Goal: Information Seeking & Learning: Find specific page/section

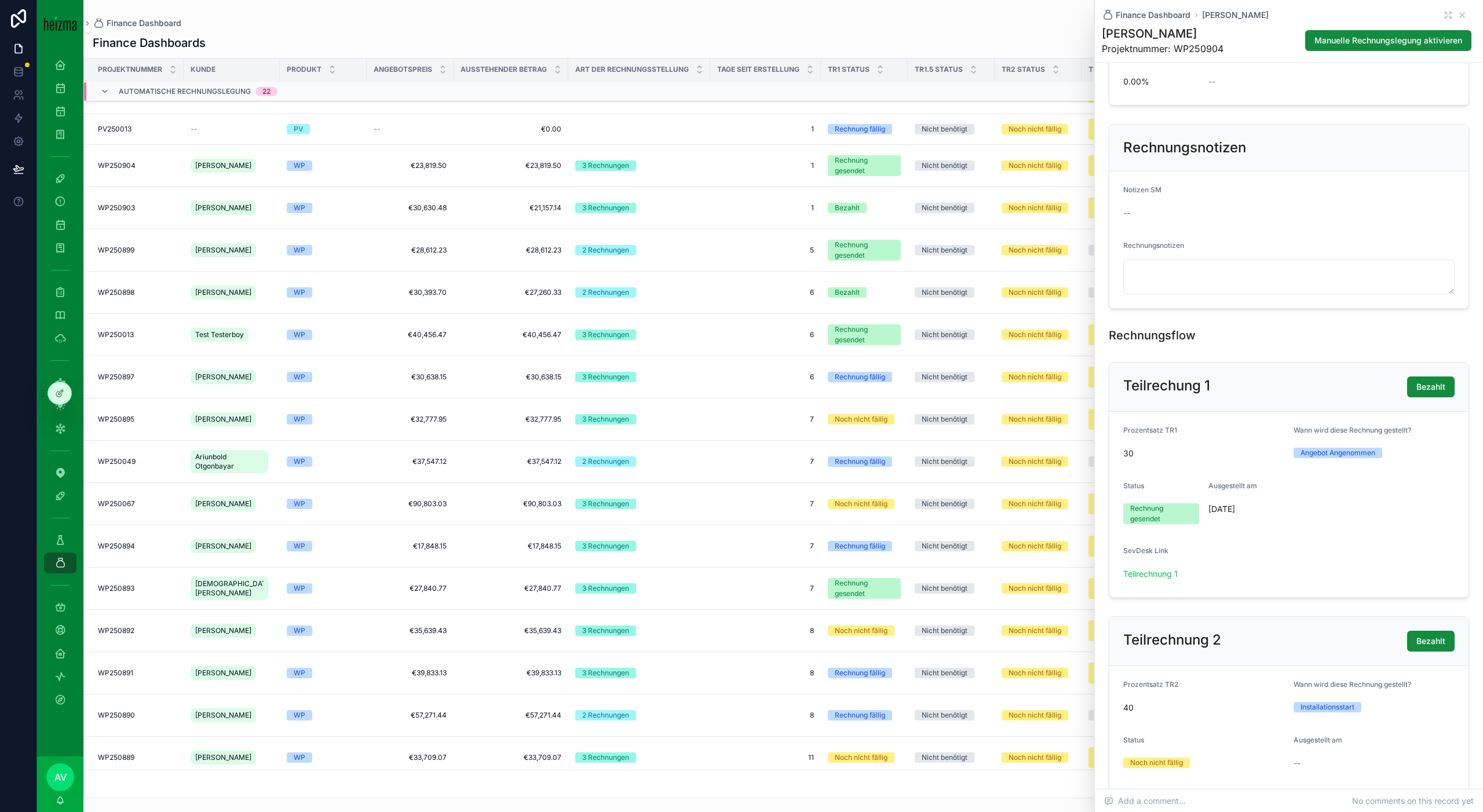
scroll to position [498, 0]
click at [834, 12] on icon "scrollable content" at bounding box center [1462, 15] width 9 height 9
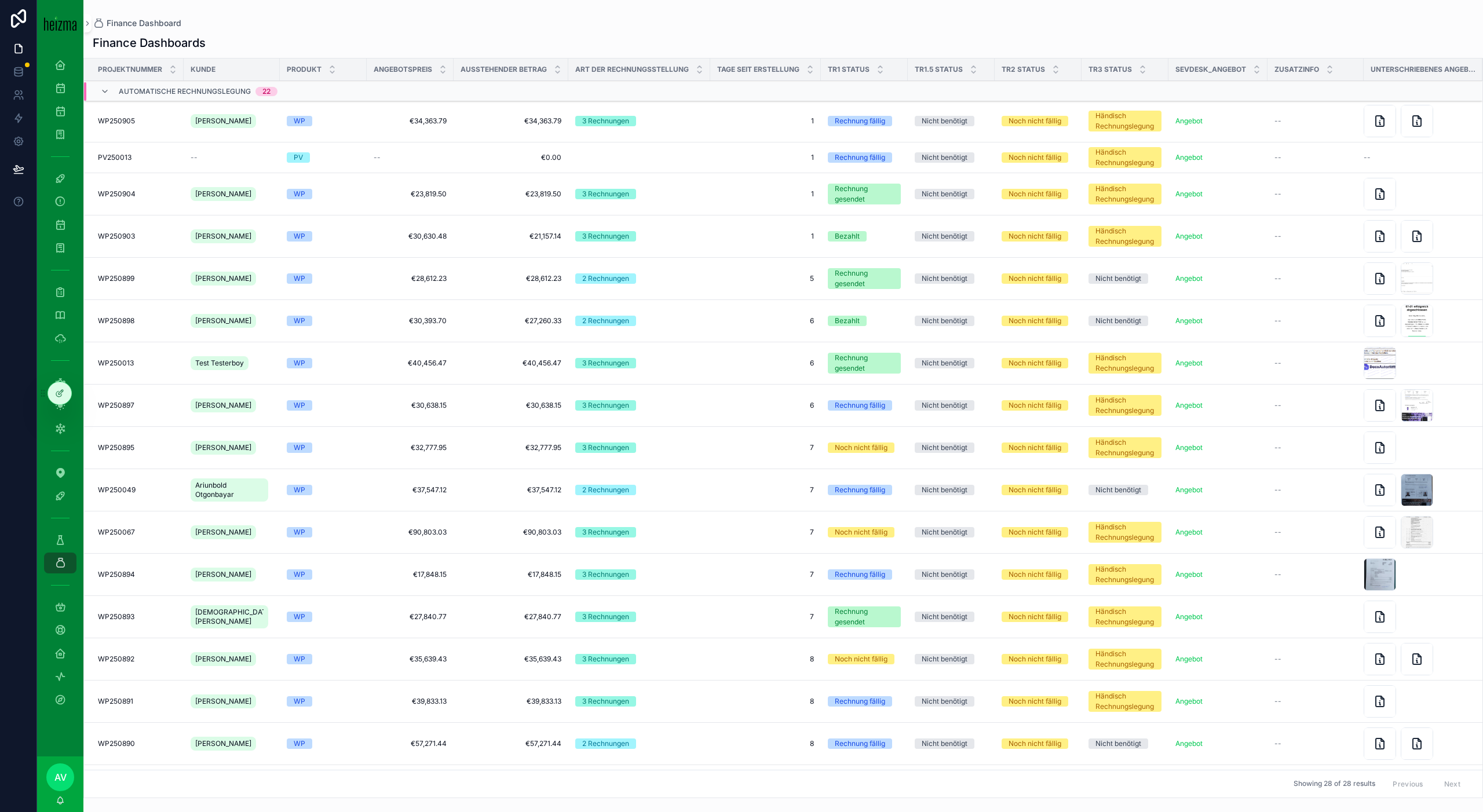
click at [790, 198] on td "1 1" at bounding box center [765, 194] width 111 height 42
click at [710, 123] on td "1 1" at bounding box center [765, 121] width 111 height 42
click at [159, 121] on div "WP250905 WP250905" at bounding box center [137, 121] width 79 height 9
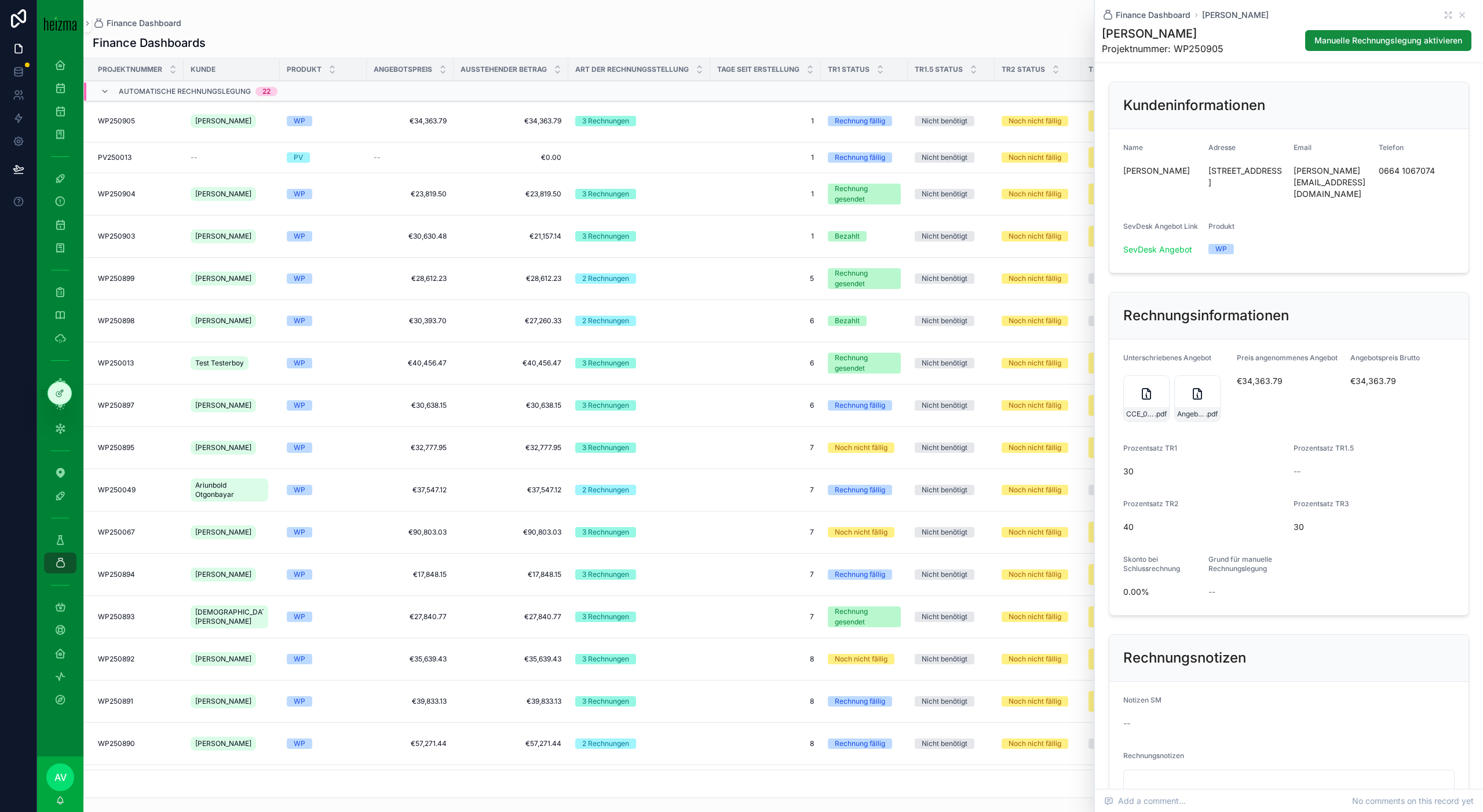
click at [834, 381] on div "Angebot_Resch_final .pdf" at bounding box center [1197, 398] width 46 height 46
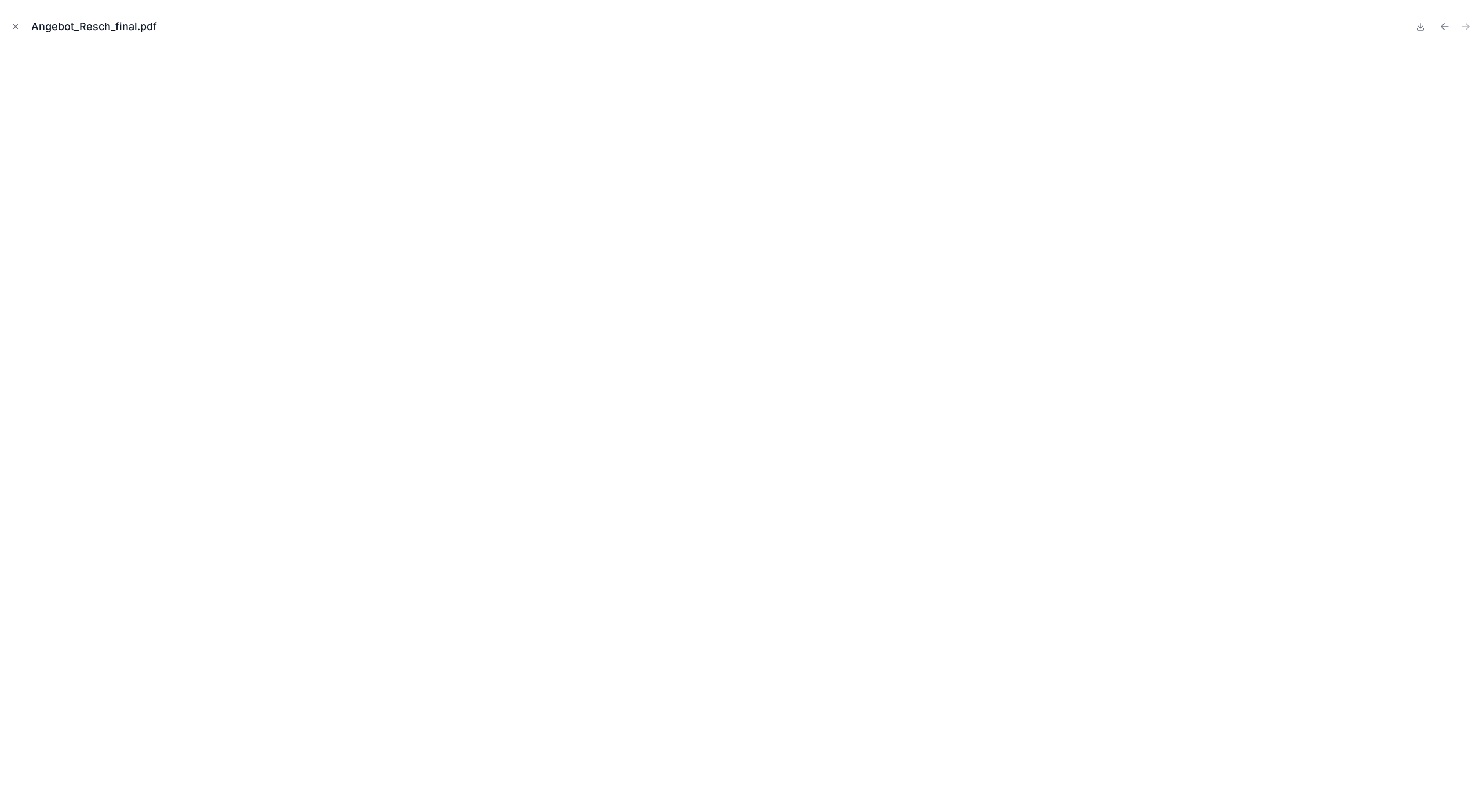
click at [14, 24] on icon "Close modal" at bounding box center [16, 26] width 8 height 8
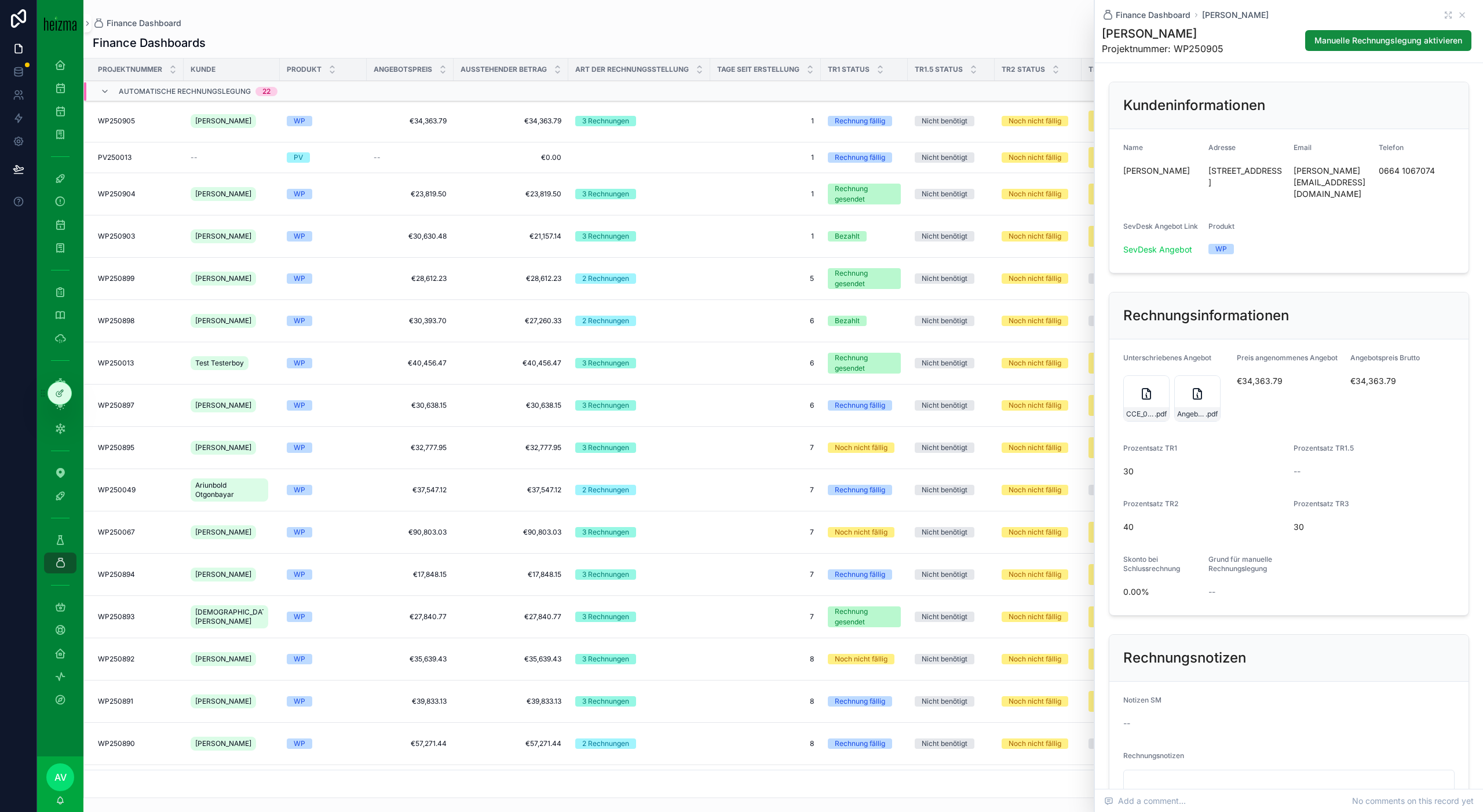
click at [214, 120] on span "[PERSON_NAME]" at bounding box center [223, 121] width 56 height 9
click at [834, 383] on div "Angebot_Resch_final .pdf" at bounding box center [1197, 398] width 46 height 46
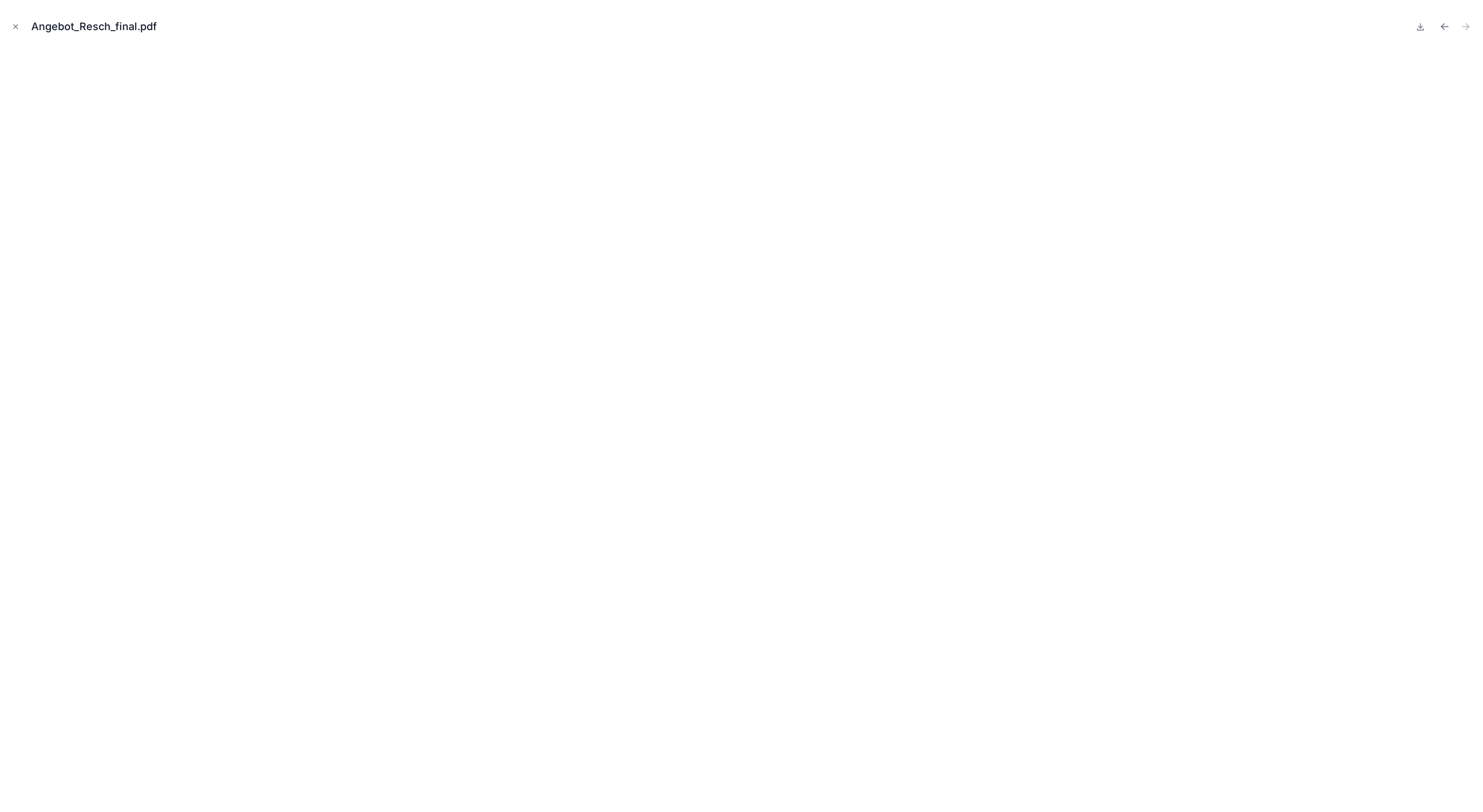
click at [17, 33] on div "Angebot_Resch_final.pdf" at bounding box center [741, 27] width 1464 height 35
click at [13, 29] on icon "Close modal" at bounding box center [16, 26] width 8 height 8
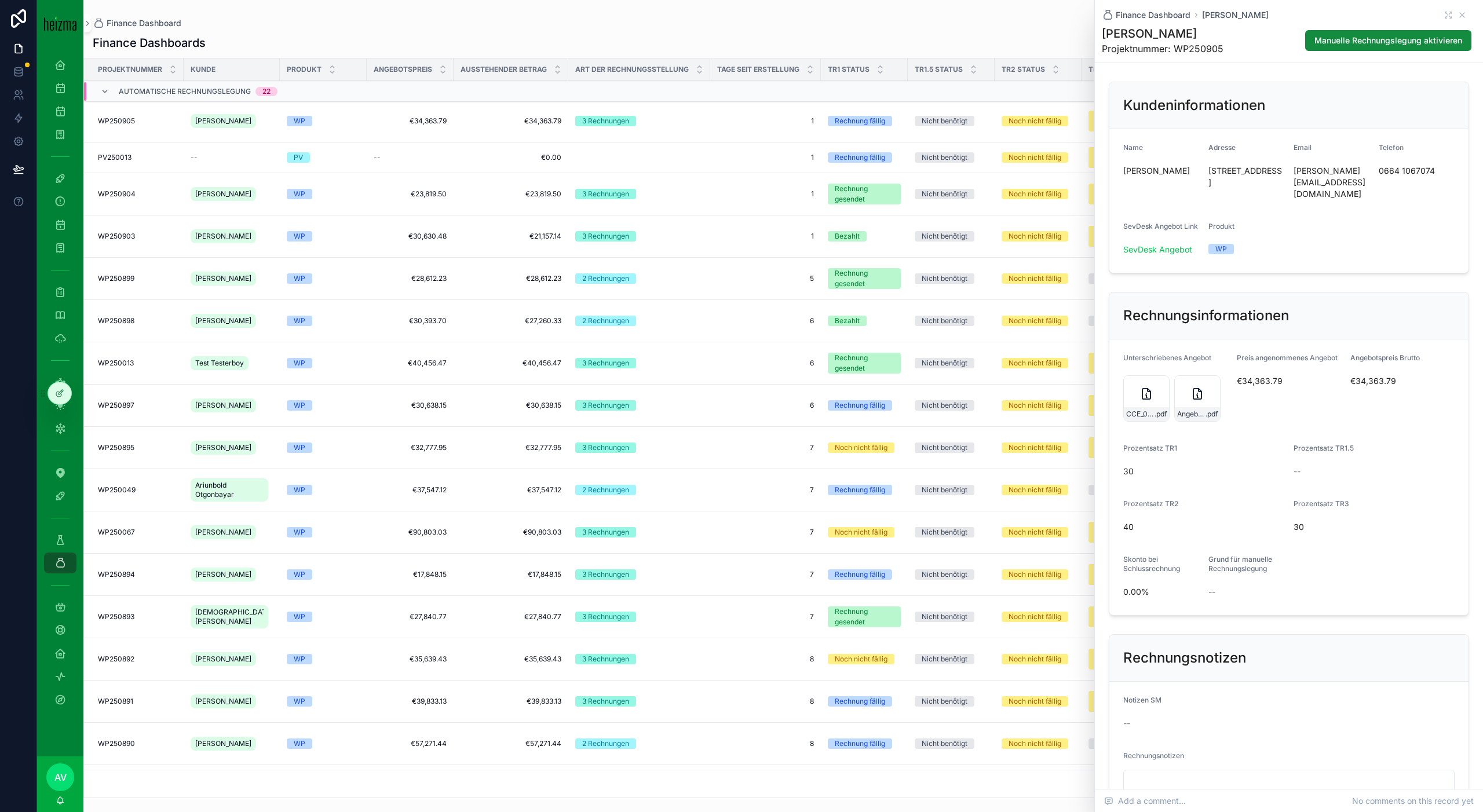
click at [834, 31] on div "Finance Dashboards Projektnummer Kunde Produkt Angebotspreis Ausstehender Betra…" at bounding box center [783, 413] width 1400 height 770
click at [834, 19] on icon "scrollable content" at bounding box center [1462, 15] width 9 height 9
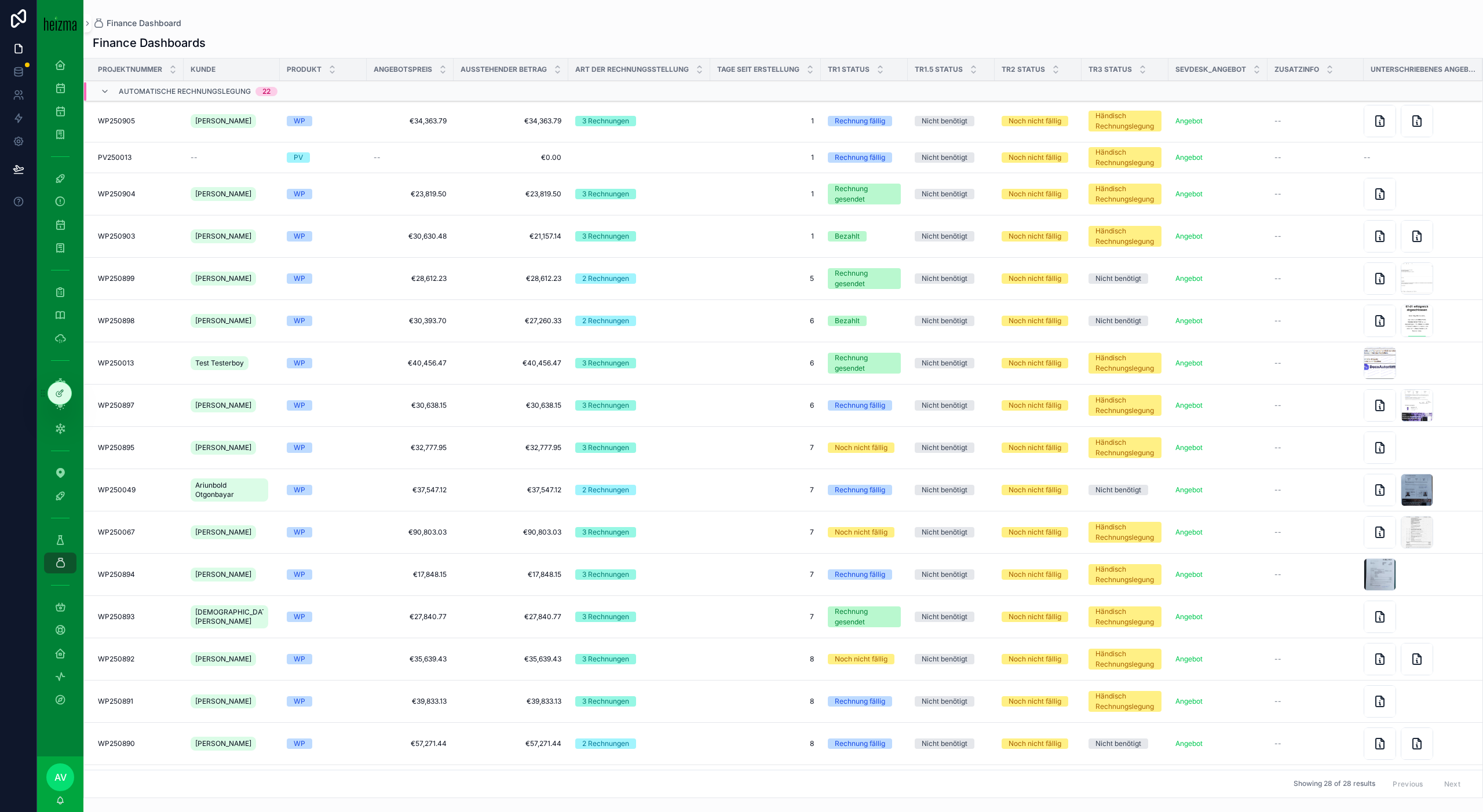
click at [204, 233] on span "[PERSON_NAME]" at bounding box center [223, 236] width 56 height 9
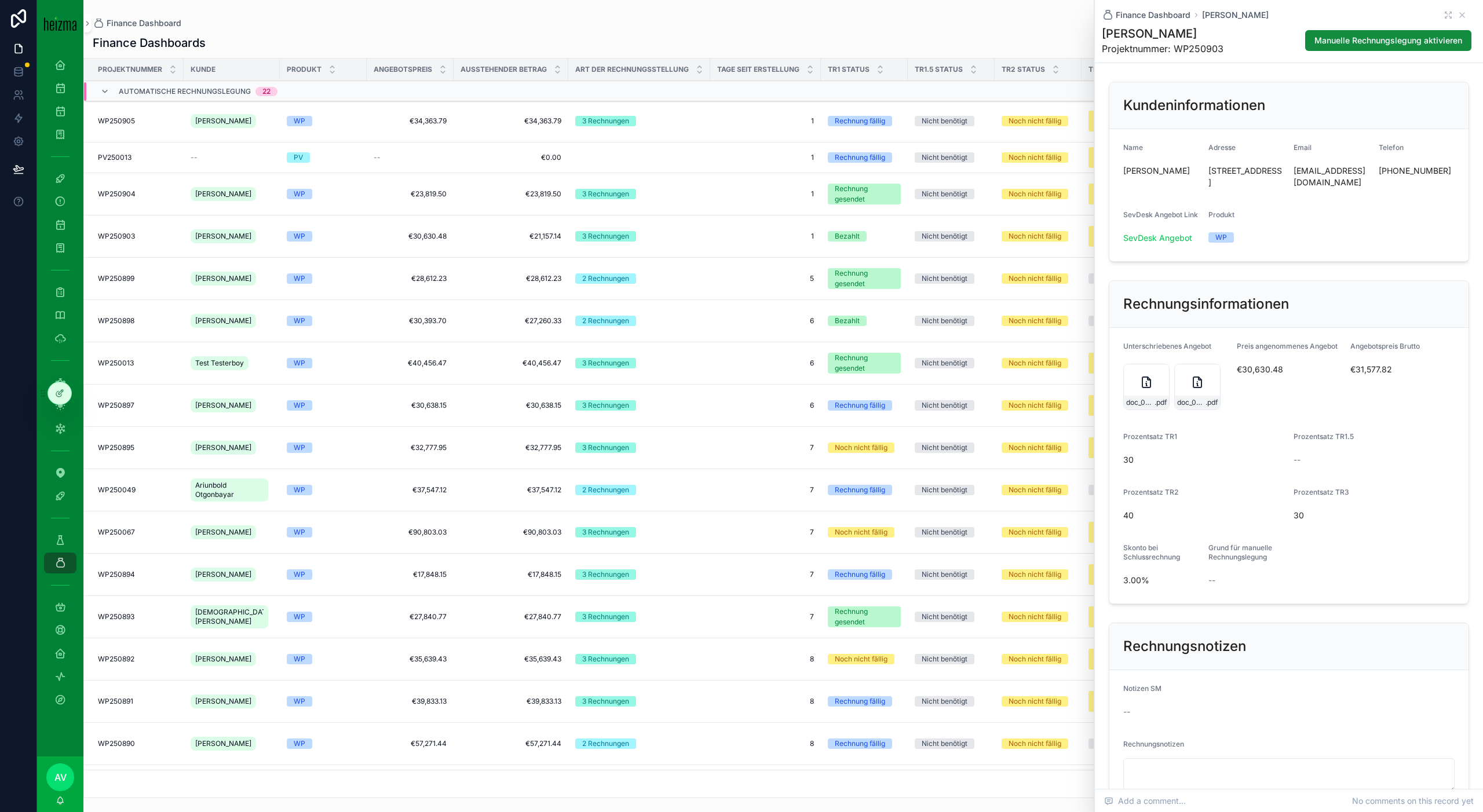
click at [834, 172] on span "[PERSON_NAME]" at bounding box center [1161, 170] width 76 height 12
copy span "[PERSON_NAME]"
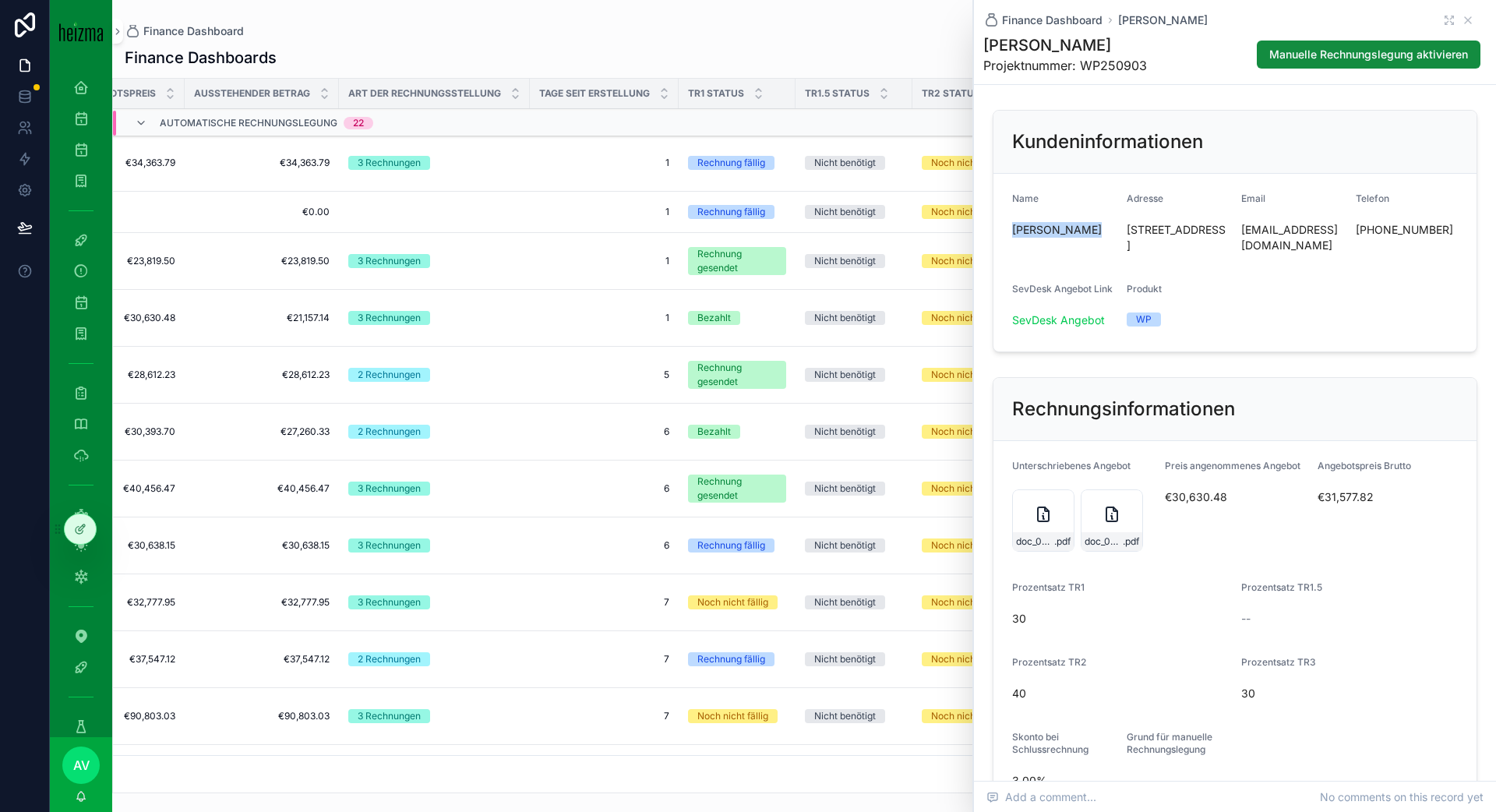
scroll to position [3, 0]
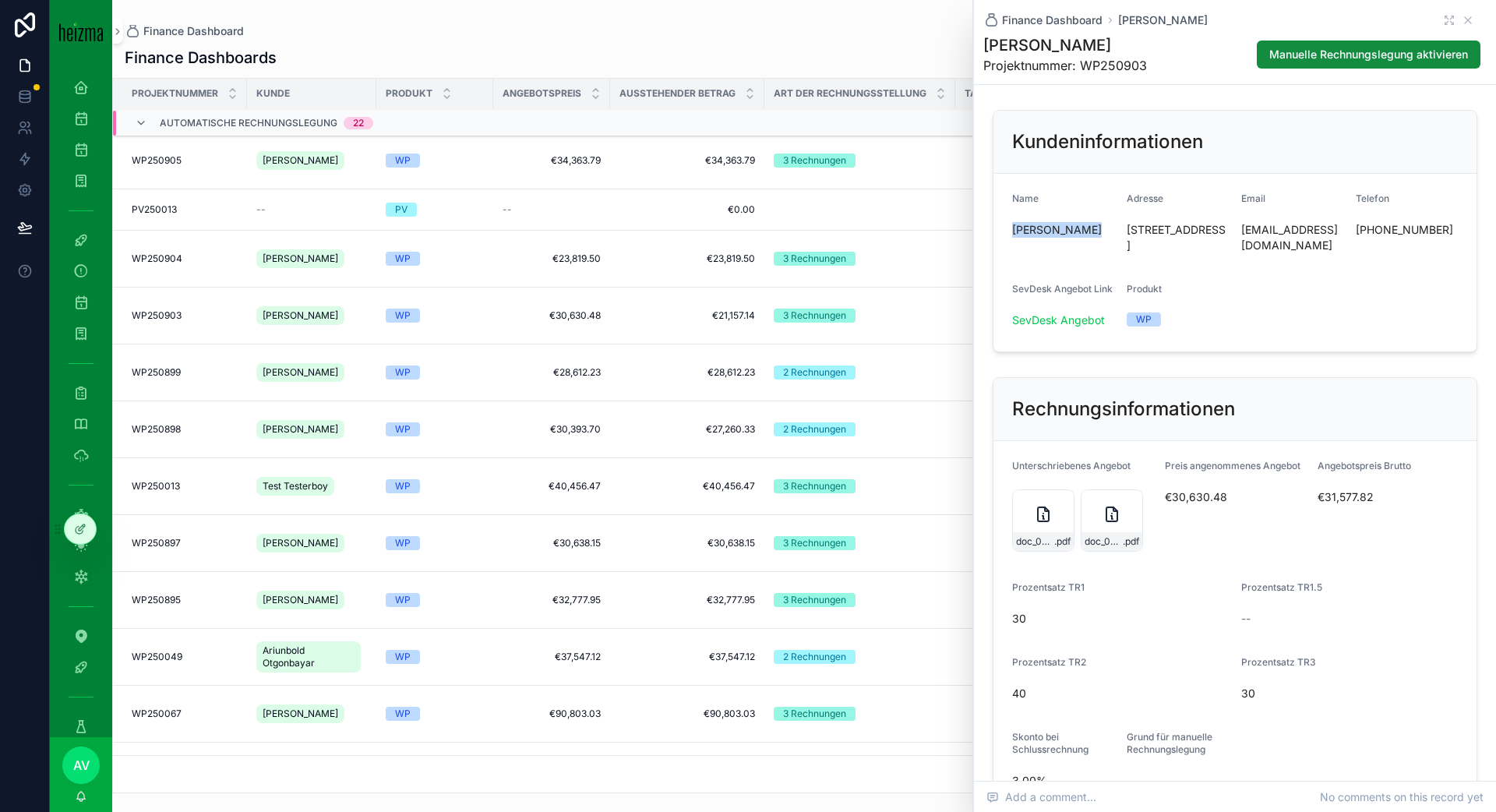
click at [232, 174] on td "WP250905 WP250905" at bounding box center [180, 161] width 134 height 57
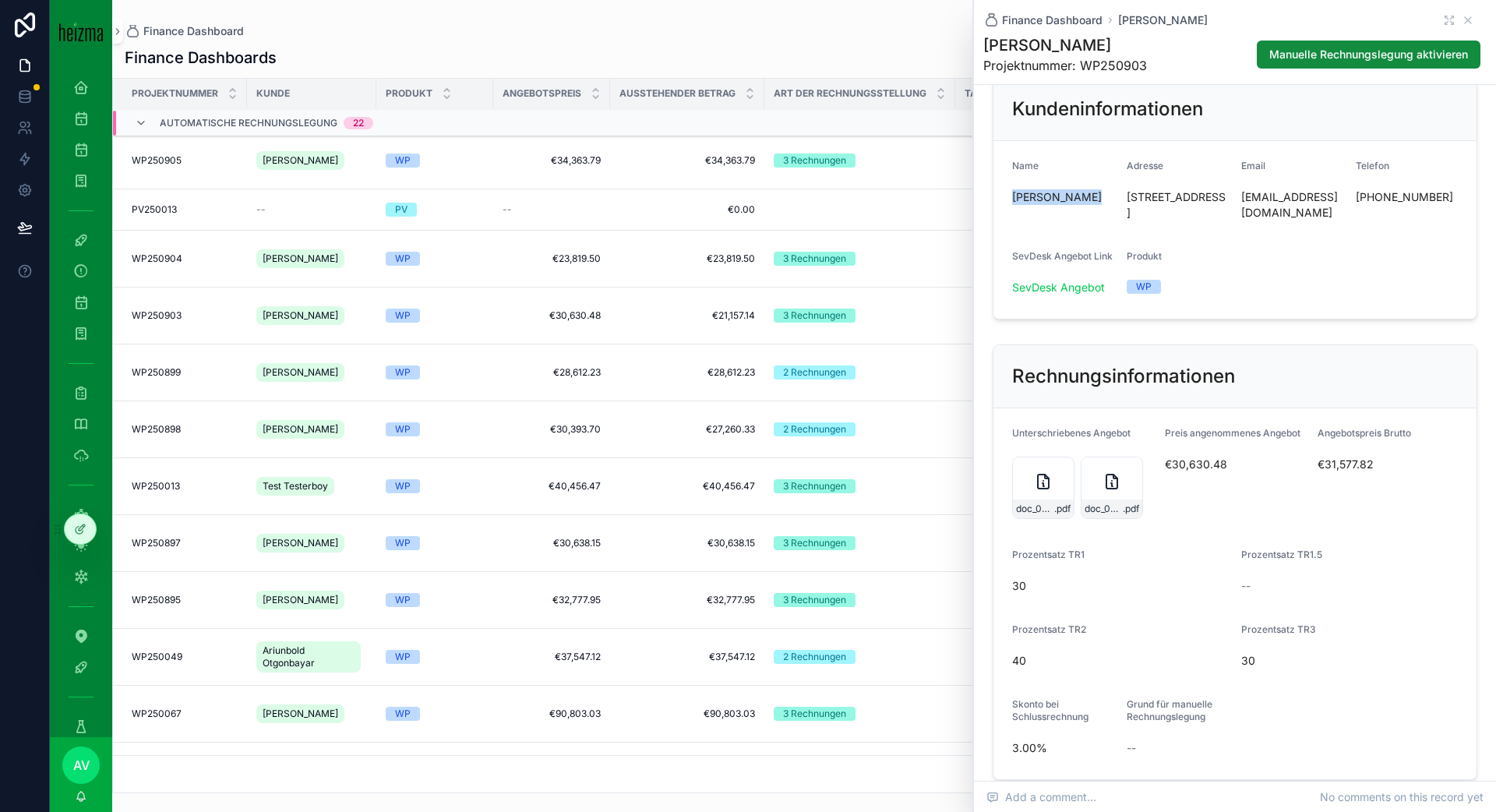
scroll to position [33, 0]
click at [1122, 467] on span "€30,630.48" at bounding box center [1236, 464] width 141 height 16
copy span "€30,630.48"
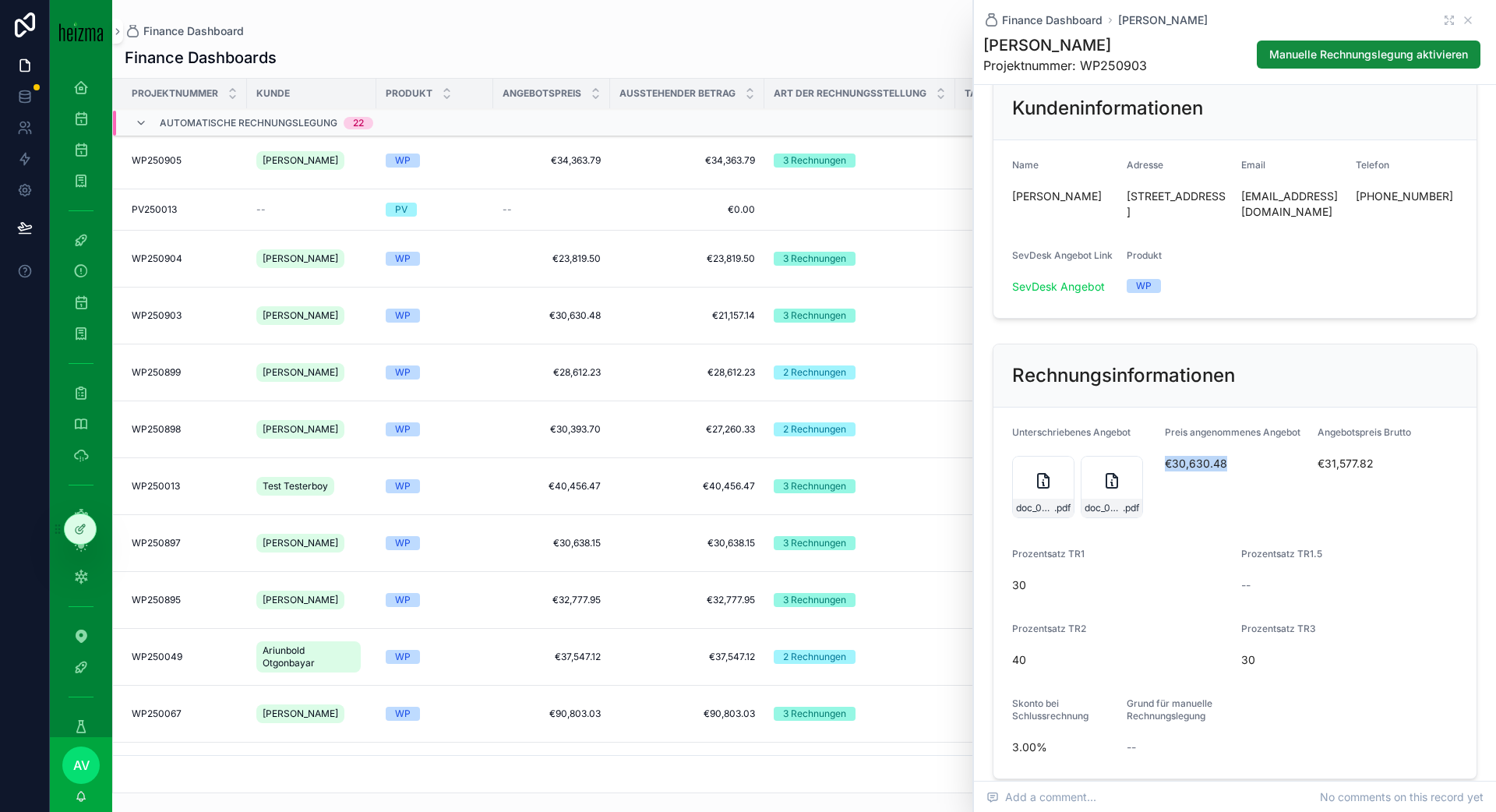
scroll to position [0, 0]
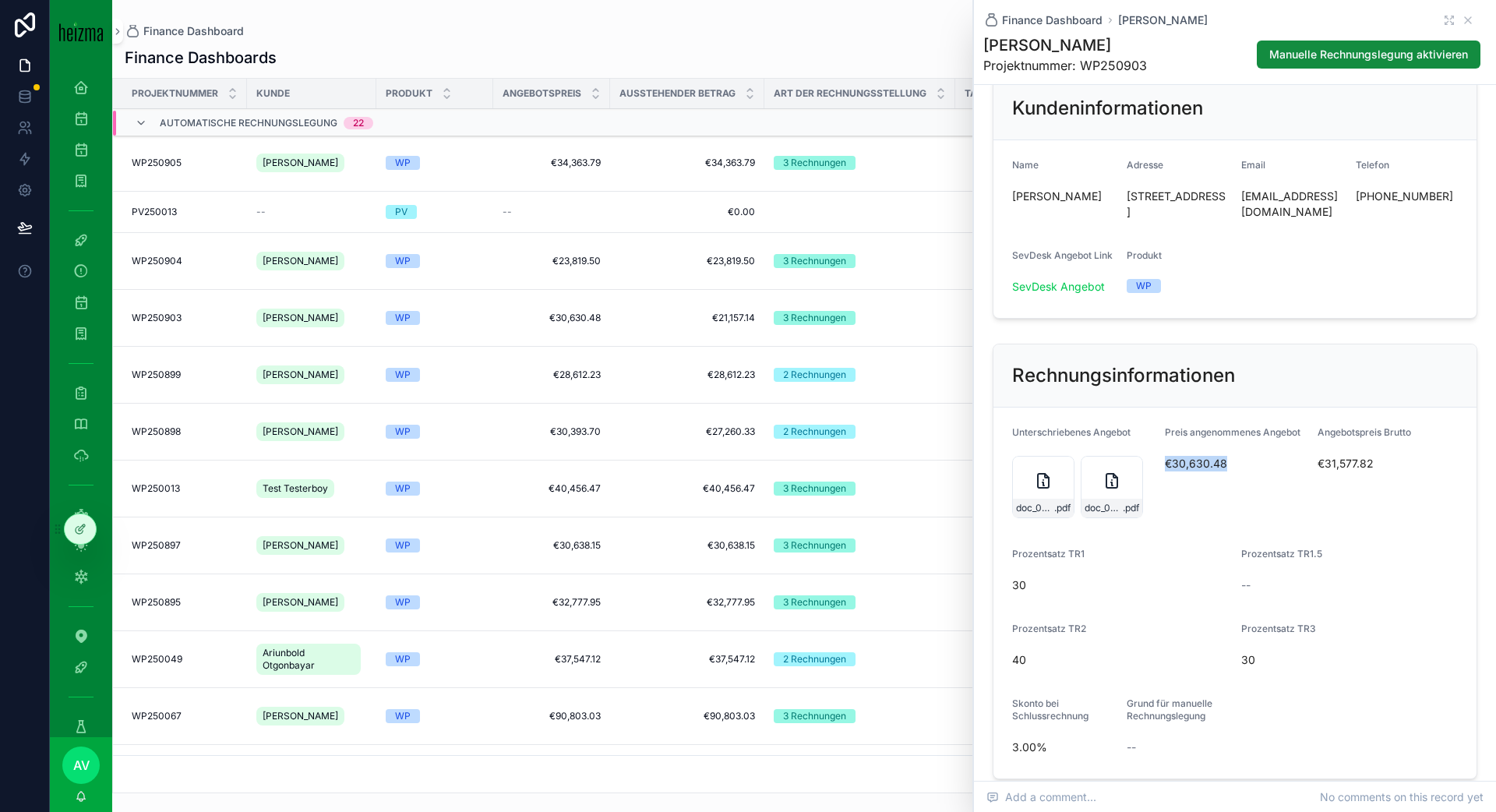
click at [1122, 460] on span "€30,630.48" at bounding box center [1236, 464] width 141 height 16
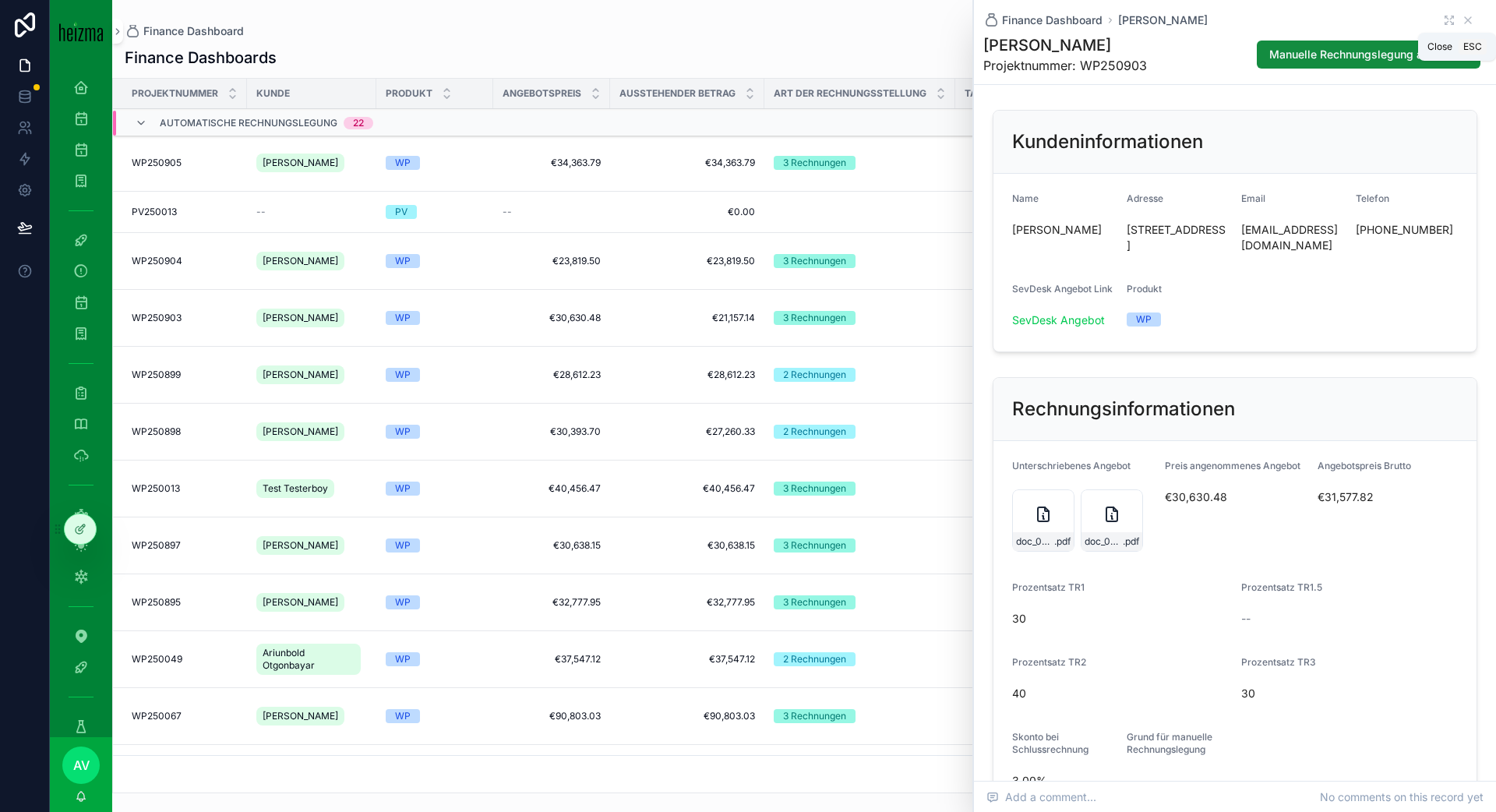
click at [1122, 18] on icon "scrollable content" at bounding box center [1468, 19] width 6 height 6
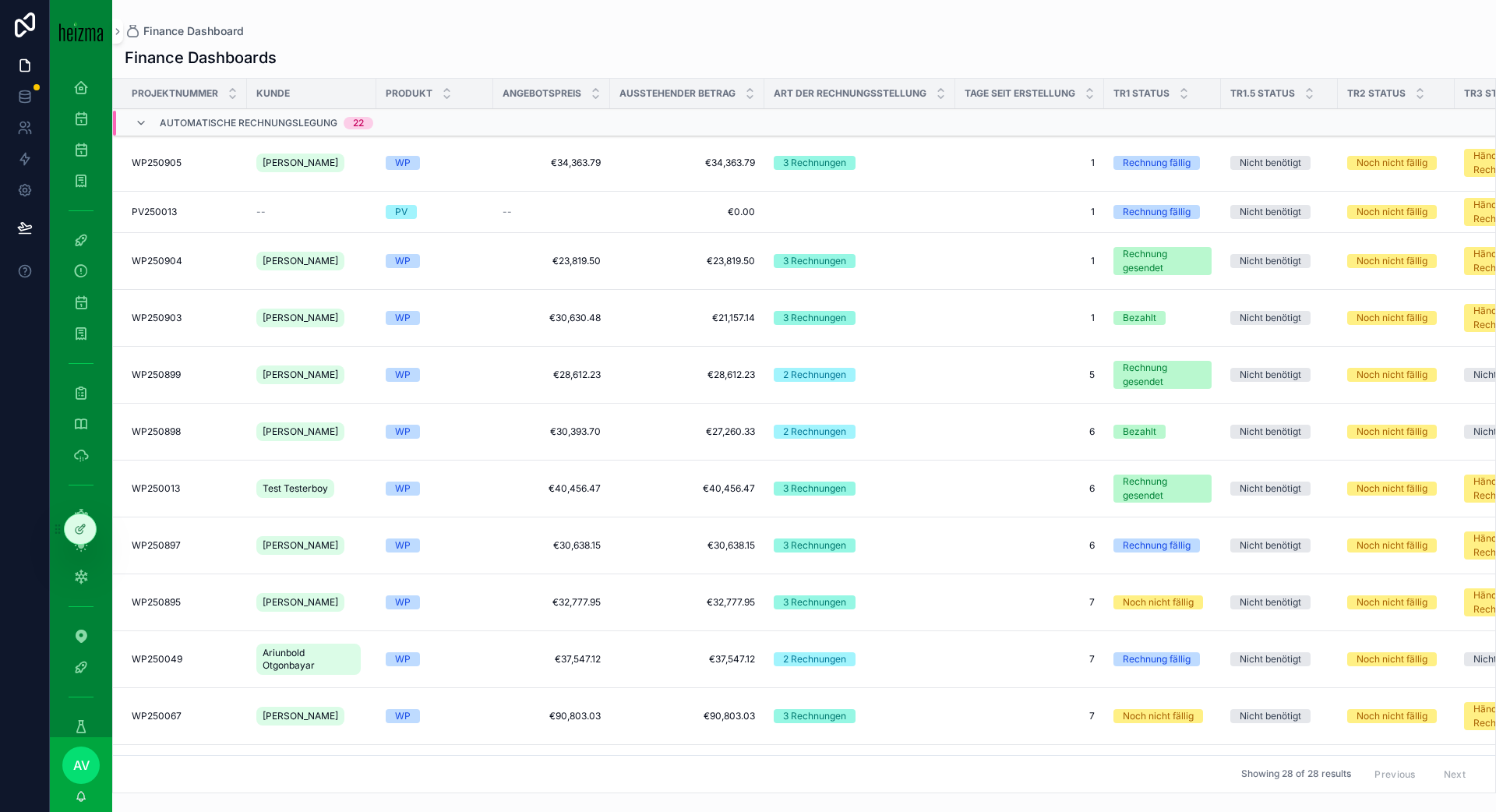
click at [493, 163] on td "€34,363.79 €34,363.79" at bounding box center [552, 163] width 117 height 57
click at [452, 161] on div "WP" at bounding box center [434, 162] width 98 height 14
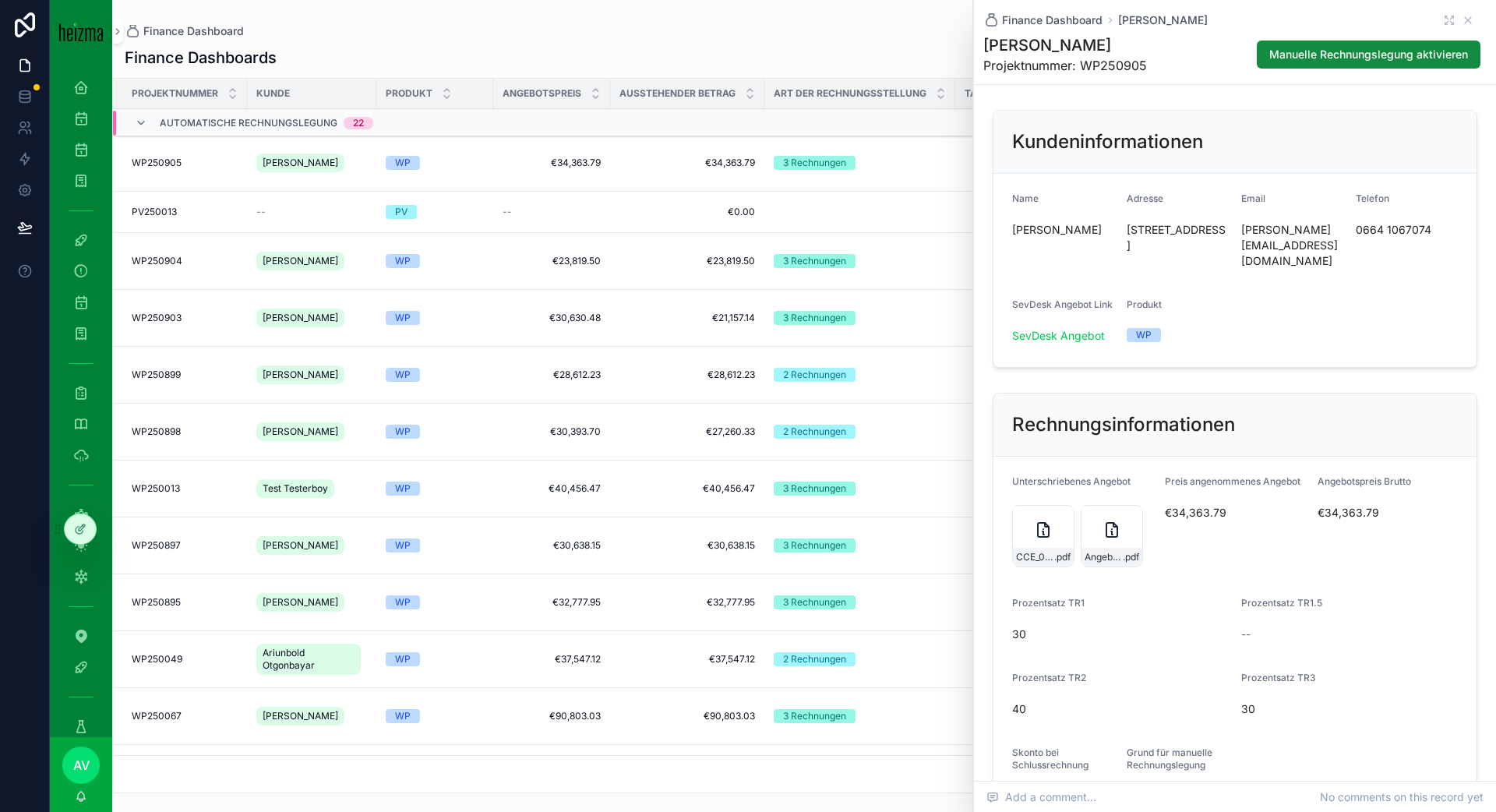
click at [1122, 505] on span "€34,363.79" at bounding box center [1236, 512] width 141 height 16
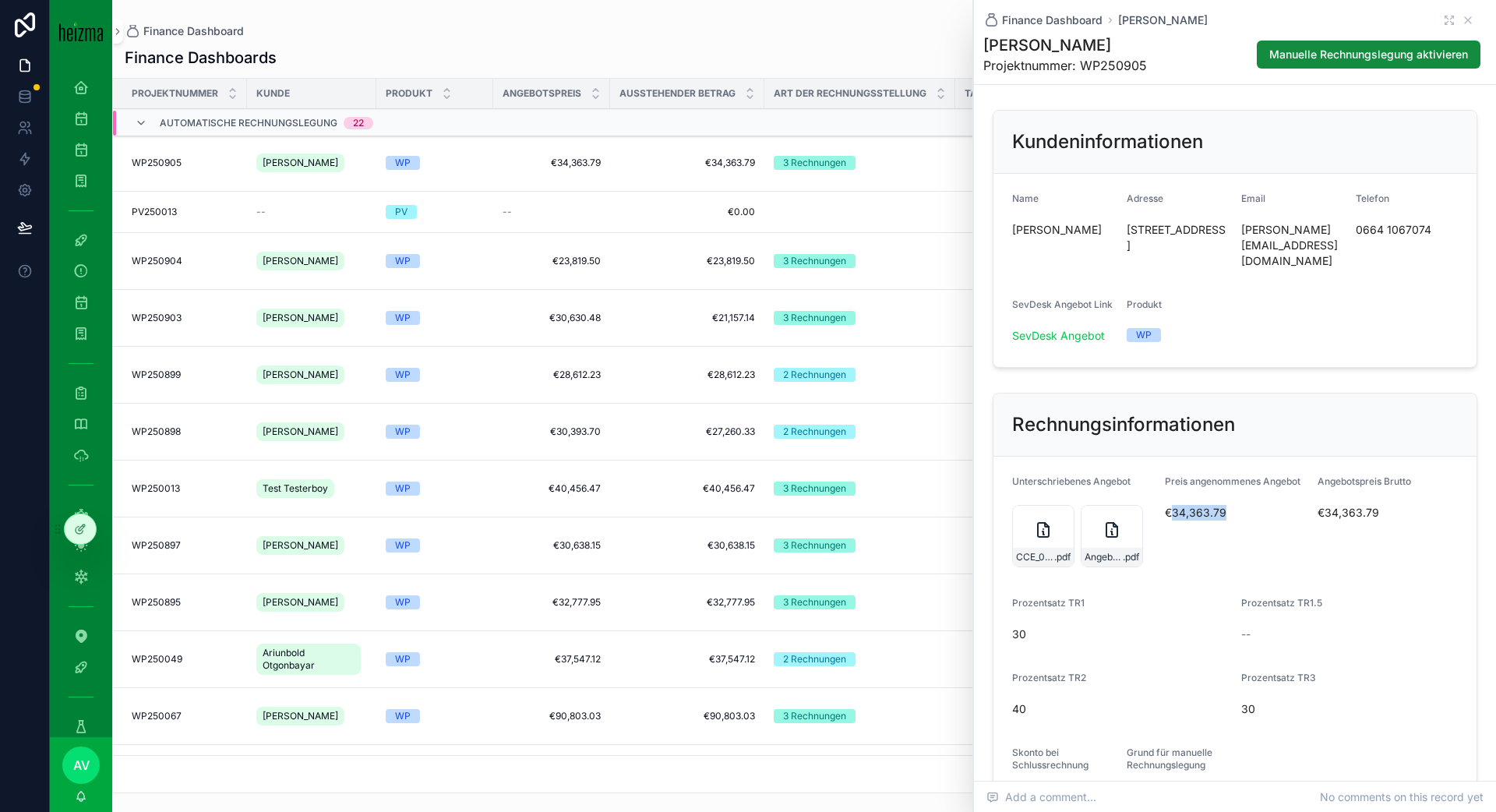
click at [1122, 505] on span "€34,363.79" at bounding box center [1236, 512] width 141 height 16
copy span "€34,363.79"
click at [1122, 23] on icon "scrollable content" at bounding box center [1468, 20] width 13 height 13
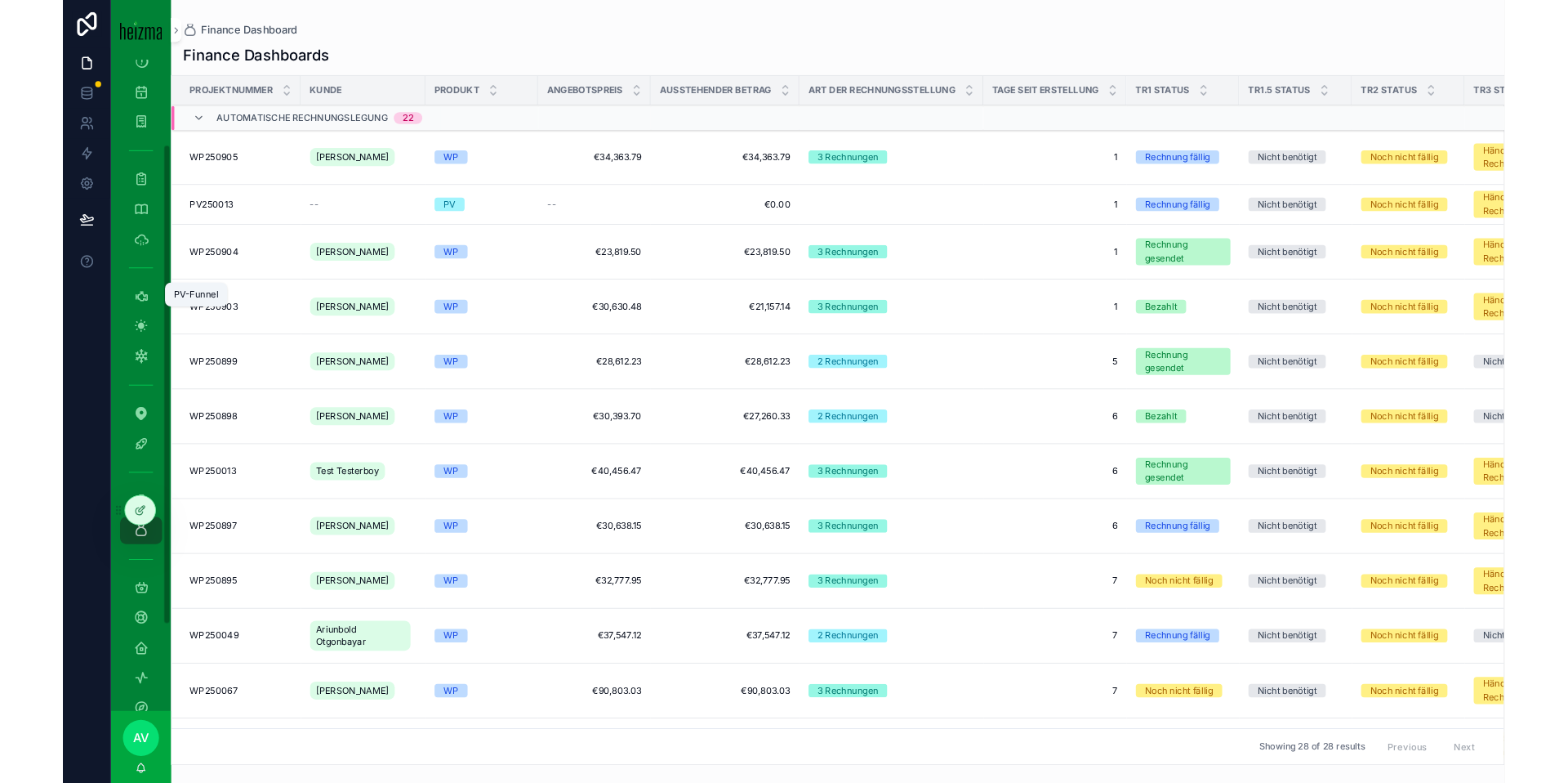
scroll to position [250, 0]
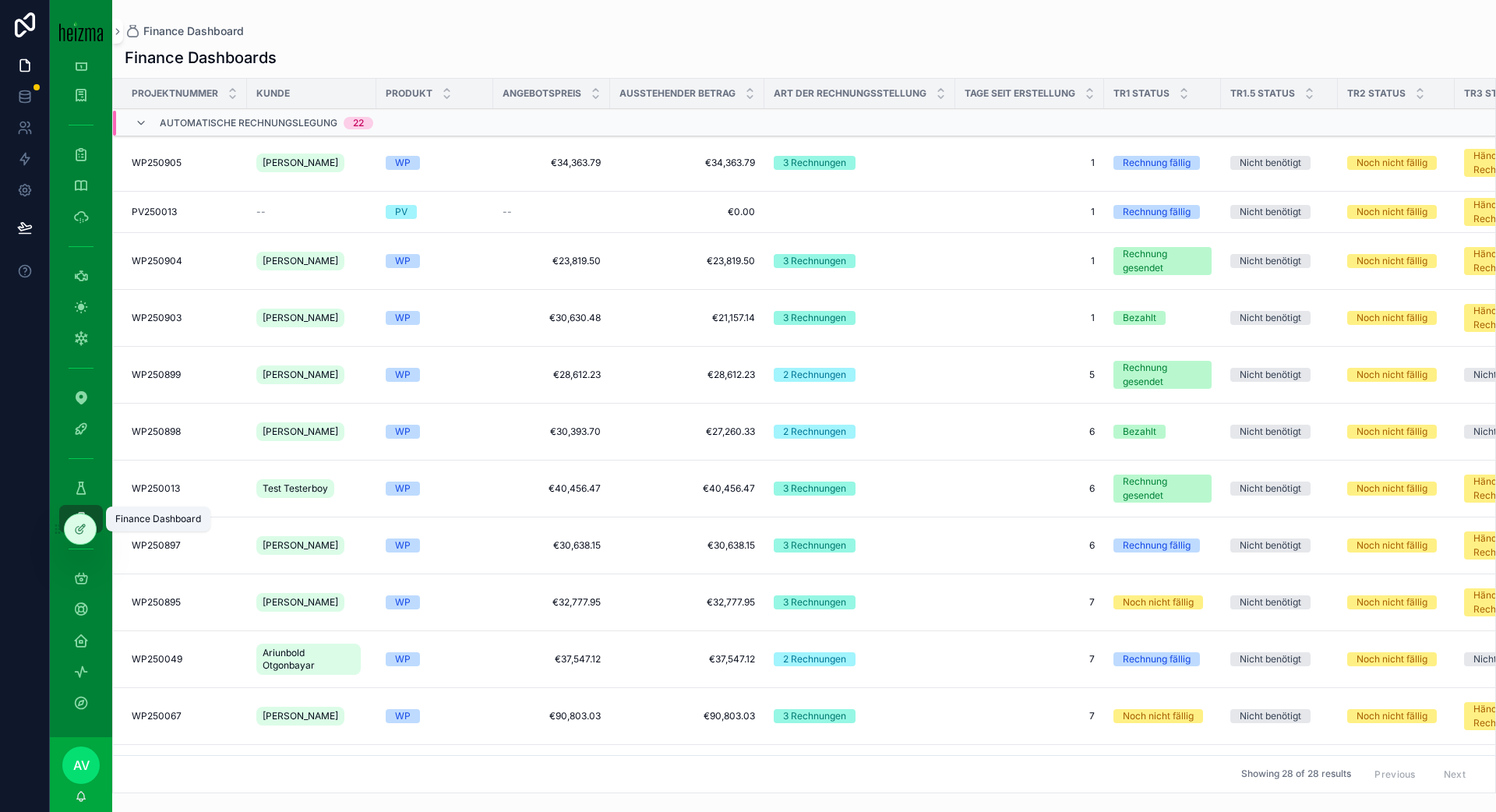
click at [86, 506] on div "Finance Dashboard" at bounding box center [81, 519] width 25 height 25
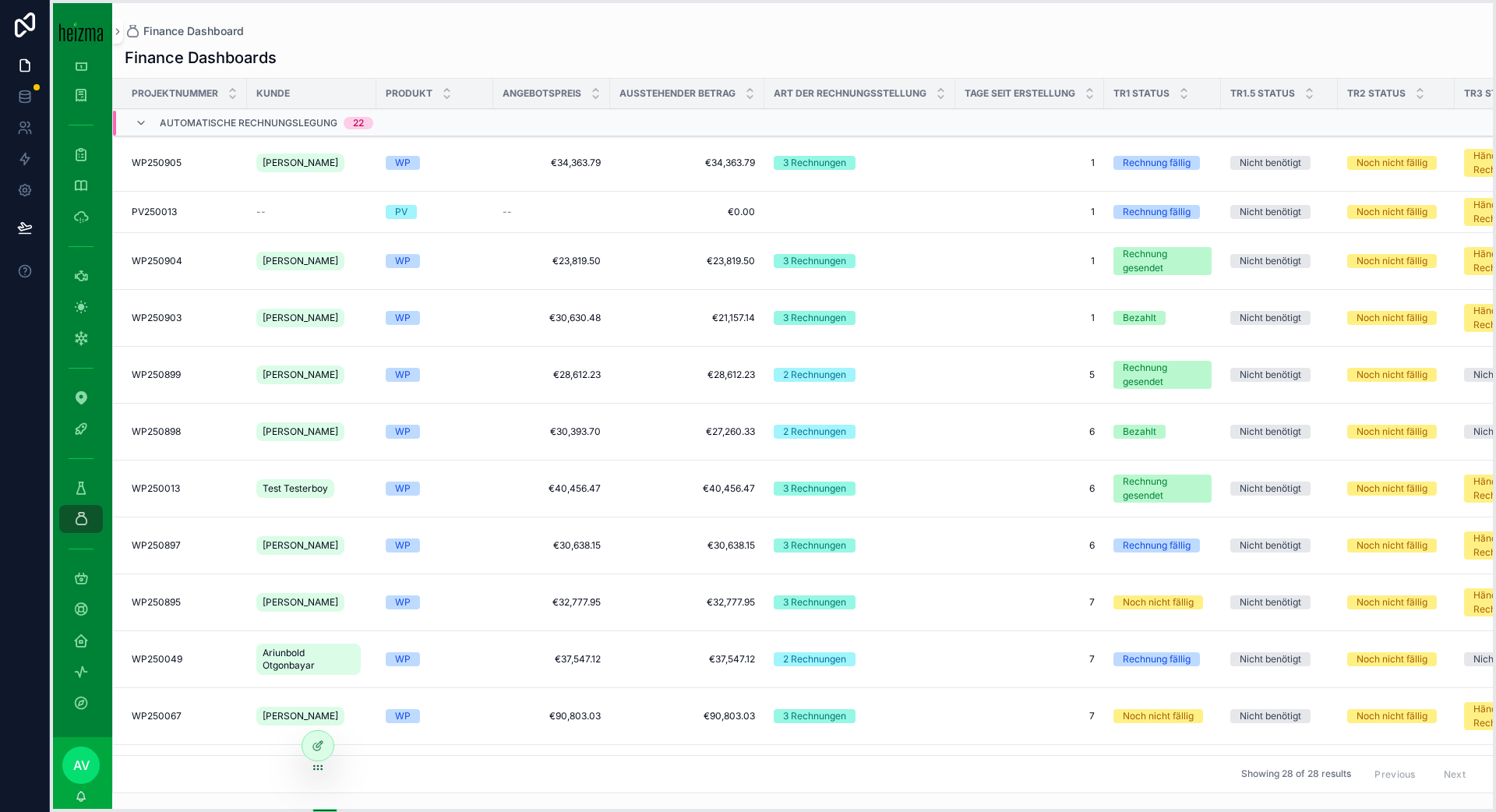
drag, startPoint x: 59, startPoint y: 530, endPoint x: 305, endPoint y: 748, distance: 328.7
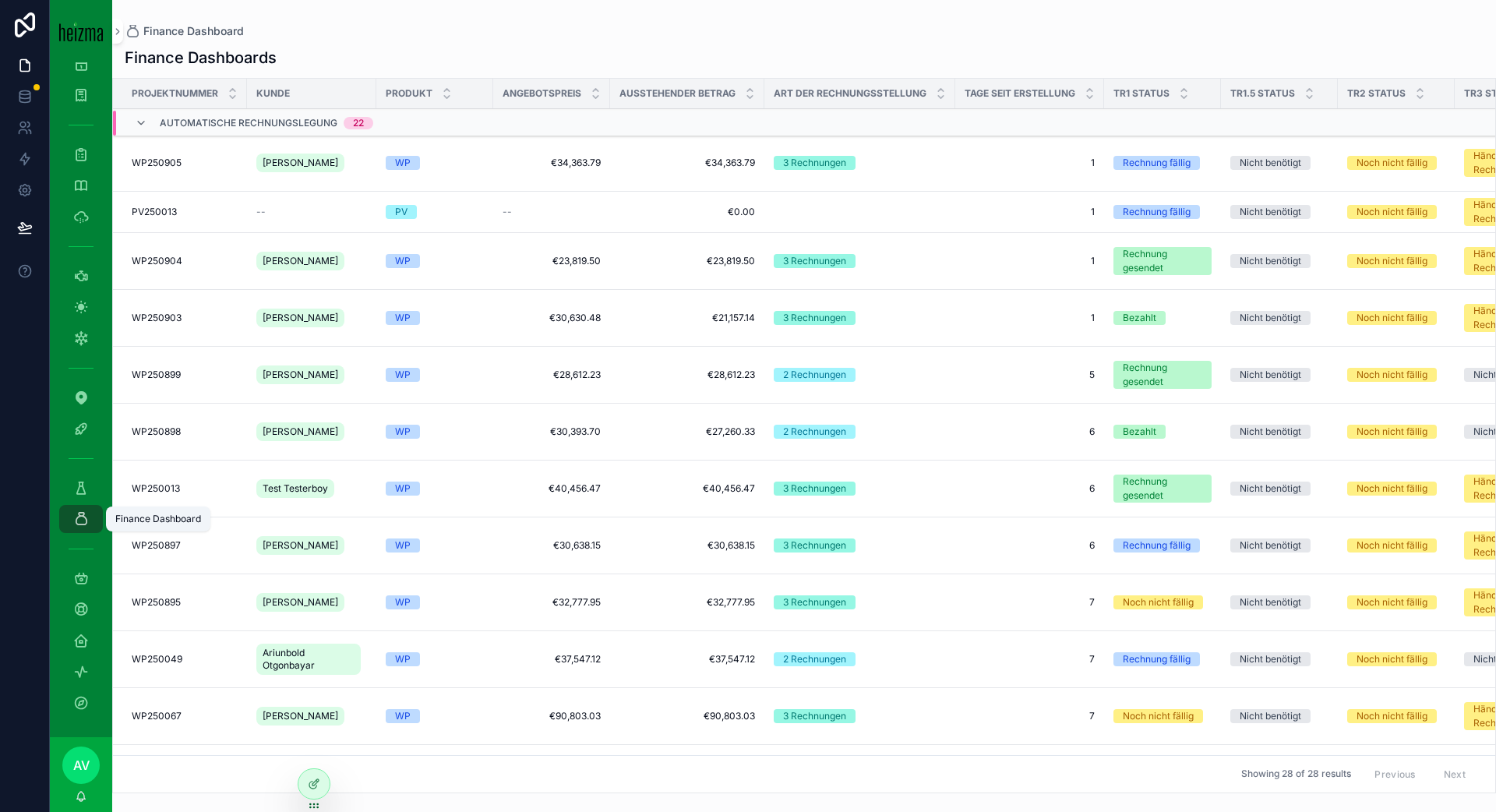
click at [75, 512] on icon "scrollable content" at bounding box center [81, 519] width 16 height 16
click at [217, 166] on div "WP250905 WP250905" at bounding box center [184, 162] width 106 height 13
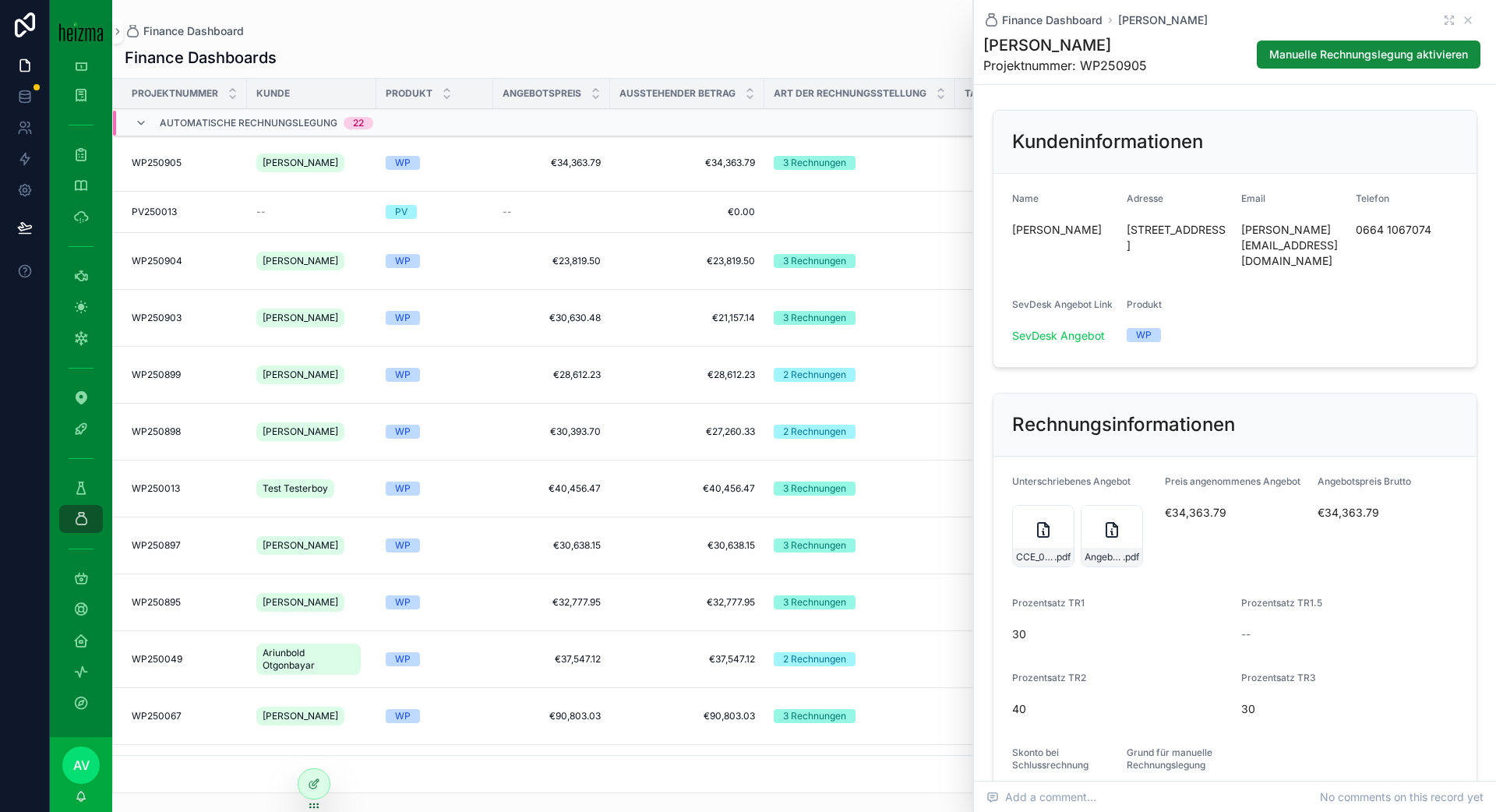
click at [1122, 28] on div "Finance Dashboard Werner Resch Werner Resch Projektnummer: WP250905 Manuelle Re…" at bounding box center [1235, 42] width 503 height 85
click at [1122, 21] on div "Finance Dashboard Werner Resch" at bounding box center [1235, 20] width 503 height 16
click at [1122, 21] on icon "scrollable content" at bounding box center [1468, 20] width 13 height 13
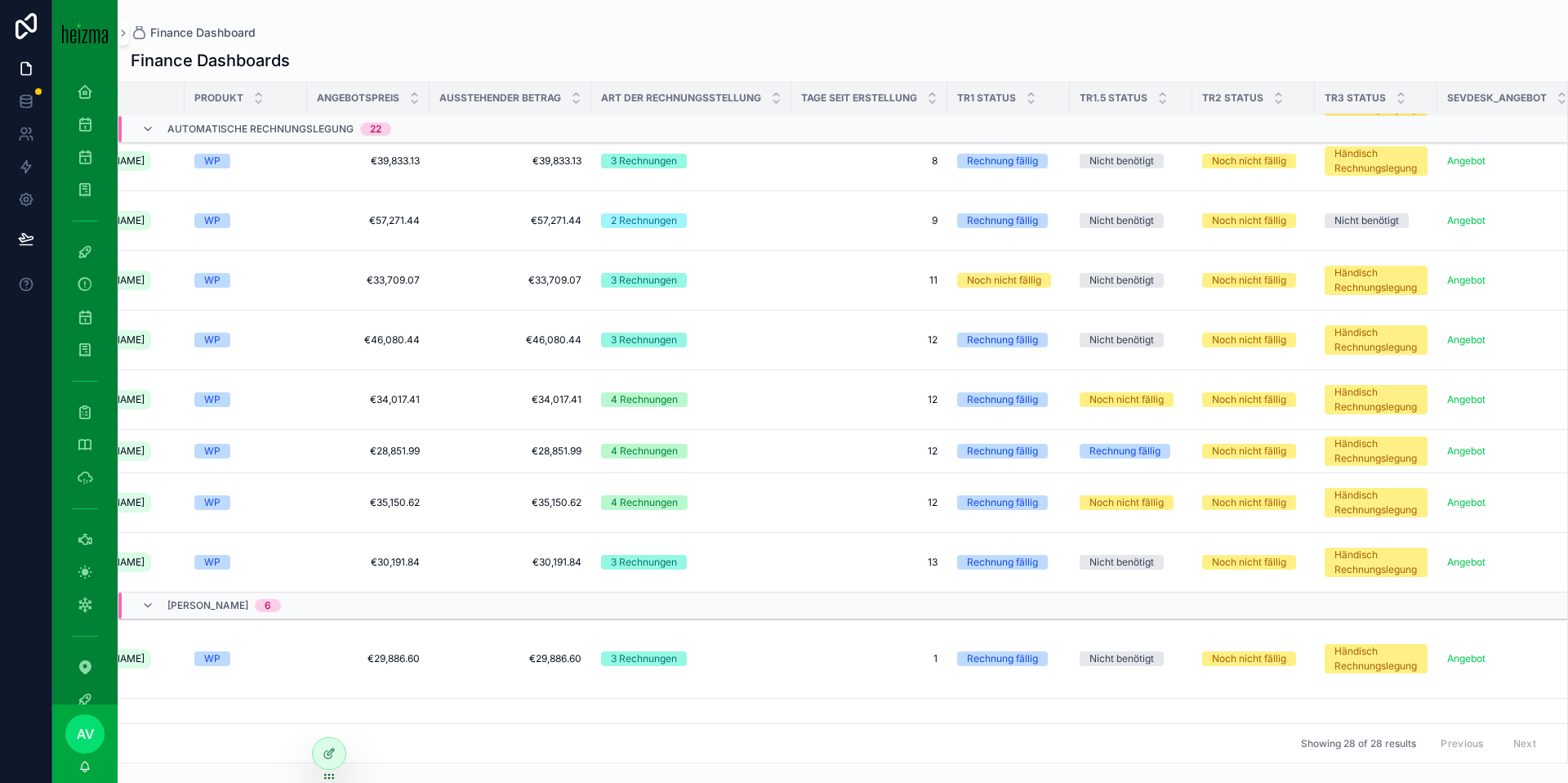
scroll to position [851, 0]
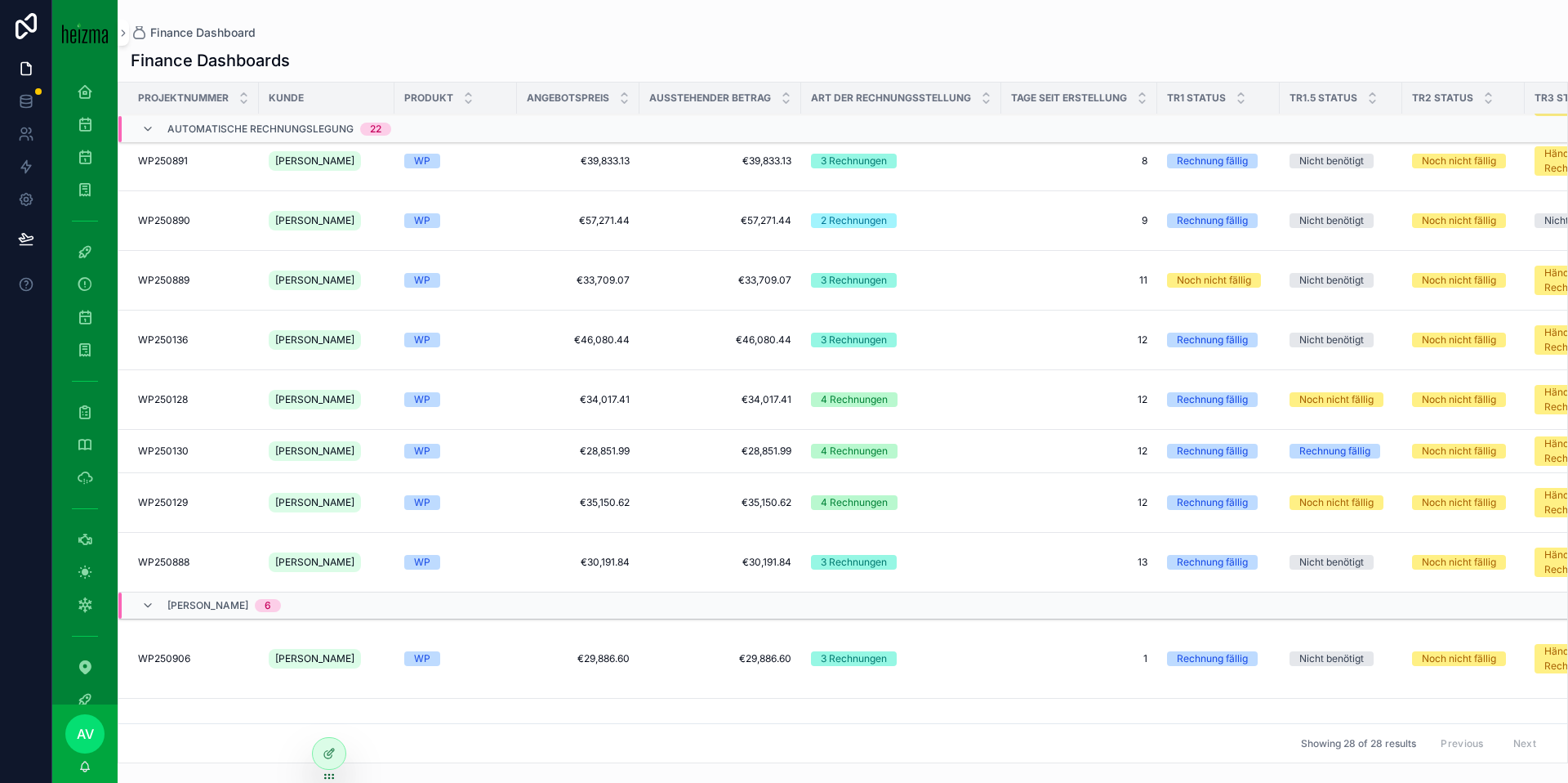
click at [1127, 453] on span "12" at bounding box center [1078, 450] width 136 height 13
click at [218, 449] on div "WP250130 WP250130" at bounding box center [193, 450] width 111 height 13
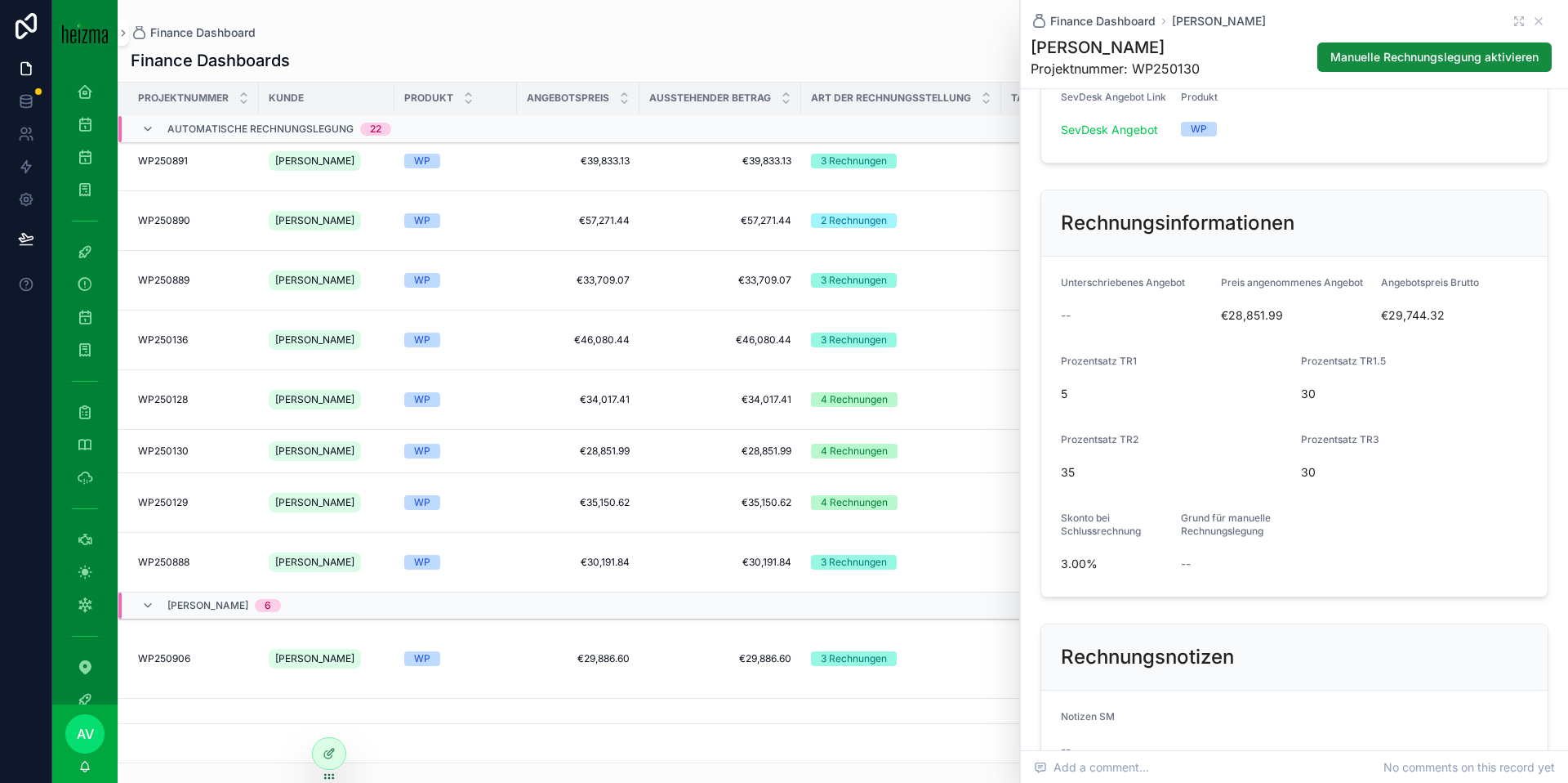
scroll to position [207, 0]
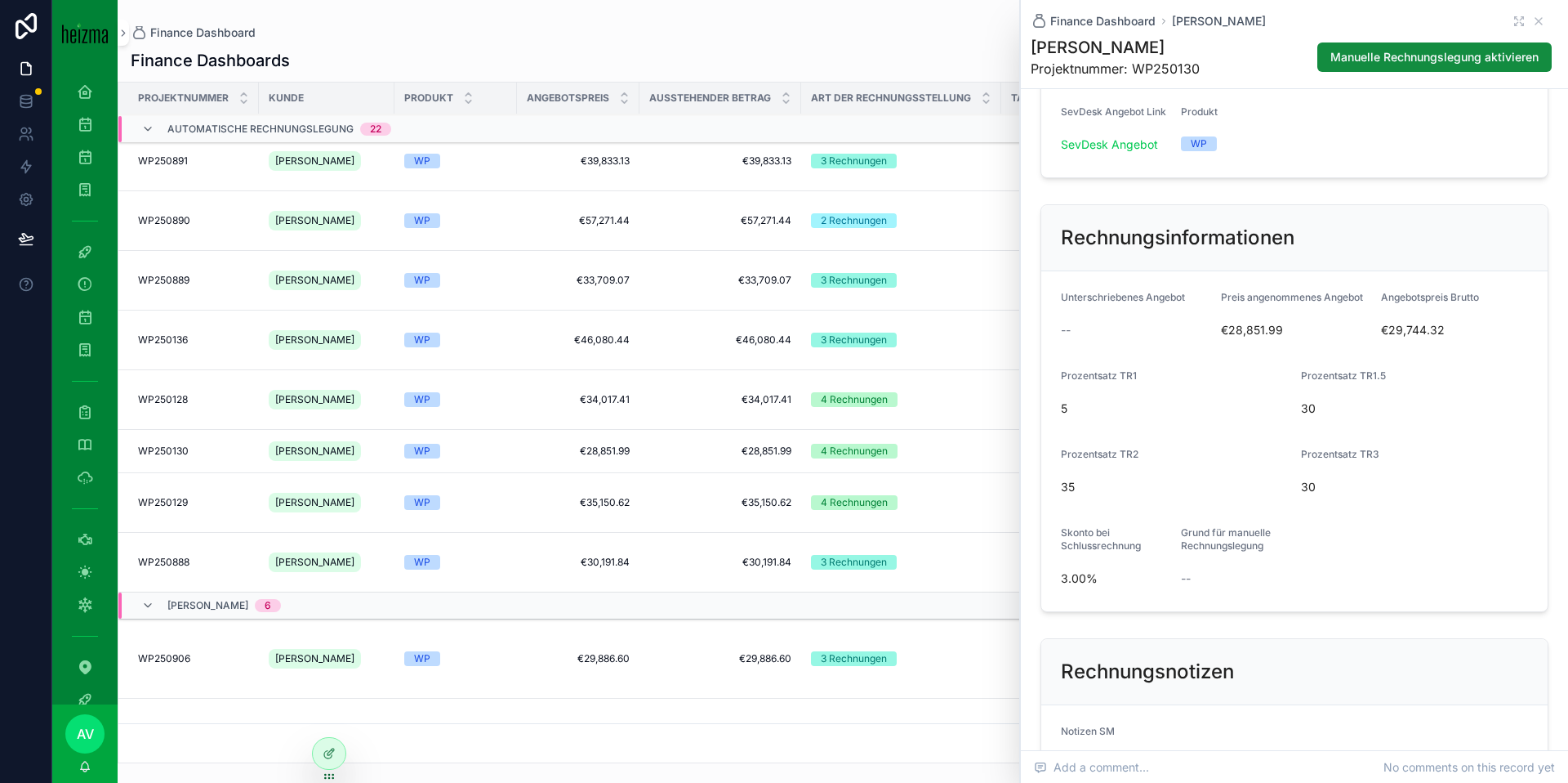
click at [1061, 532] on span "Skonto bei Schlussrechnung" at bounding box center [1100, 538] width 80 height 25
drag, startPoint x: 1061, startPoint y: 530, endPoint x: 1142, endPoint y: 562, distance: 87.1
click at [1143, 562] on div "Skonto bei Schlussrechnung 3.00%" at bounding box center [1114, 558] width 107 height 65
click at [1092, 566] on div "3.00%" at bounding box center [1114, 578] width 107 height 26
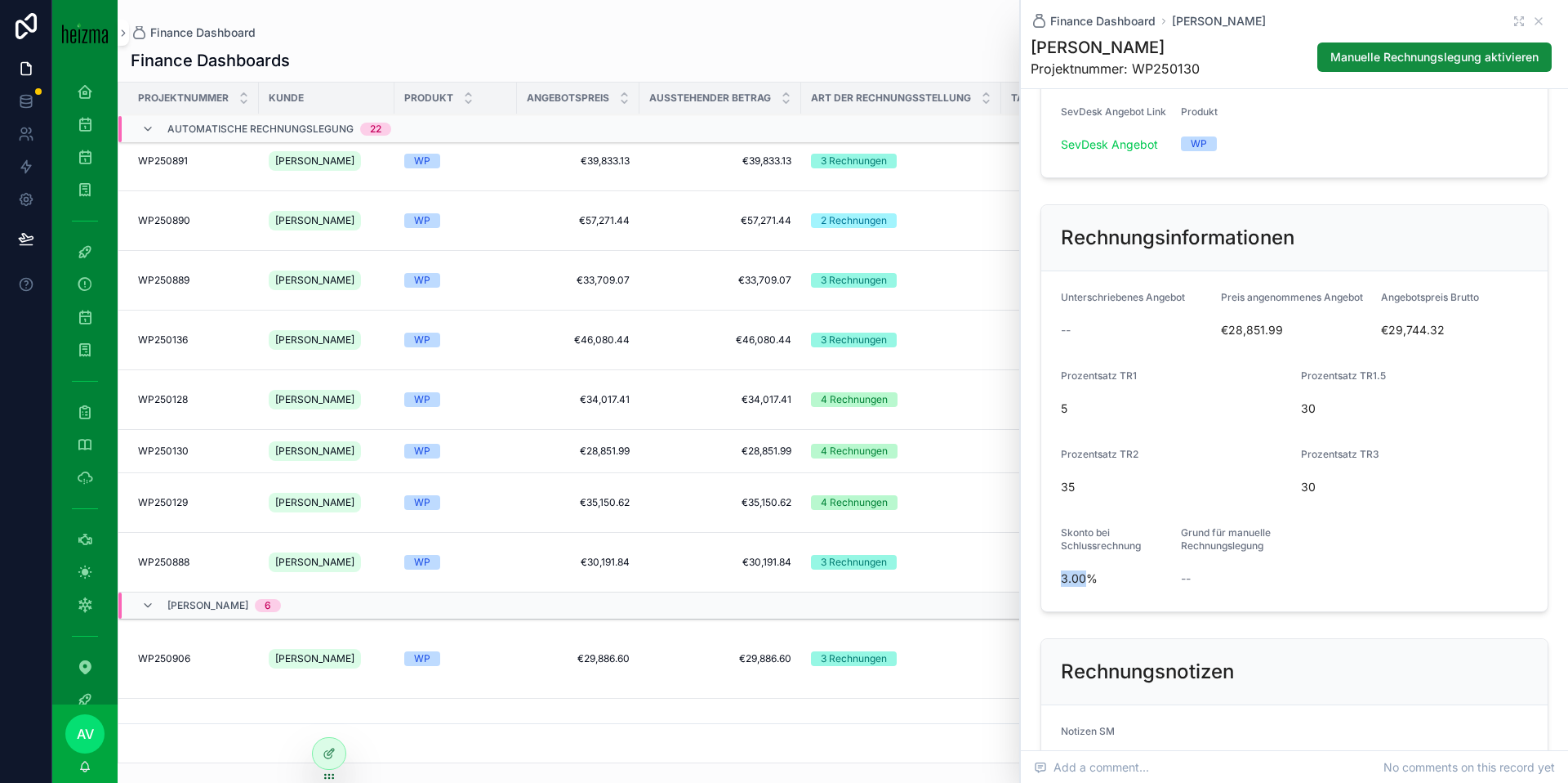
click at [1092, 566] on div "3.00%" at bounding box center [1114, 578] width 107 height 26
click at [1092, 550] on span "Skonto bei Schlussrechnung" at bounding box center [1100, 538] width 80 height 25
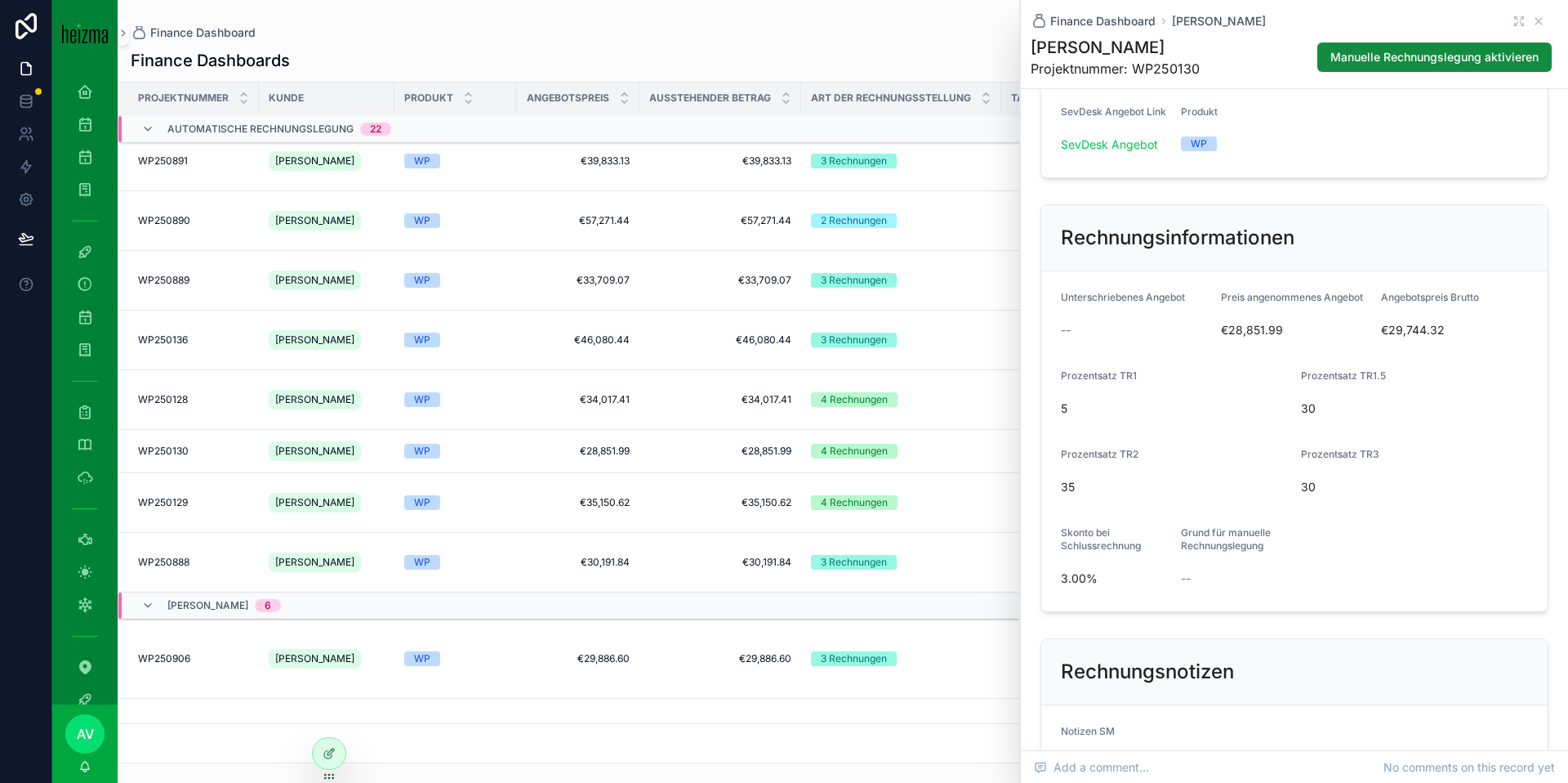
click at [1085, 580] on span "3.00%" at bounding box center [1114, 578] width 107 height 17
click at [1084, 581] on span "3.00%" at bounding box center [1114, 578] width 107 height 17
click at [1086, 524] on form "Unterschriebenes Angebot -- Preis angenommenes Angebot €28,851.99 Angebotspreis…" at bounding box center [1294, 441] width 506 height 340
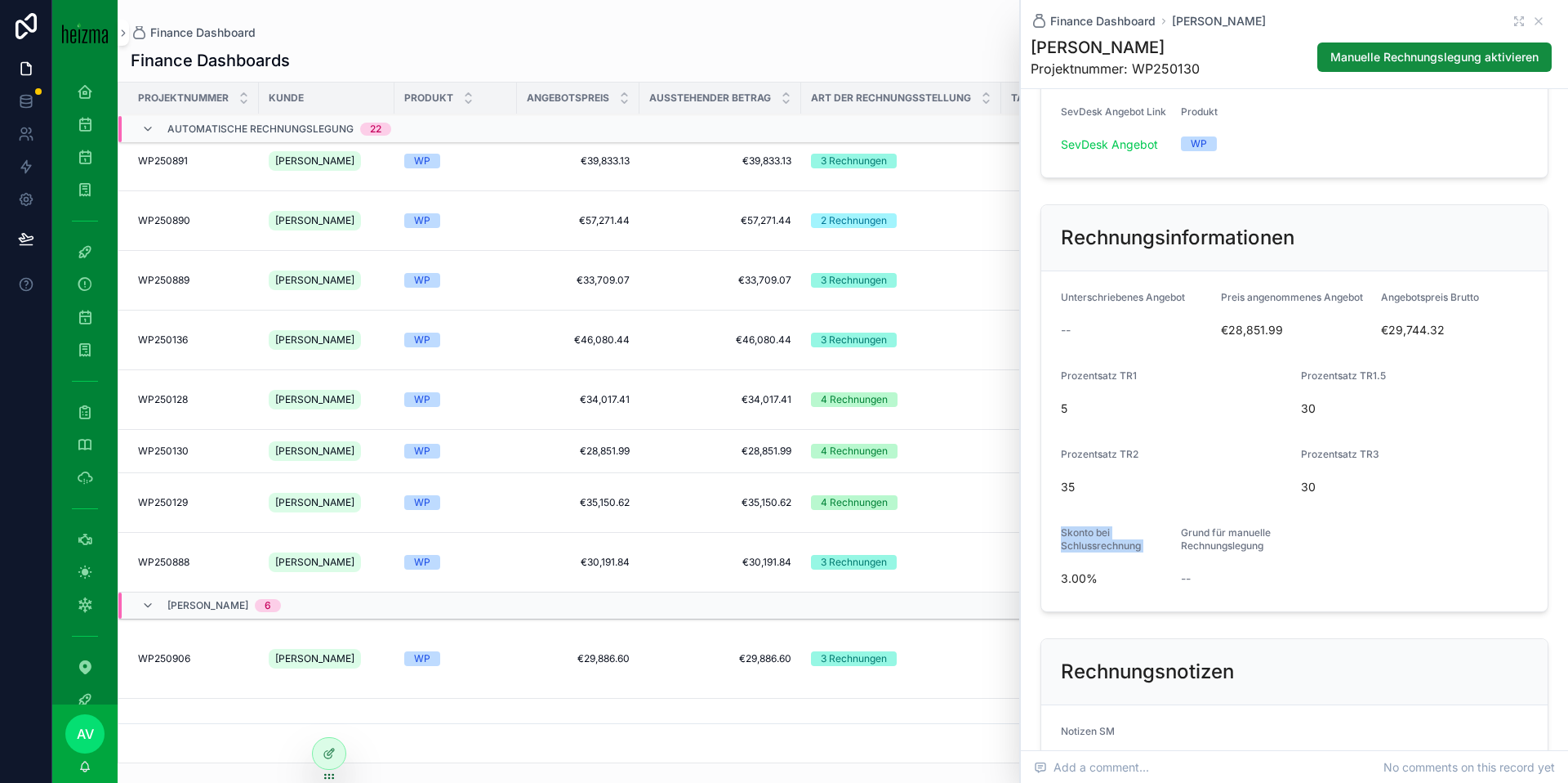
click at [1086, 524] on form "Unterschriebenes Angebot -- Preis angenommenes Angebot €28,851.99 Angebotspreis…" at bounding box center [1294, 441] width 506 height 340
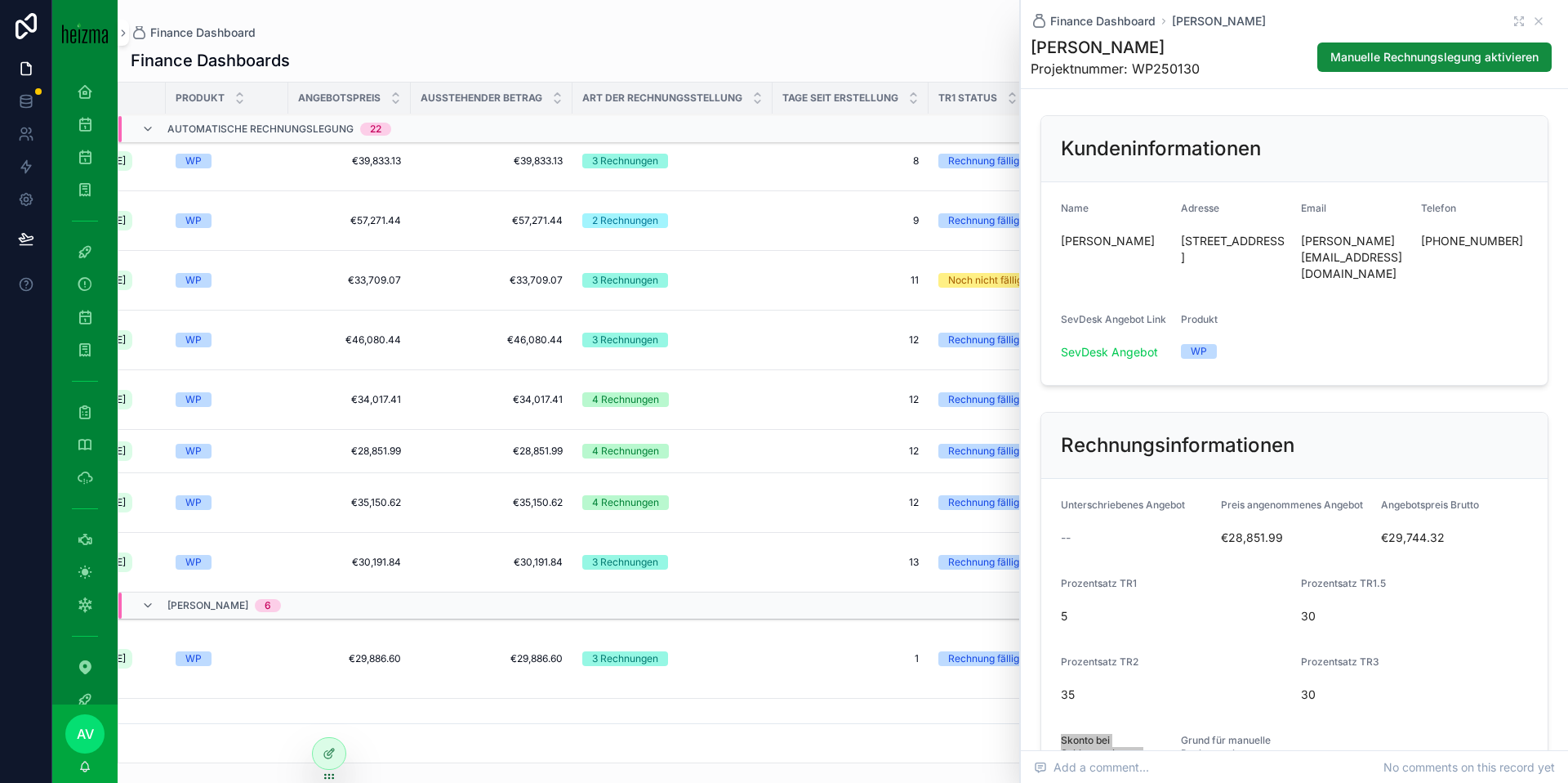
scroll to position [851, 465]
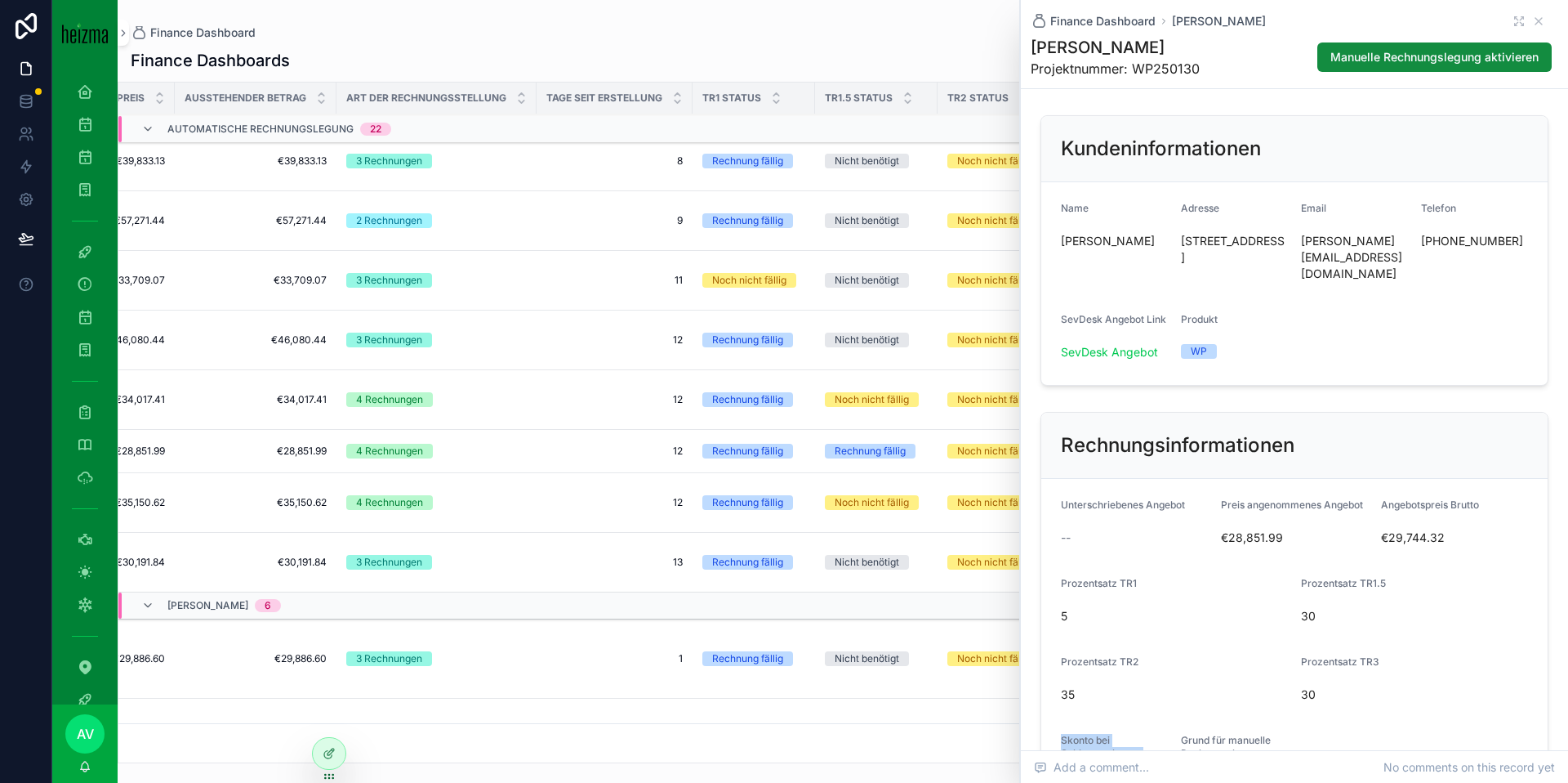
click at [1539, 15] on icon "scrollable content" at bounding box center [1538, 21] width 13 height 13
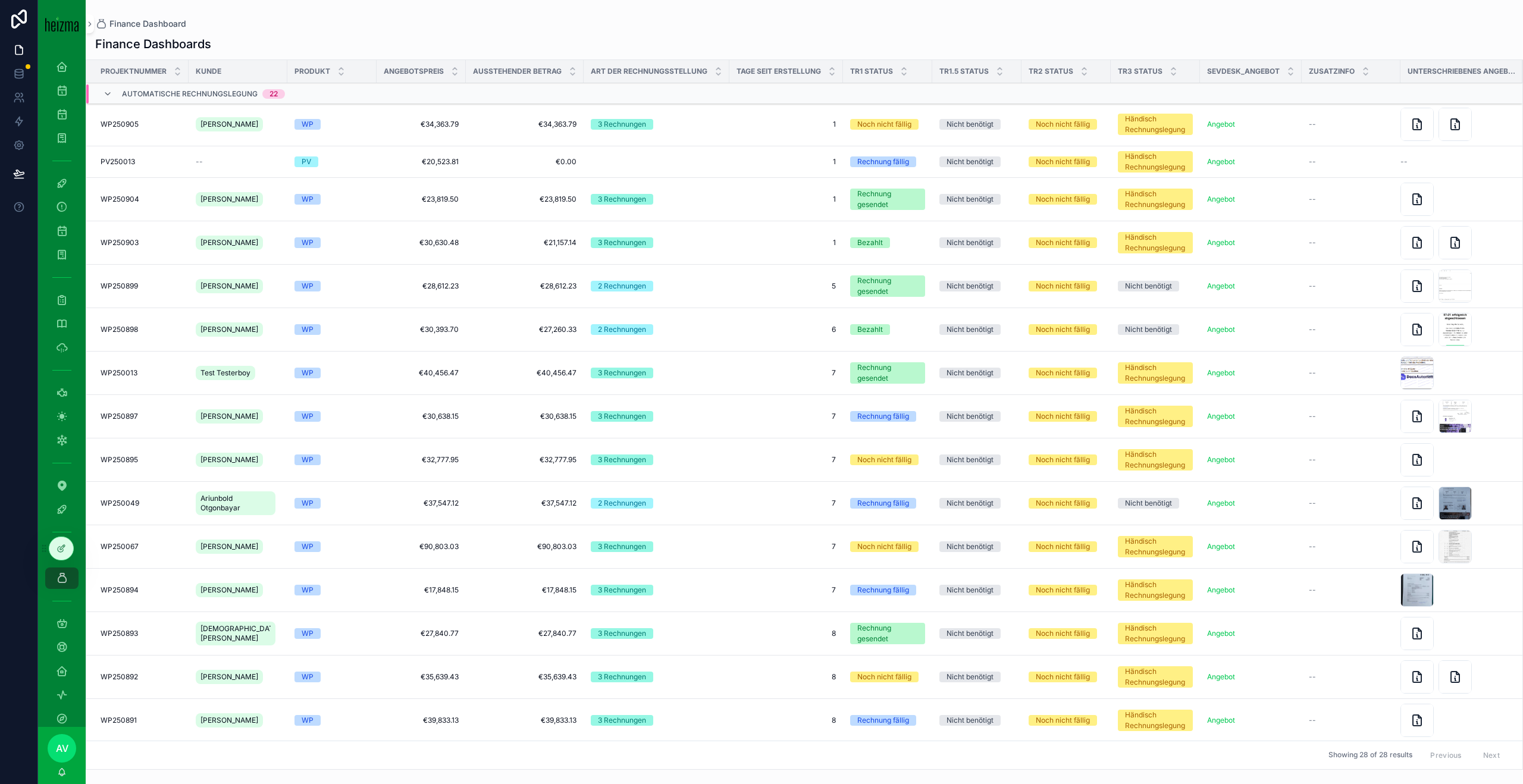
click at [790, 134] on td "1 1" at bounding box center [786, 125] width 114 height 43
click at [288, 238] on td "WP" at bounding box center [332, 243] width 89 height 43
click at [129, 242] on span "WP250903" at bounding box center [120, 242] width 38 height 10
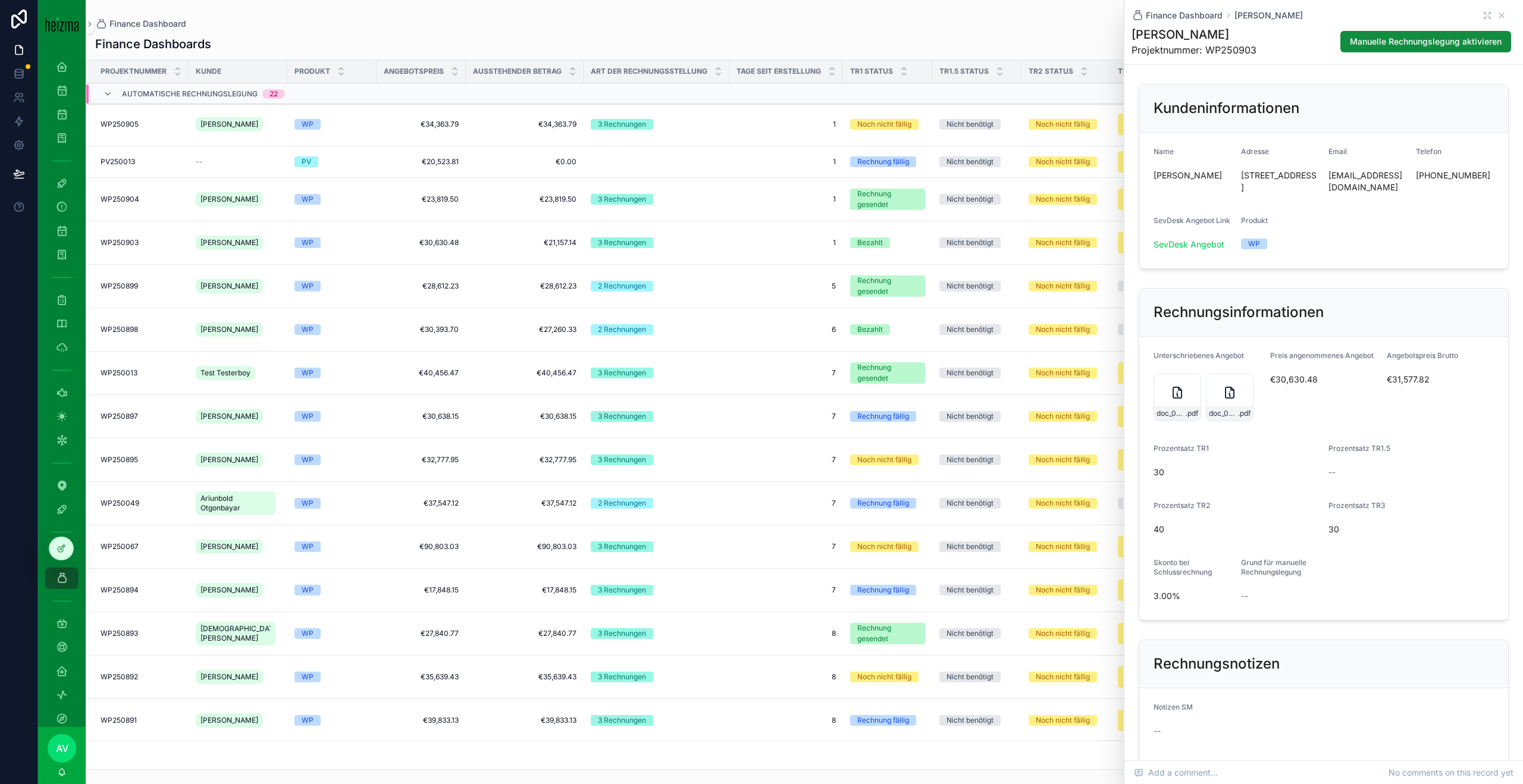
click at [1141, 33] on h1 "[PERSON_NAME]" at bounding box center [1194, 35] width 125 height 17
copy h1 "[PERSON_NAME]"
click at [1141, 380] on span "€30,630.48" at bounding box center [1324, 380] width 107 height 12
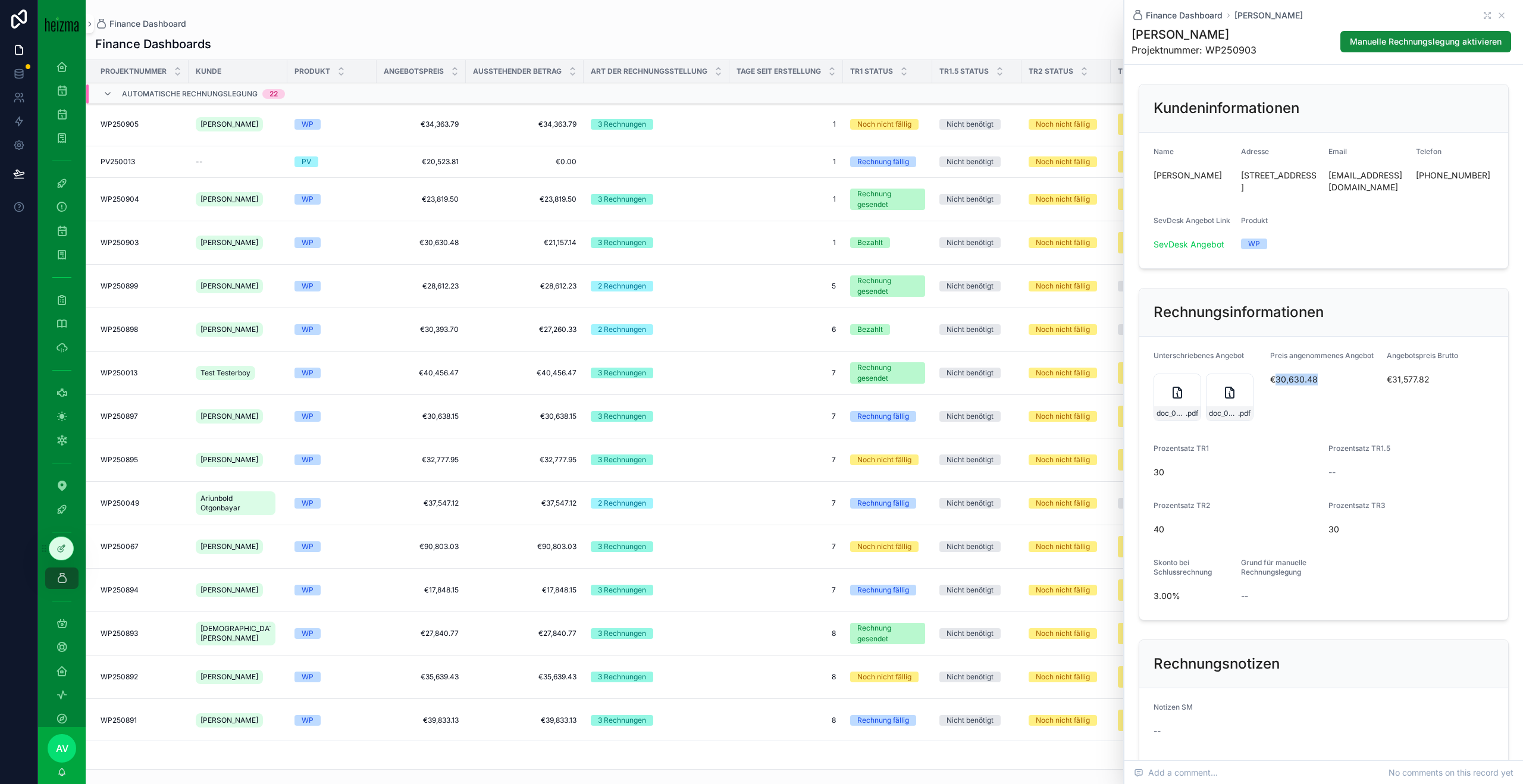
click at [1141, 380] on span "€30,630.48" at bounding box center [1324, 380] width 107 height 12
copy span "€30,630.48"
click at [329, 291] on div "WP" at bounding box center [332, 286] width 75 height 11
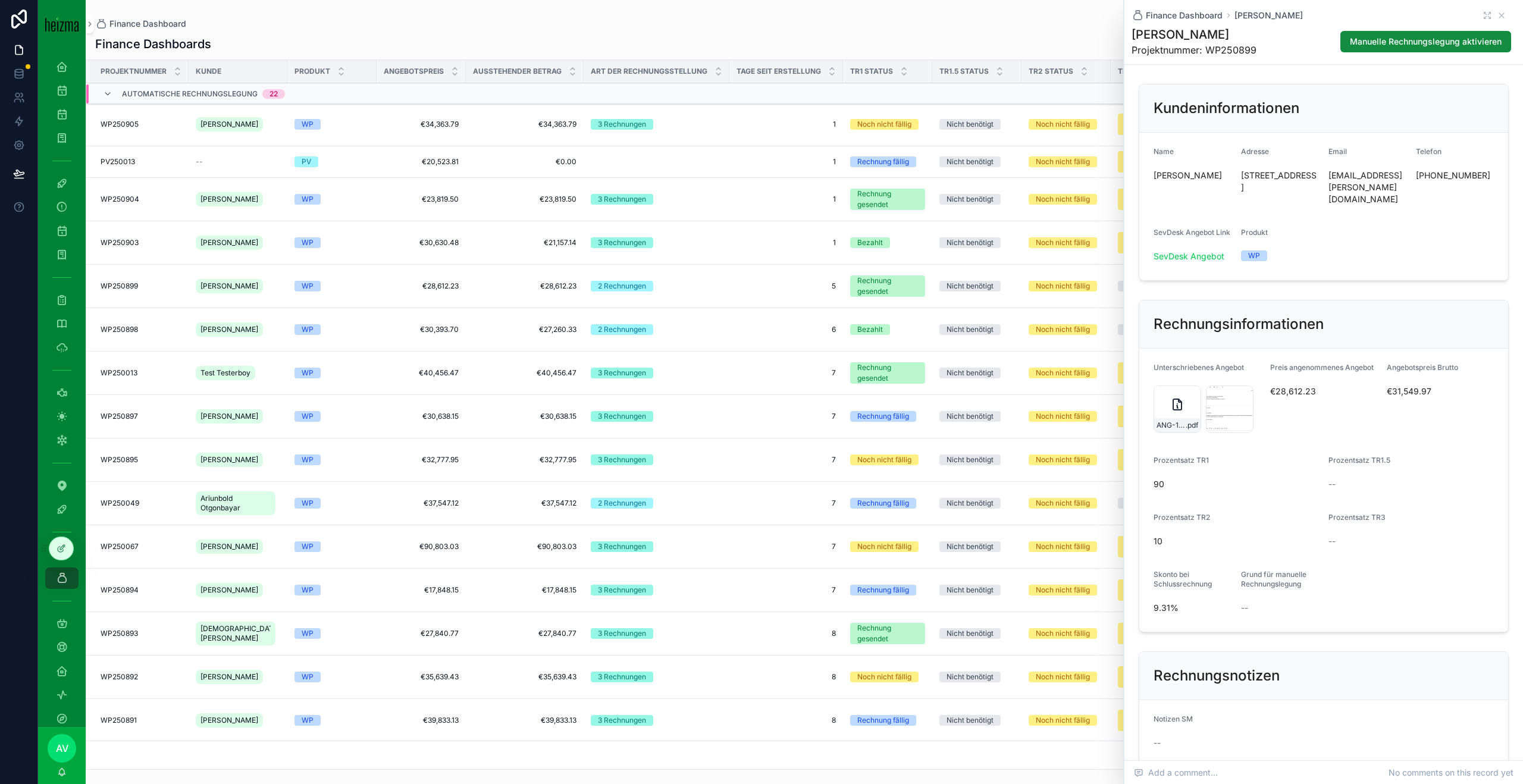
click at [828, 282] on td "5 5" at bounding box center [786, 286] width 114 height 43
click at [185, 569] on td "WP250894 WP250894" at bounding box center [137, 590] width 102 height 43
click at [170, 569] on td "WP250894 WP250894" at bounding box center [137, 590] width 102 height 43
click at [778, 569] on td "7 7" at bounding box center [786, 590] width 114 height 43
click at [157, 569] on div "WP250894 WP250894" at bounding box center [141, 590] width 81 height 10
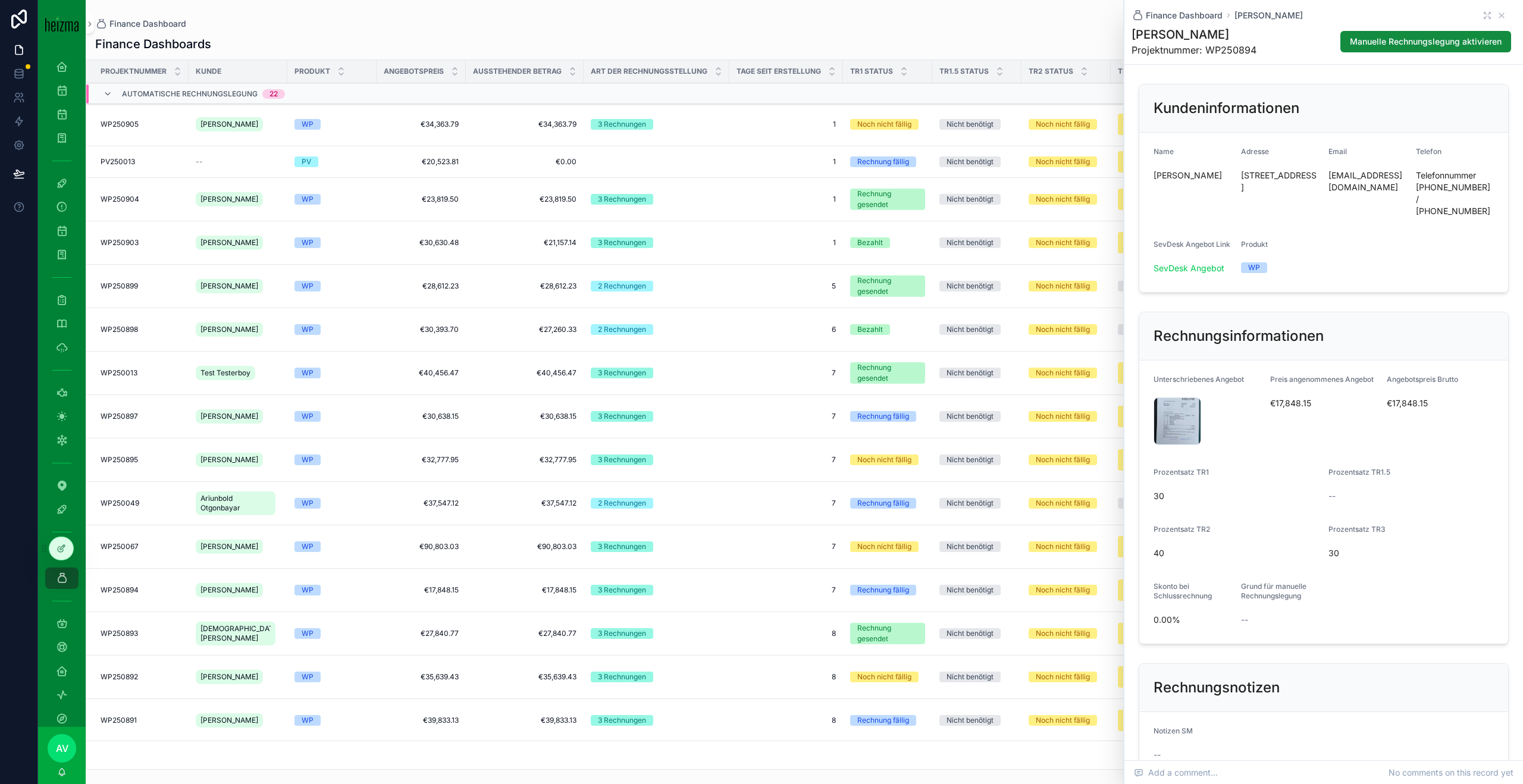
click at [1141, 401] on div "20250930_114123-(1) .jpg" at bounding box center [1177, 421] width 47 height 47
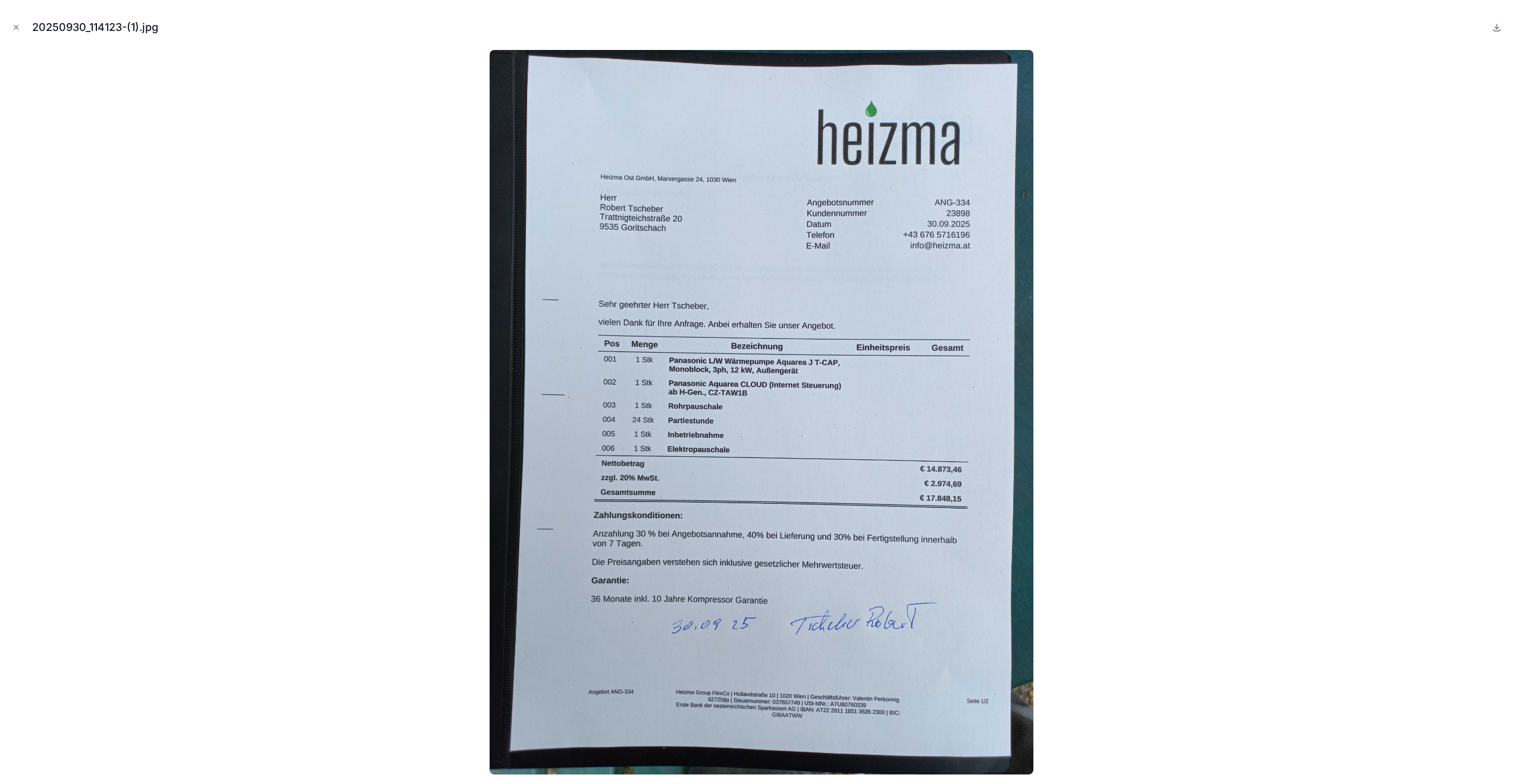
click at [19, 24] on icon "Close modal" at bounding box center [16, 27] width 8 height 8
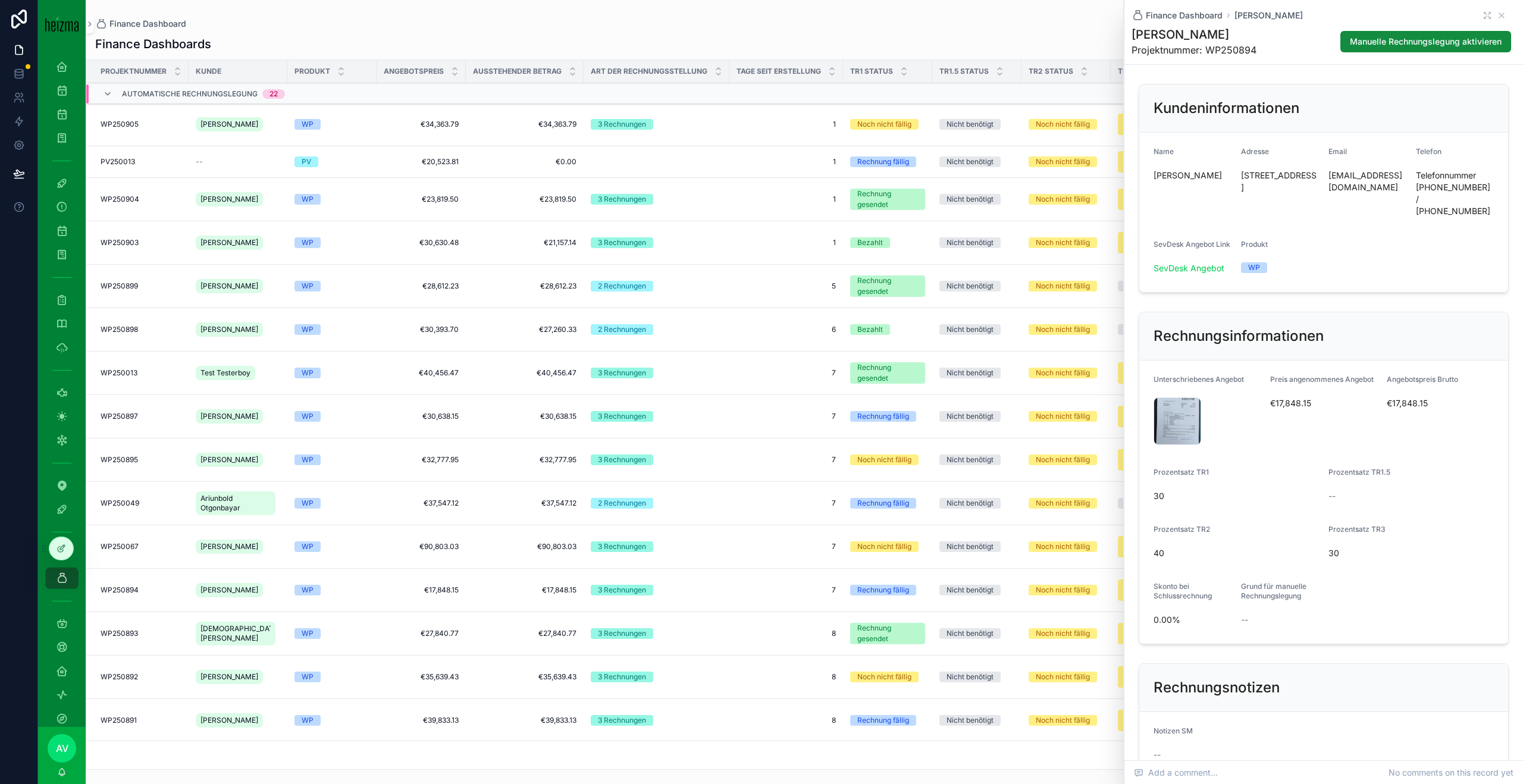
click at [386, 569] on span "€17,848.15" at bounding box center [421, 590] width 75 height 10
click at [0, 0] on span ".jpg" at bounding box center [0, 0] width 0 height 0
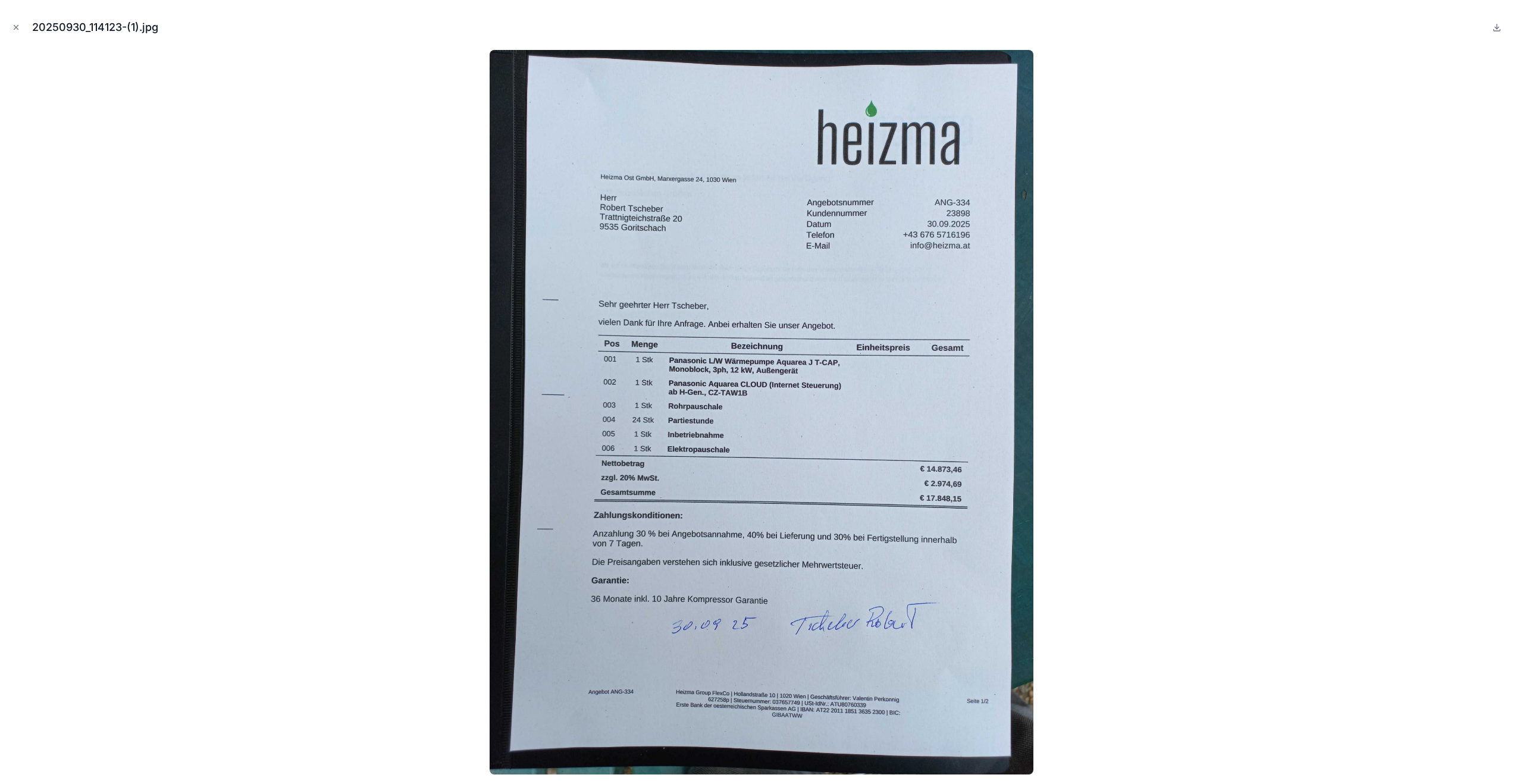
click at [1141, 418] on div at bounding box center [761, 412] width 1504 height 725
click at [19, 29] on icon "Close modal" at bounding box center [16, 27] width 8 height 8
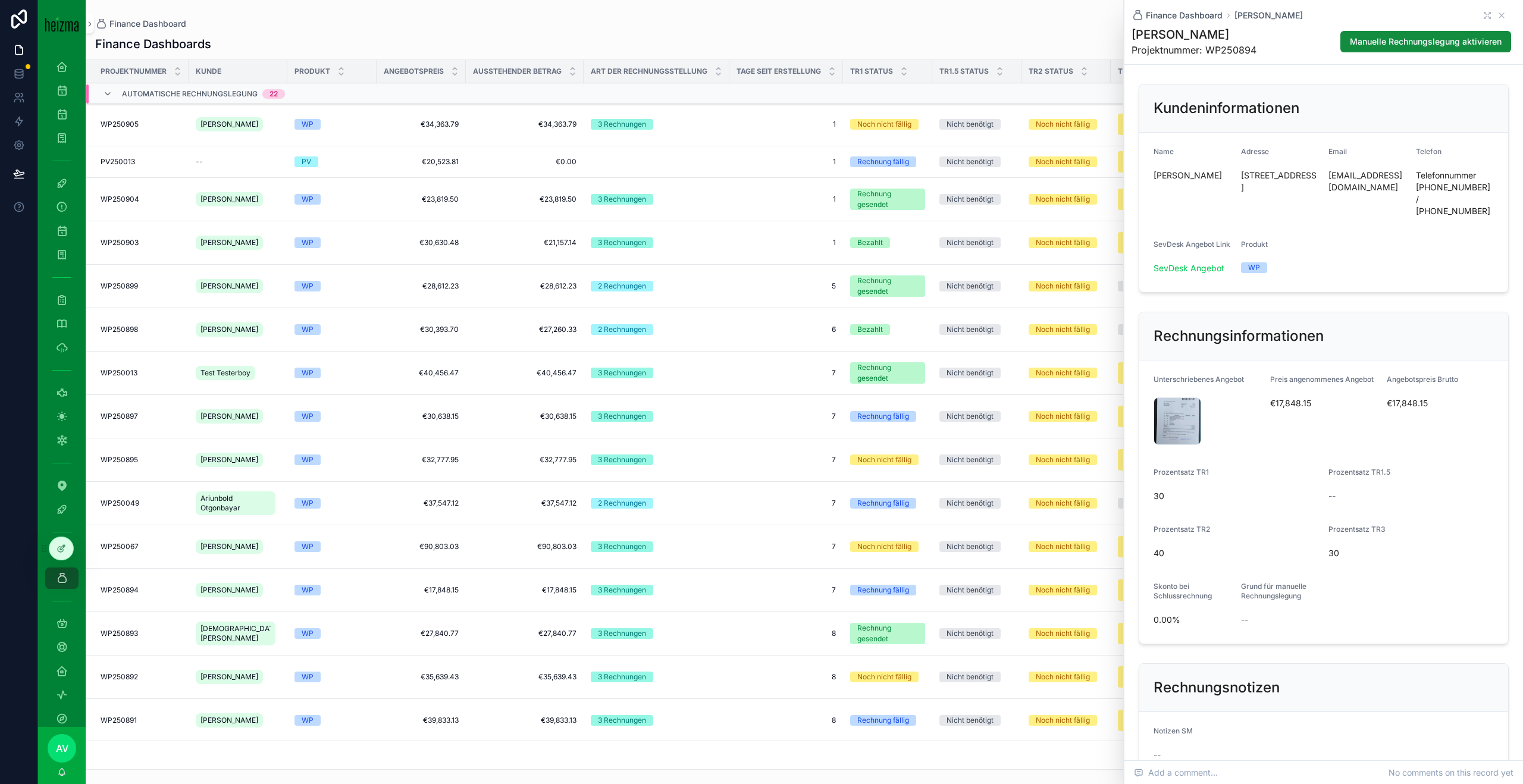
click at [146, 238] on div "WP250903 WP250903" at bounding box center [141, 242] width 81 height 10
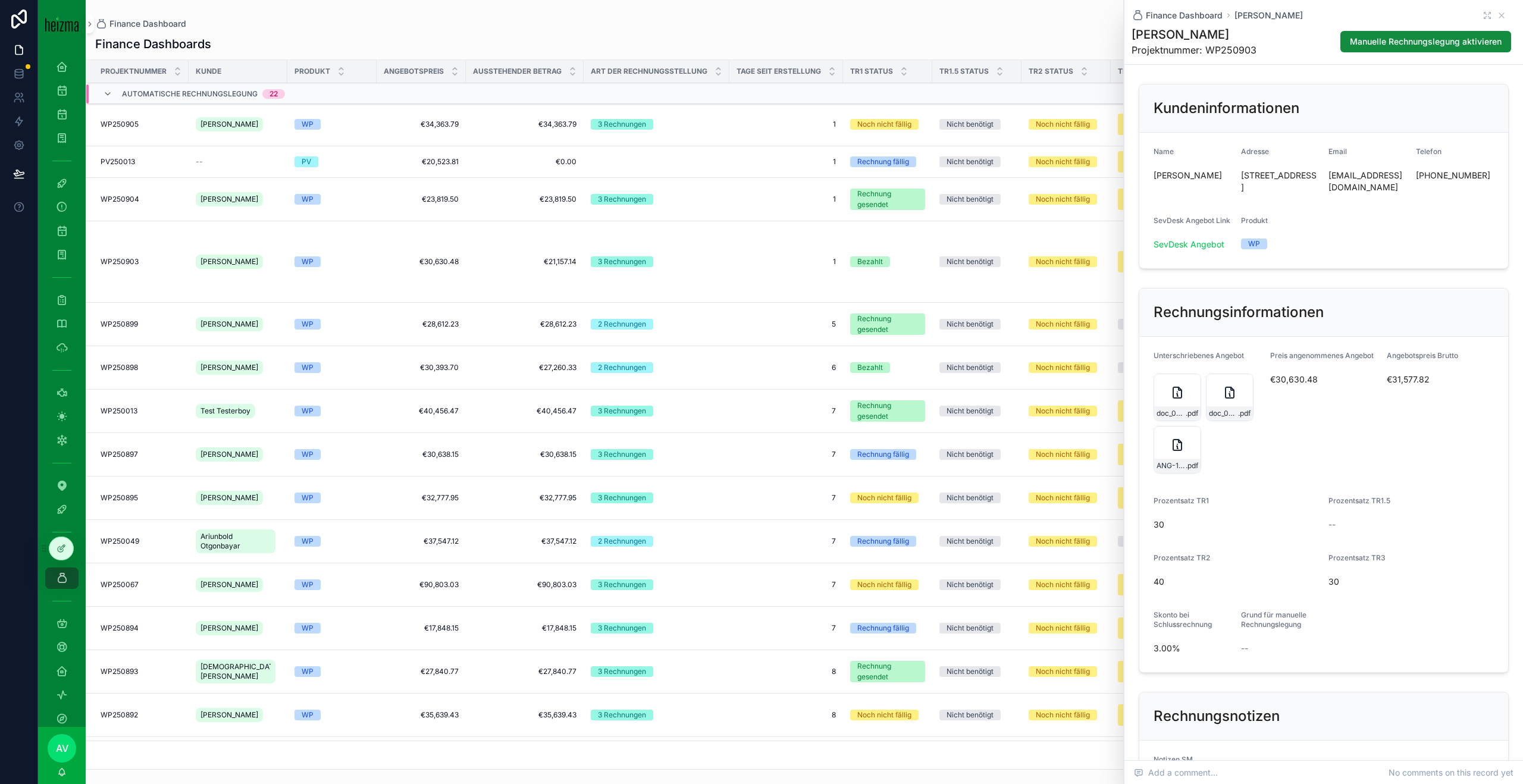
click at [1141, 33] on h1 "[PERSON_NAME]" at bounding box center [1194, 35] width 125 height 17
copy h1 "[PERSON_NAME]"
click at [500, 257] on span "€21,157.14" at bounding box center [525, 261] width 104 height 10
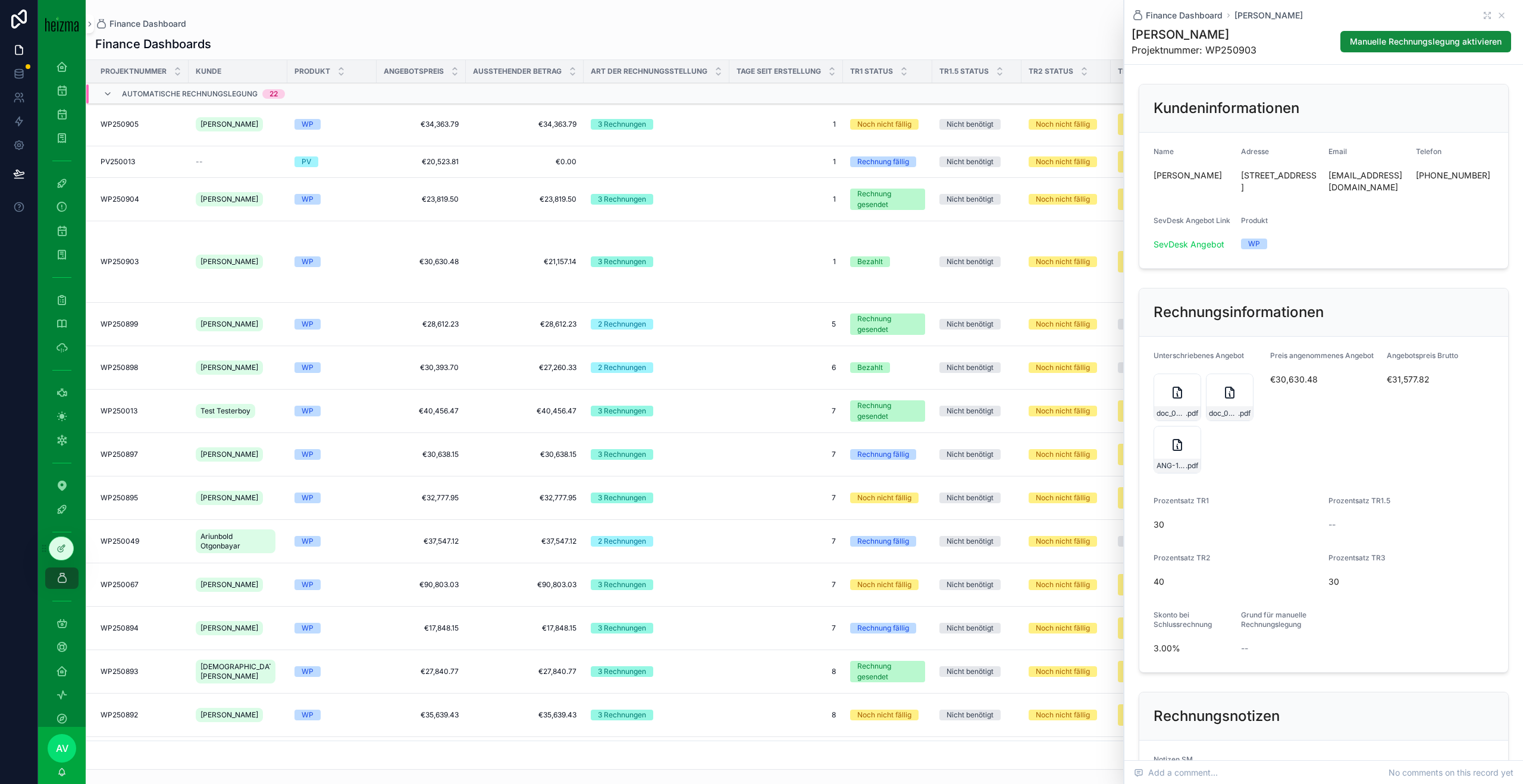
click at [1141, 12] on div "Finance Dashboard [PERSON_NAME]" at bounding box center [1324, 15] width 384 height 12
click at [1141, 14] on icon "scrollable content" at bounding box center [1501, 15] width 10 height 10
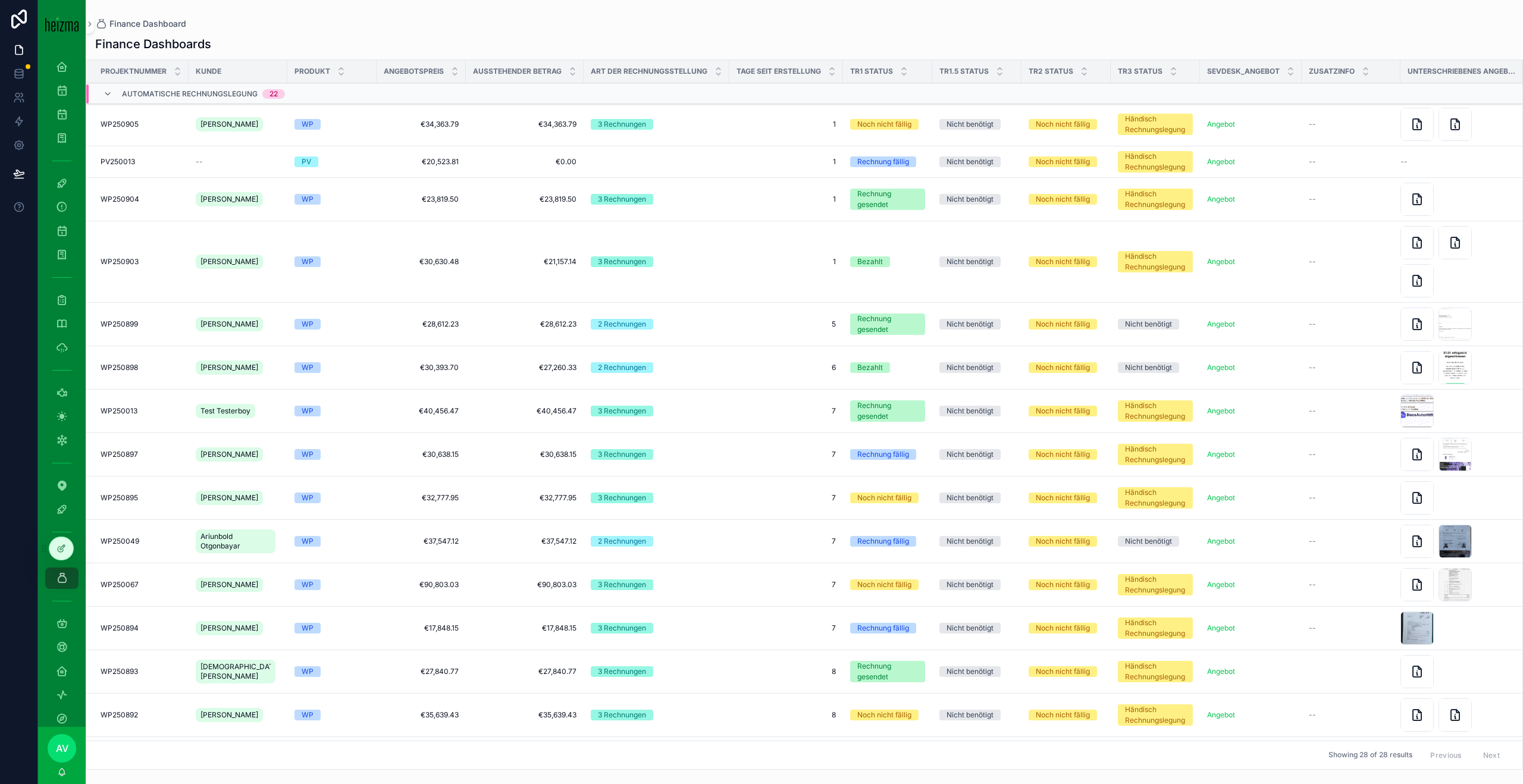
click at [786, 257] on span "1" at bounding box center [785, 261] width 99 height 10
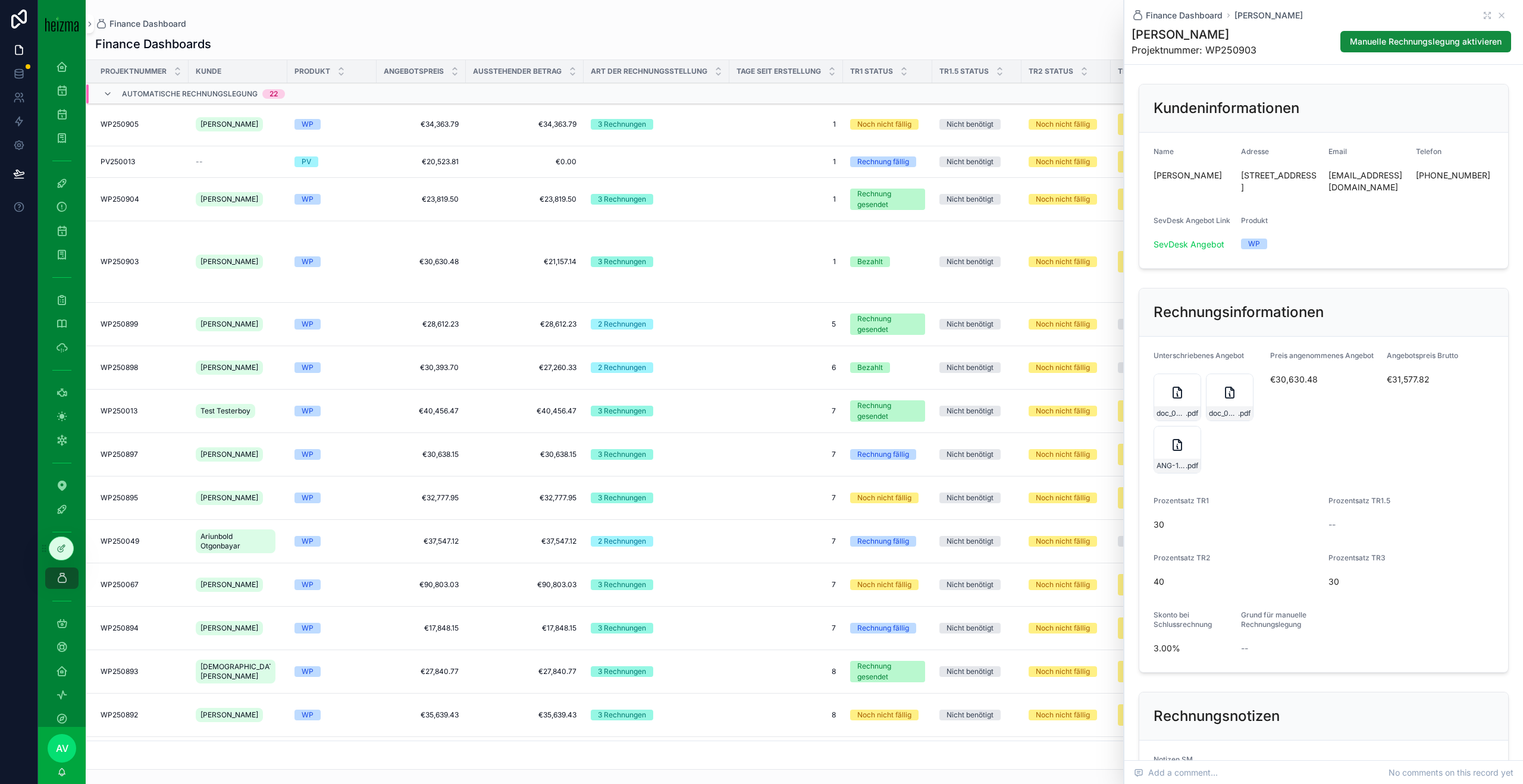
click at [1141, 447] on icon "scrollable content" at bounding box center [1177, 445] width 8 height 11
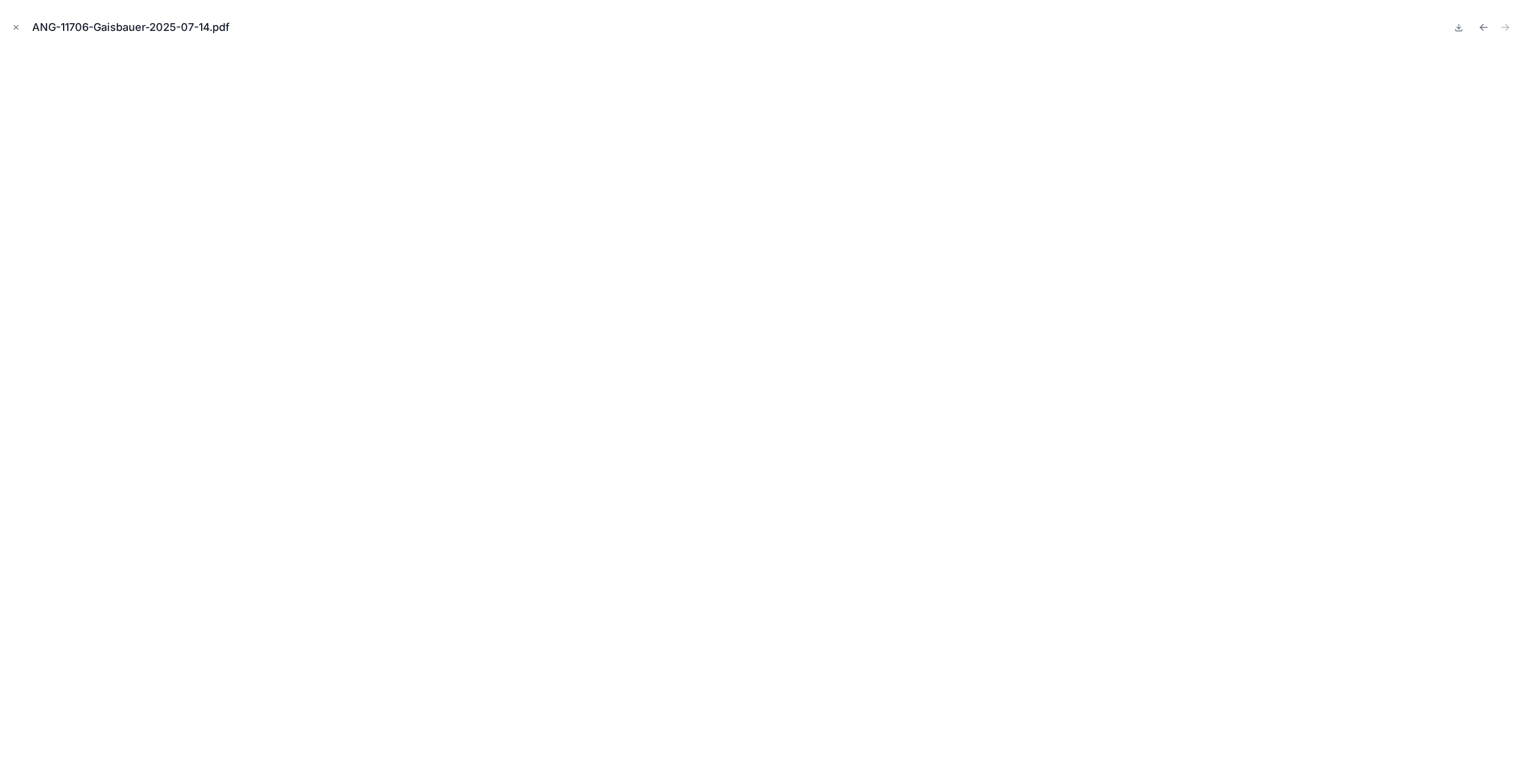
click at [8, 31] on div "ANG-11706-Gaisbauer-2025-07-14.pdf" at bounding box center [761, 392] width 1523 height 784
click at [15, 30] on icon "Close modal" at bounding box center [16, 27] width 8 height 8
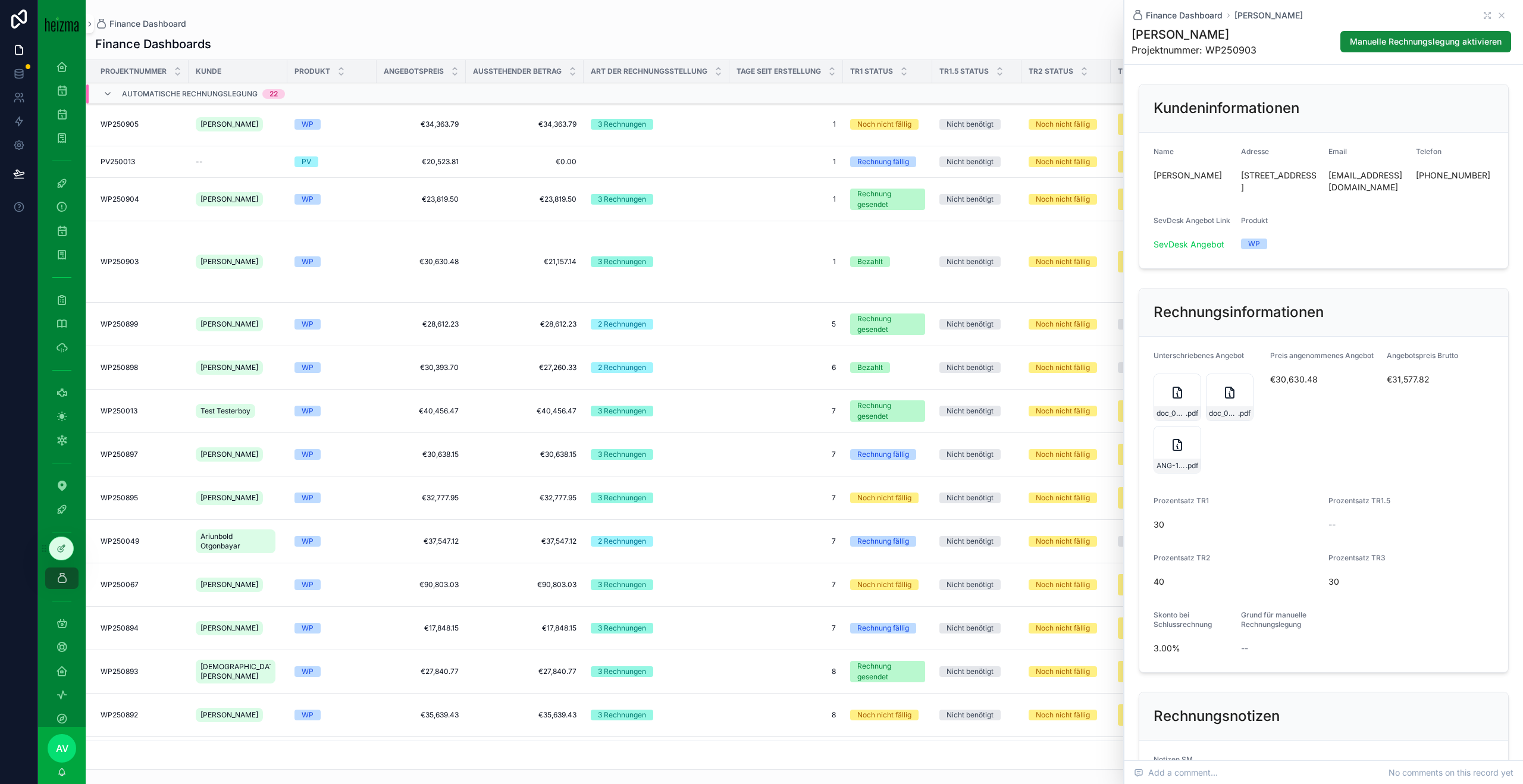
click at [376, 569] on td "€17,848.15 €17,848.15" at bounding box center [421, 628] width 89 height 43
click at [234, 569] on span "[PERSON_NAME]" at bounding box center [229, 628] width 58 height 10
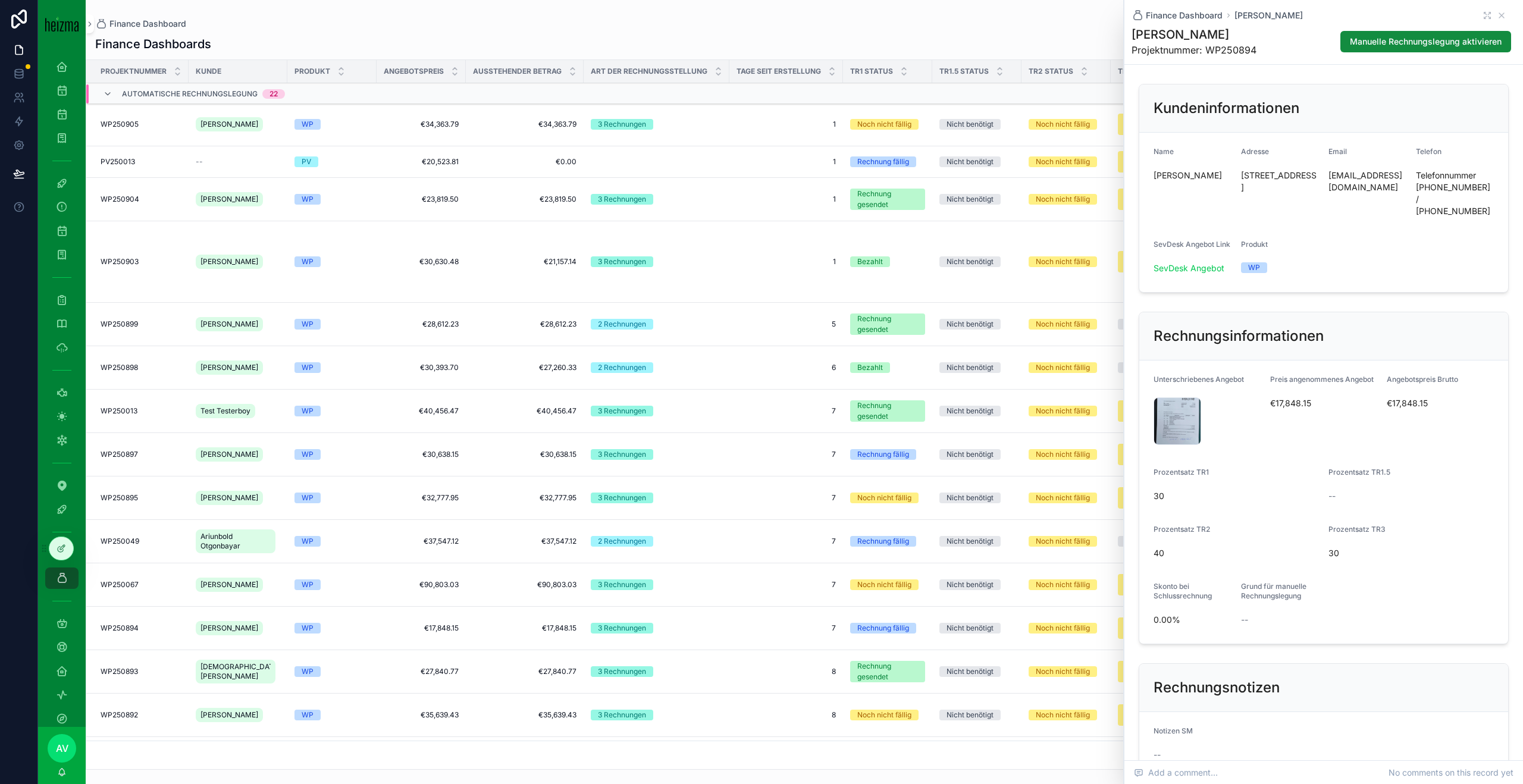
click at [1141, 36] on h1 "[PERSON_NAME]" at bounding box center [1194, 35] width 125 height 17
copy h1 "[PERSON_NAME]"
click at [0, 0] on span "20250930_114123-(1)" at bounding box center [0, 0] width 0 height 0
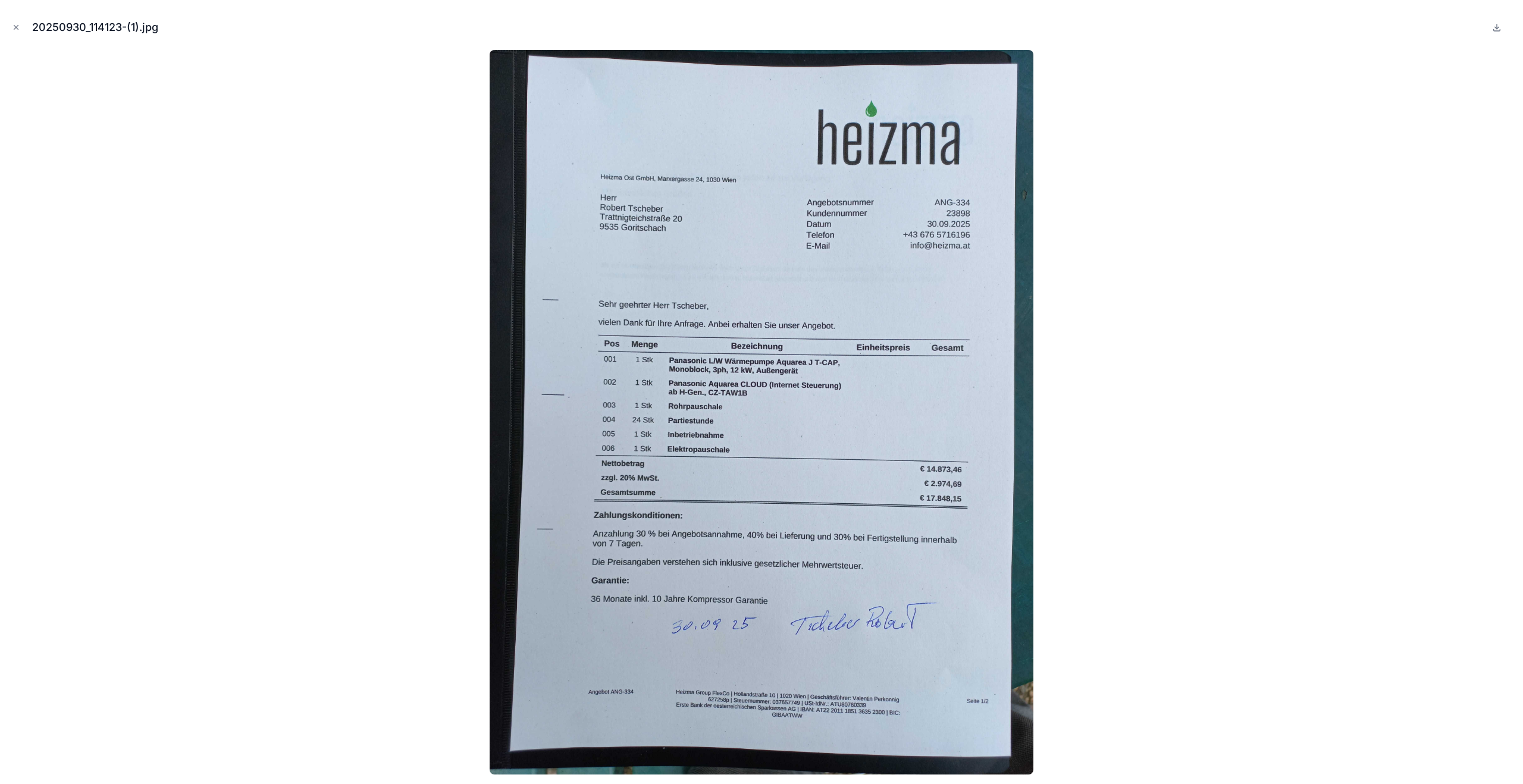
click at [1141, 429] on div at bounding box center [761, 412] width 1504 height 725
click at [18, 31] on button "Close modal" at bounding box center [16, 27] width 13 height 13
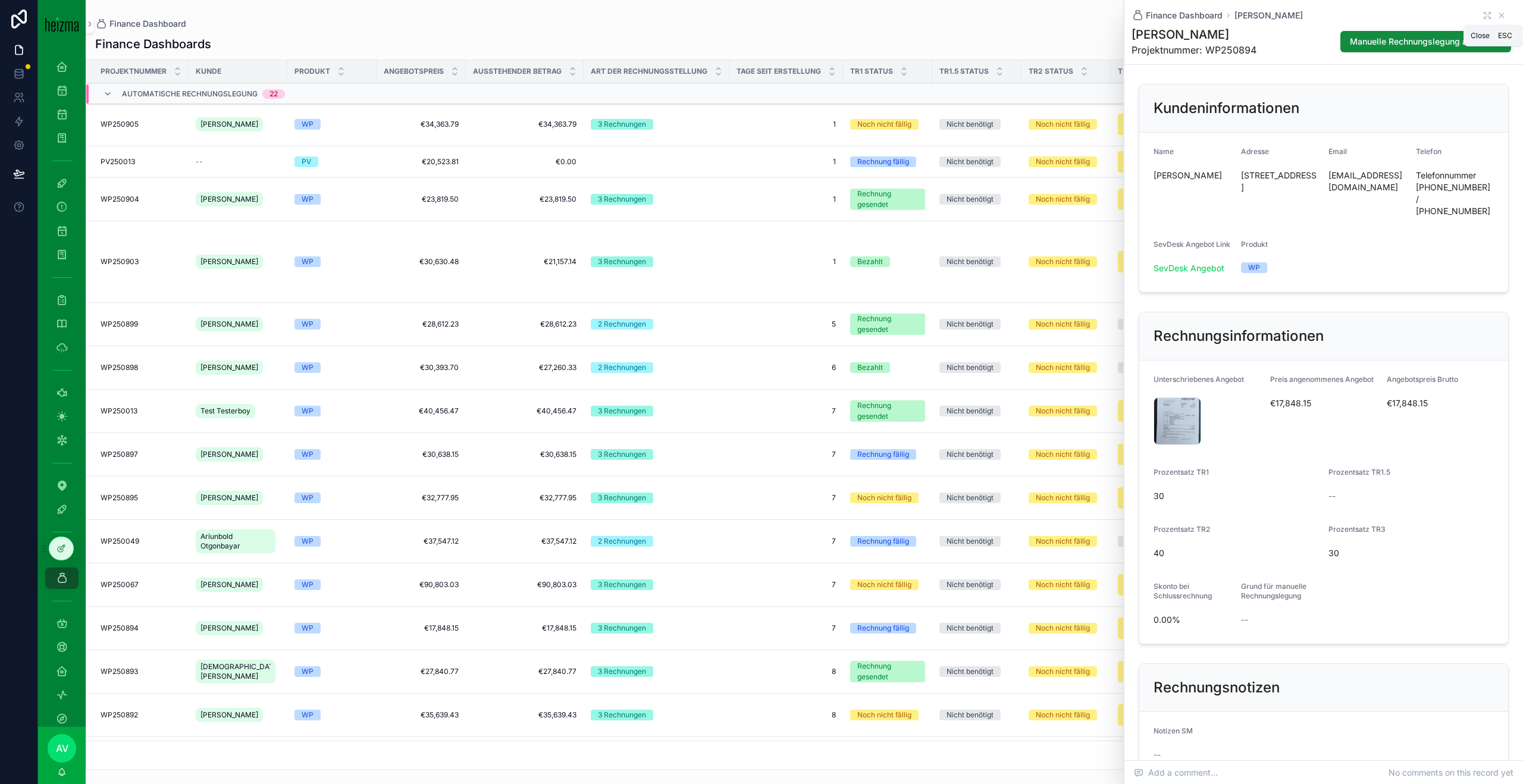
click at [1141, 13] on icon "scrollable content" at bounding box center [1501, 15] width 10 height 10
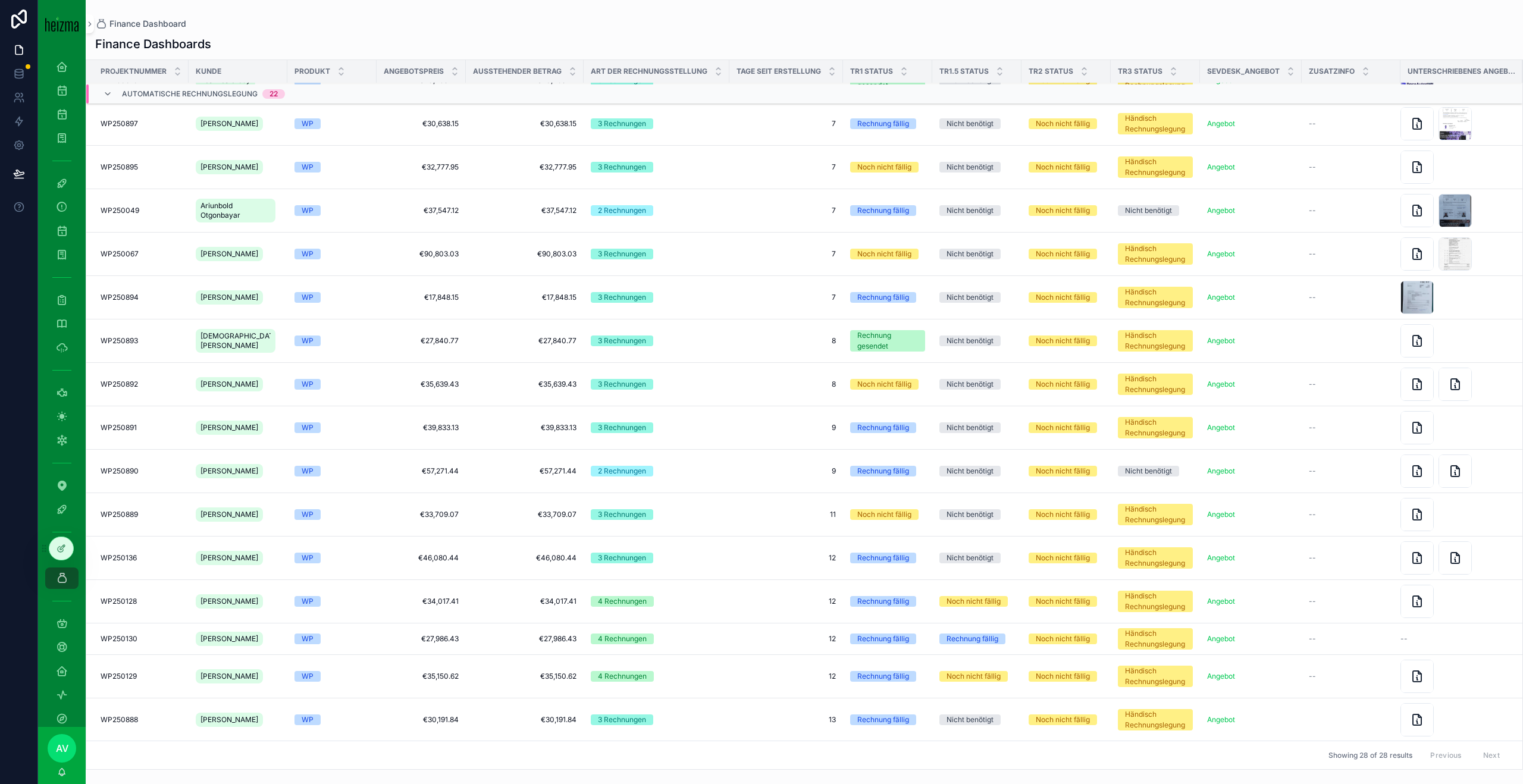
scroll to position [332, 0]
click at [771, 465] on span "9" at bounding box center [785, 470] width 99 height 10
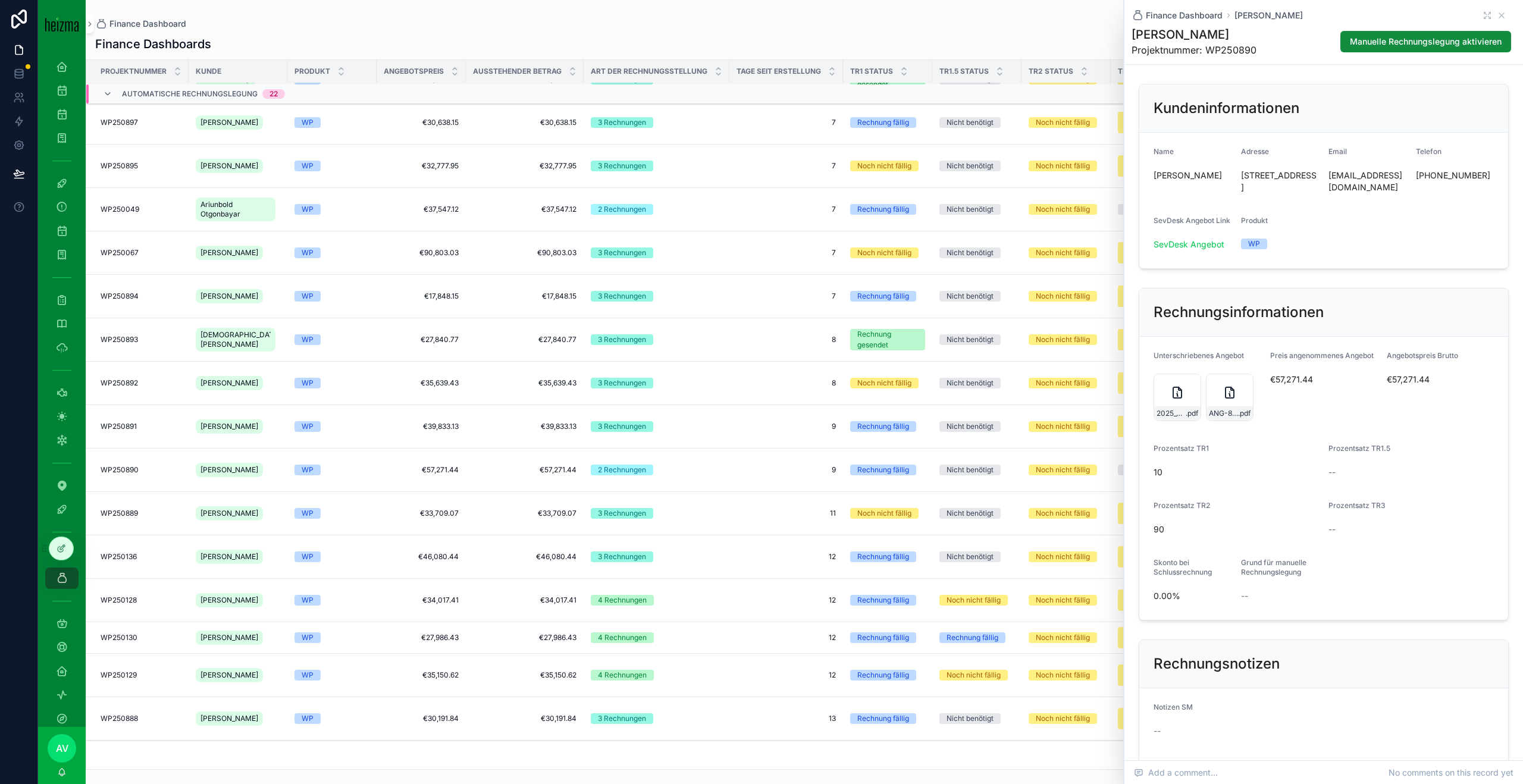
click at [1141, 400] on icon "scrollable content" at bounding box center [1177, 392] width 14 height 14
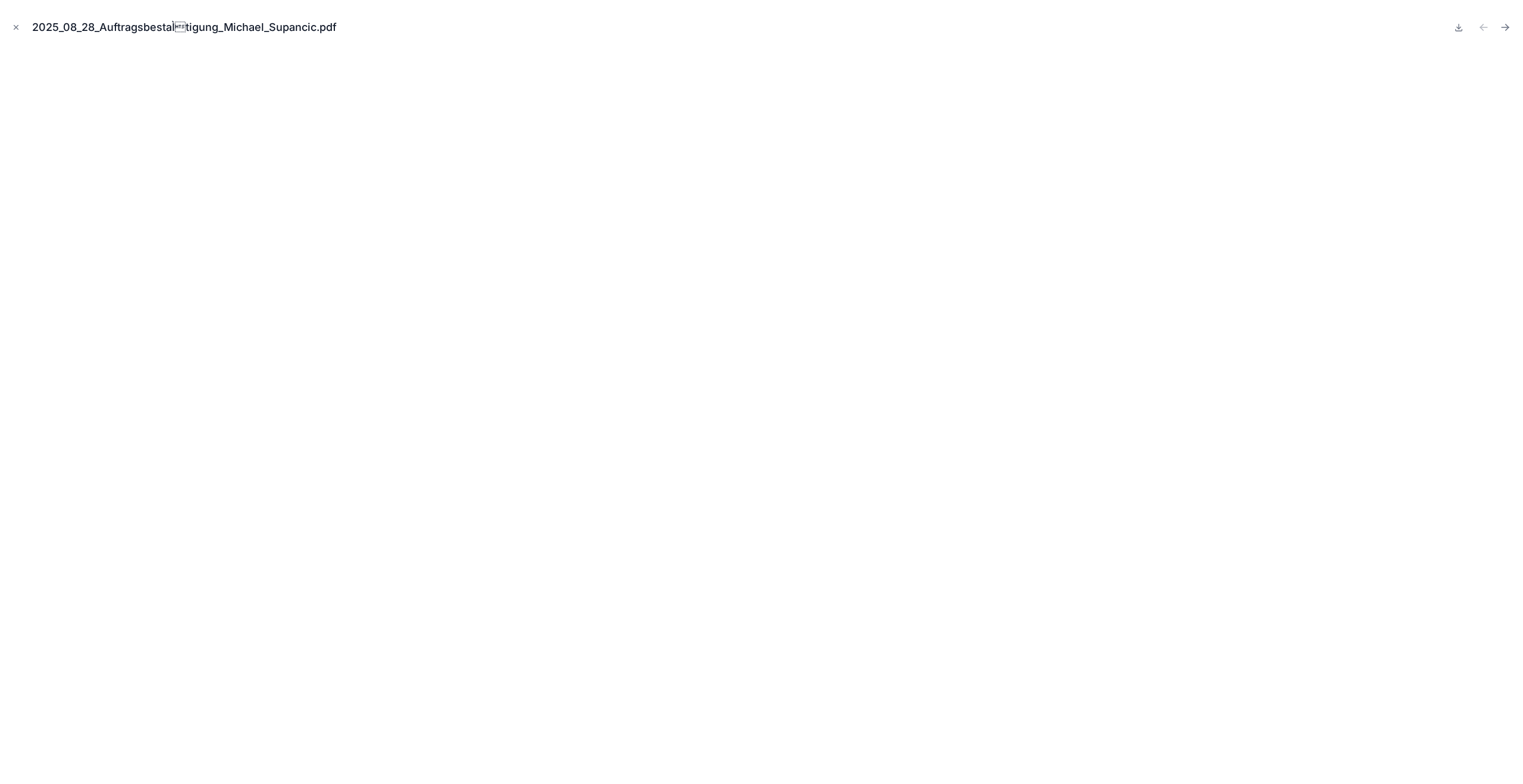
click at [20, 31] on button "Close modal" at bounding box center [16, 27] width 13 height 13
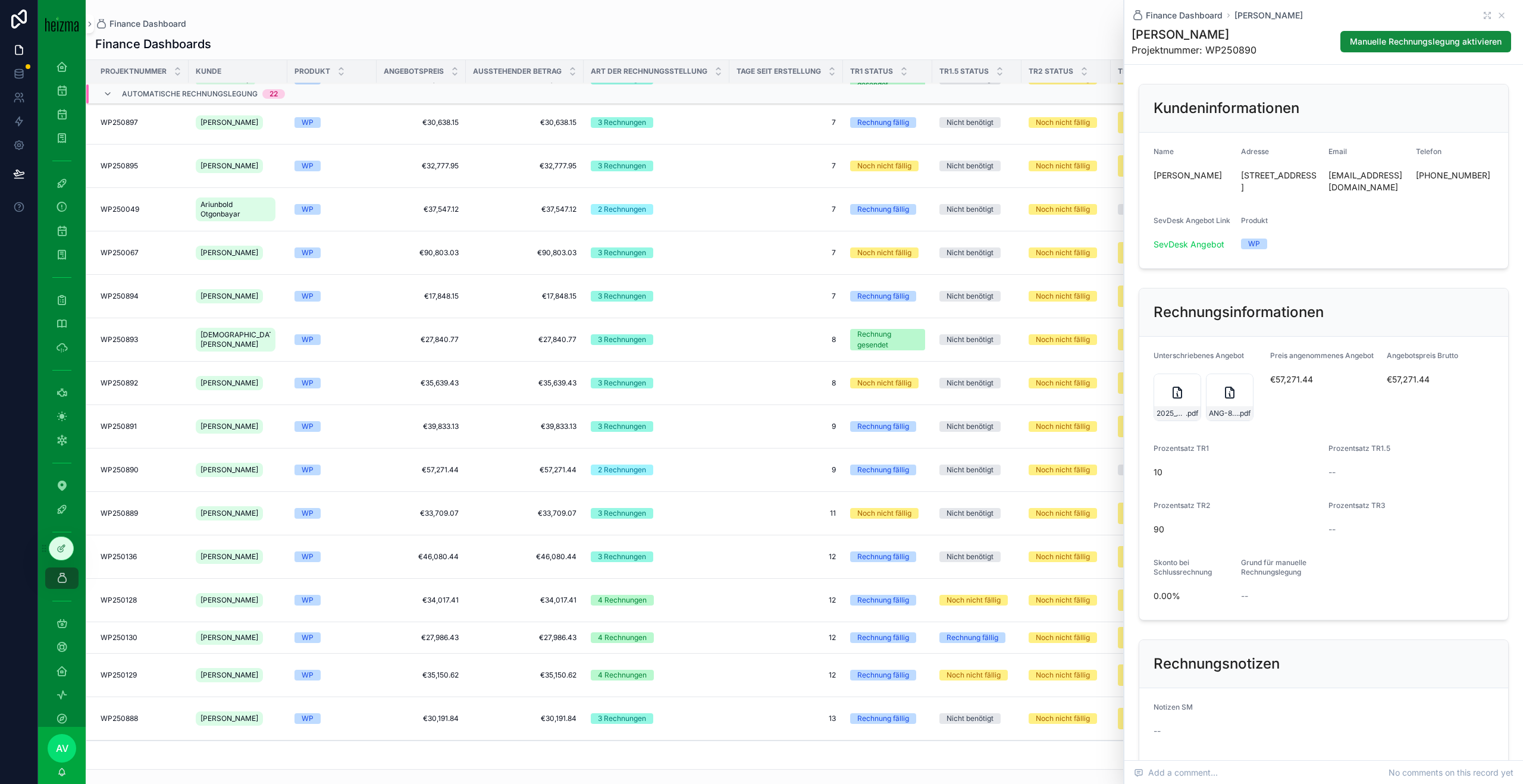
click at [1141, 421] on div "ANG-8903-Supancic-2025-08-08-(6) .pdf" at bounding box center [1230, 397] width 47 height 47
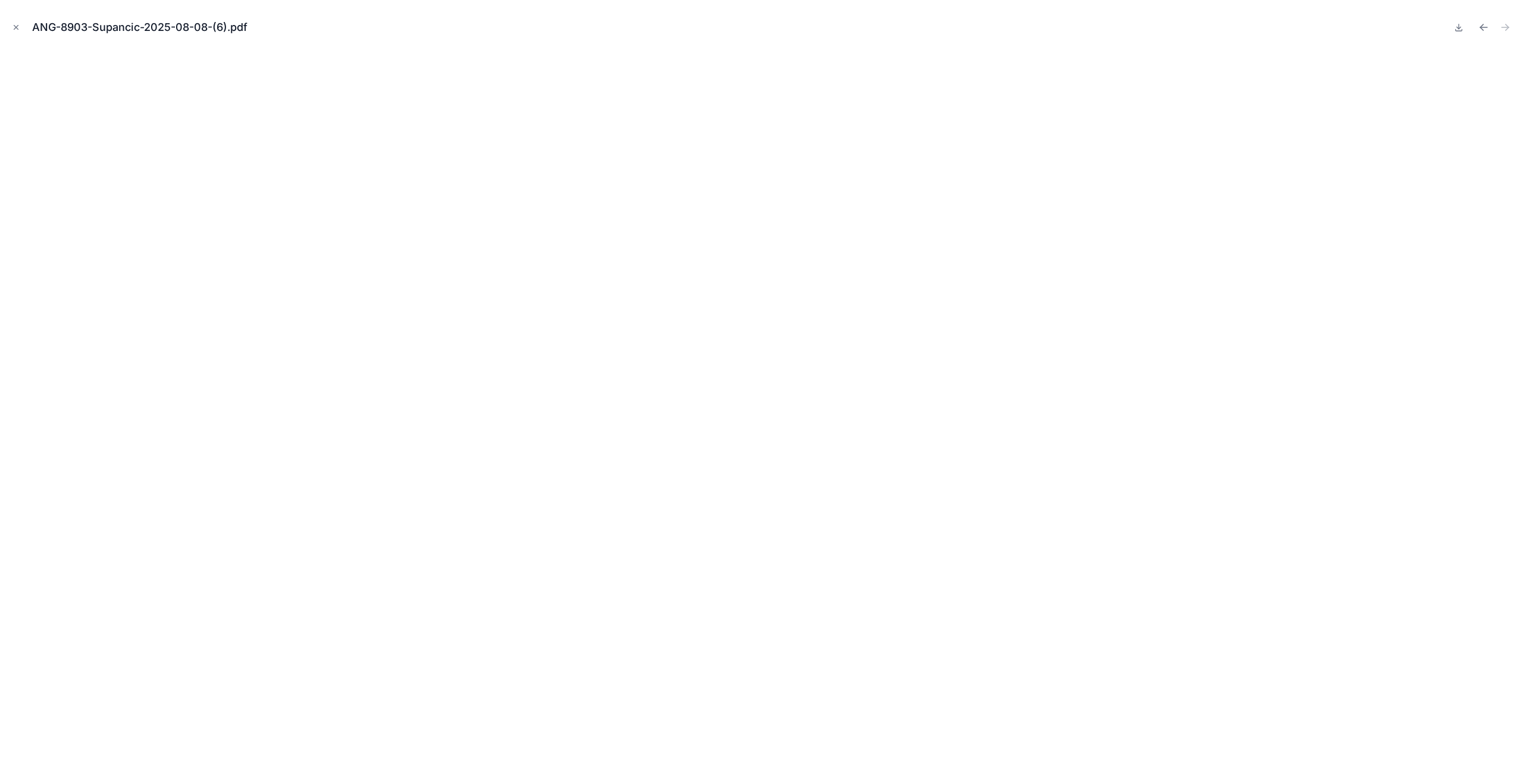
click at [13, 29] on icon "Close modal" at bounding box center [16, 27] width 8 height 8
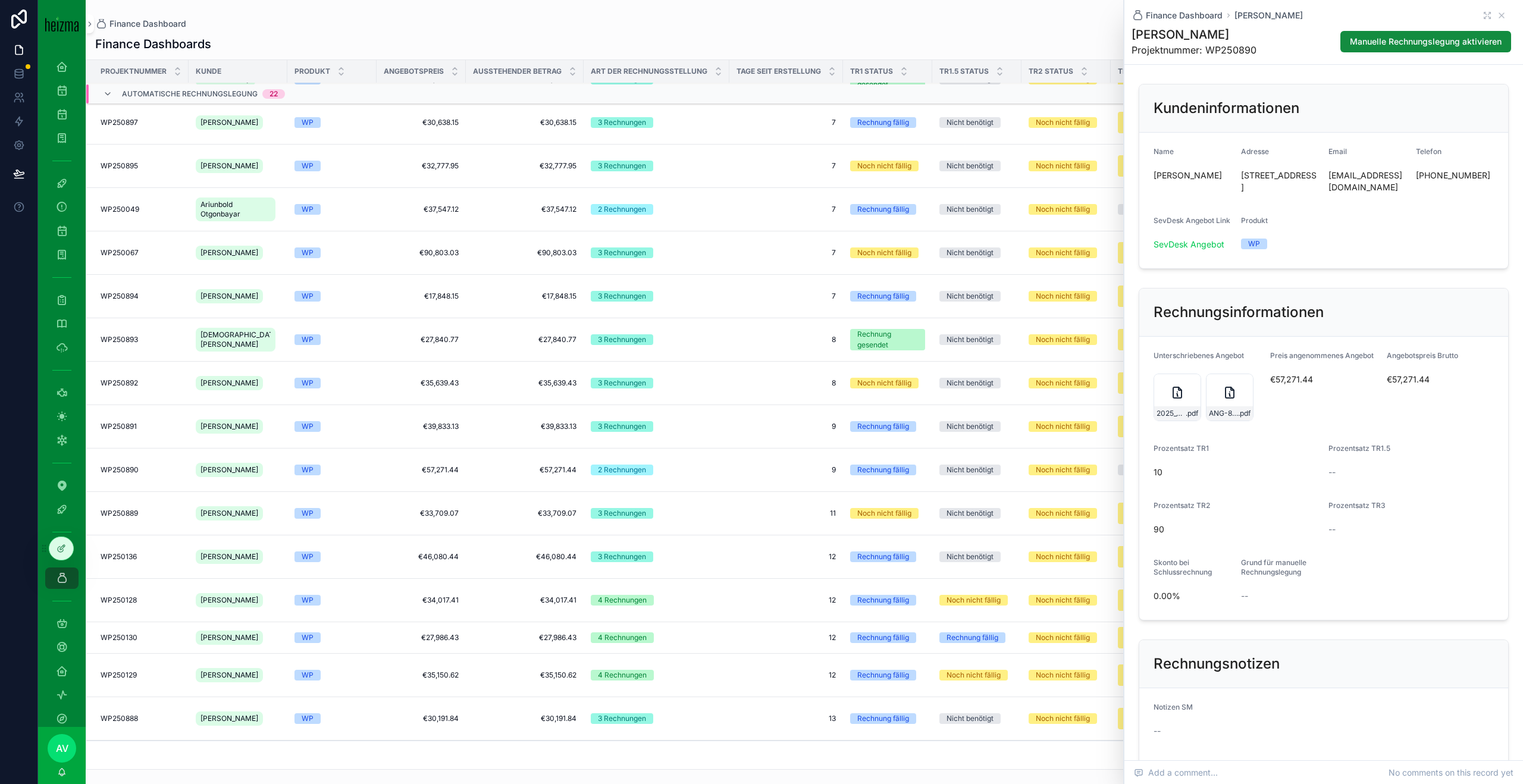
click at [1141, 416] on div "ANG-8903-Supancic-2025-08-08-(6) .pdf" at bounding box center [1230, 397] width 47 height 47
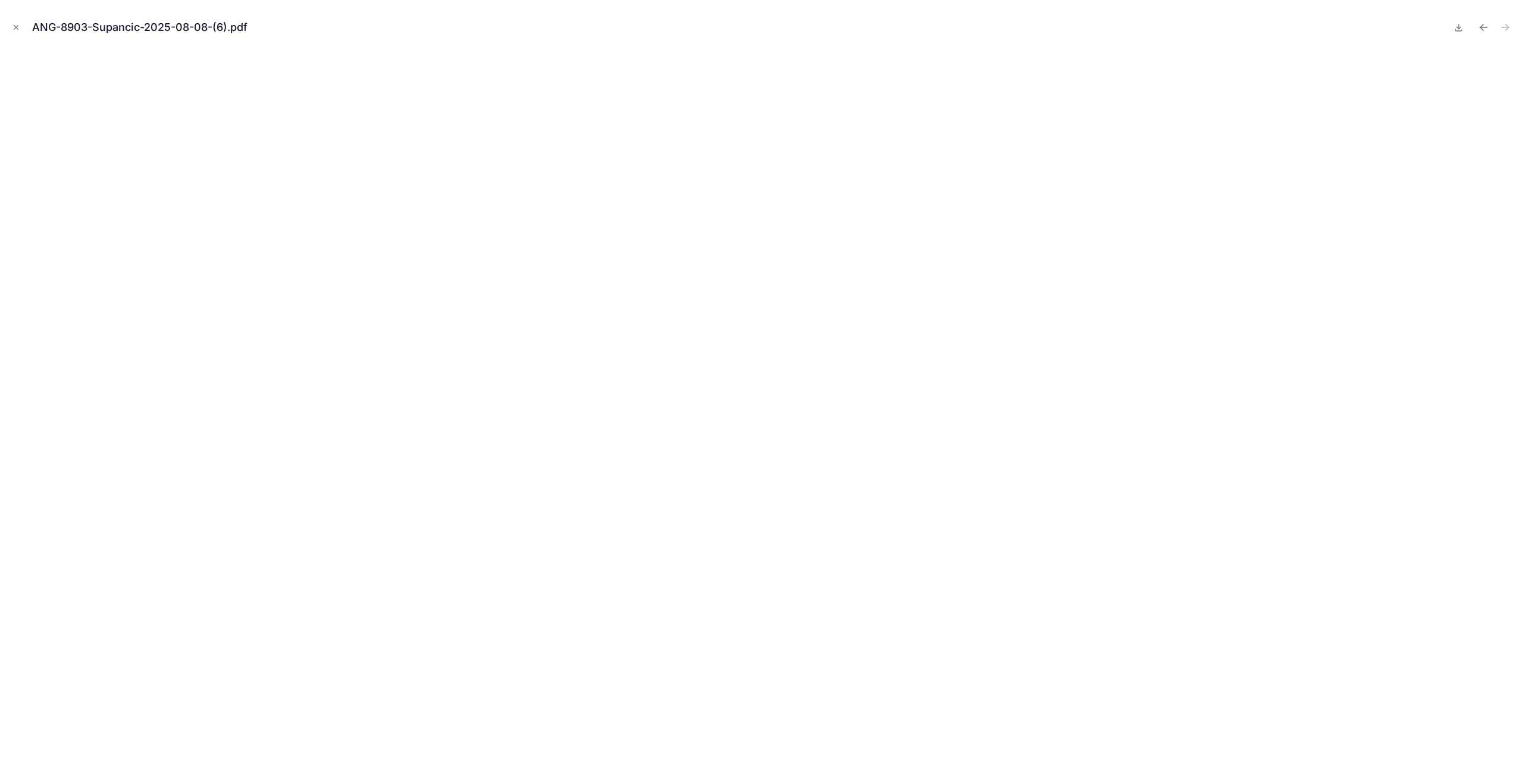
click at [17, 27] on icon "Close modal" at bounding box center [16, 27] width 8 height 8
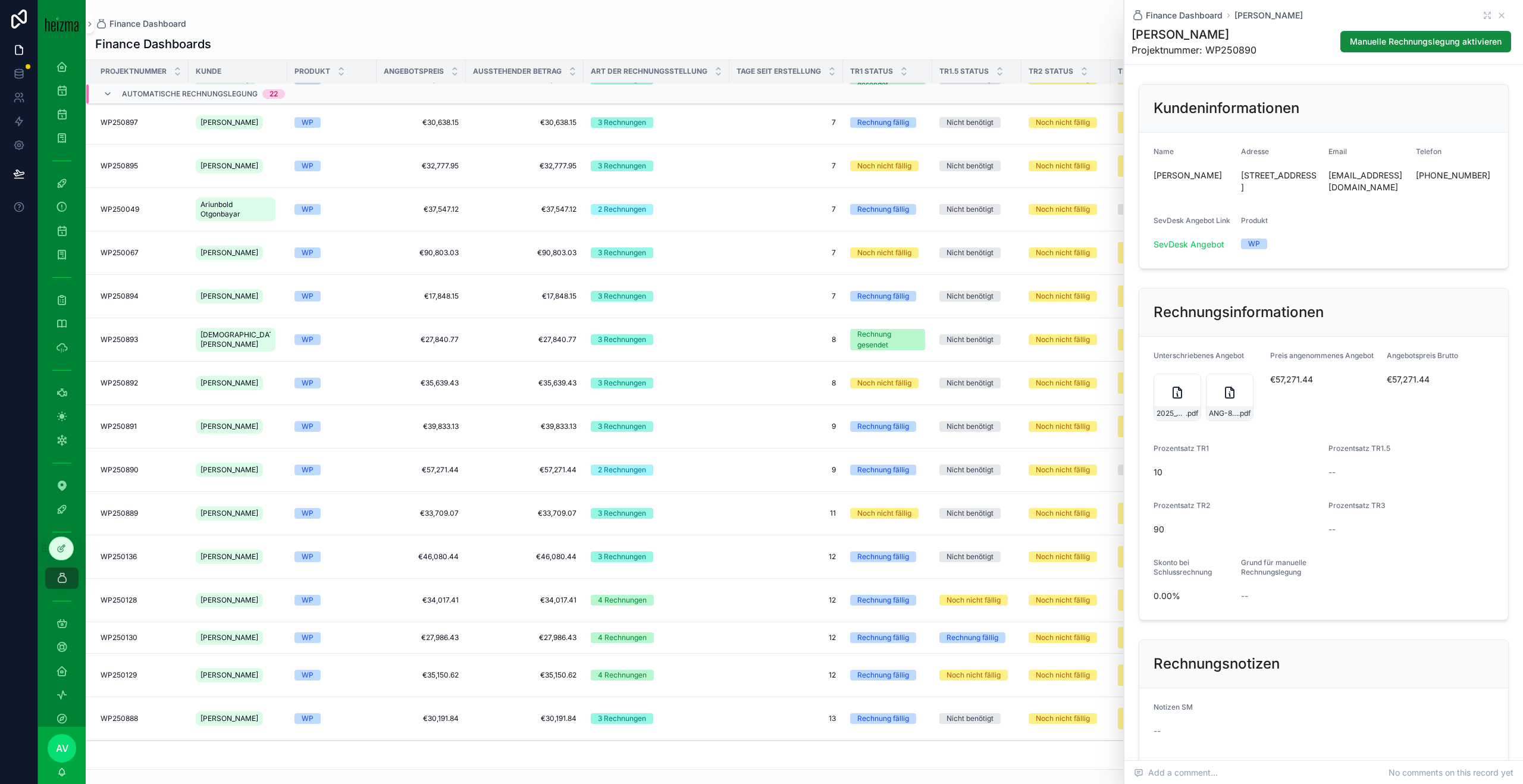
click at [1141, 20] on div "Finance Dashboard [PERSON_NAME]" at bounding box center [1324, 15] width 384 height 12
click at [1141, 19] on icon "scrollable content" at bounding box center [1501, 15] width 10 height 10
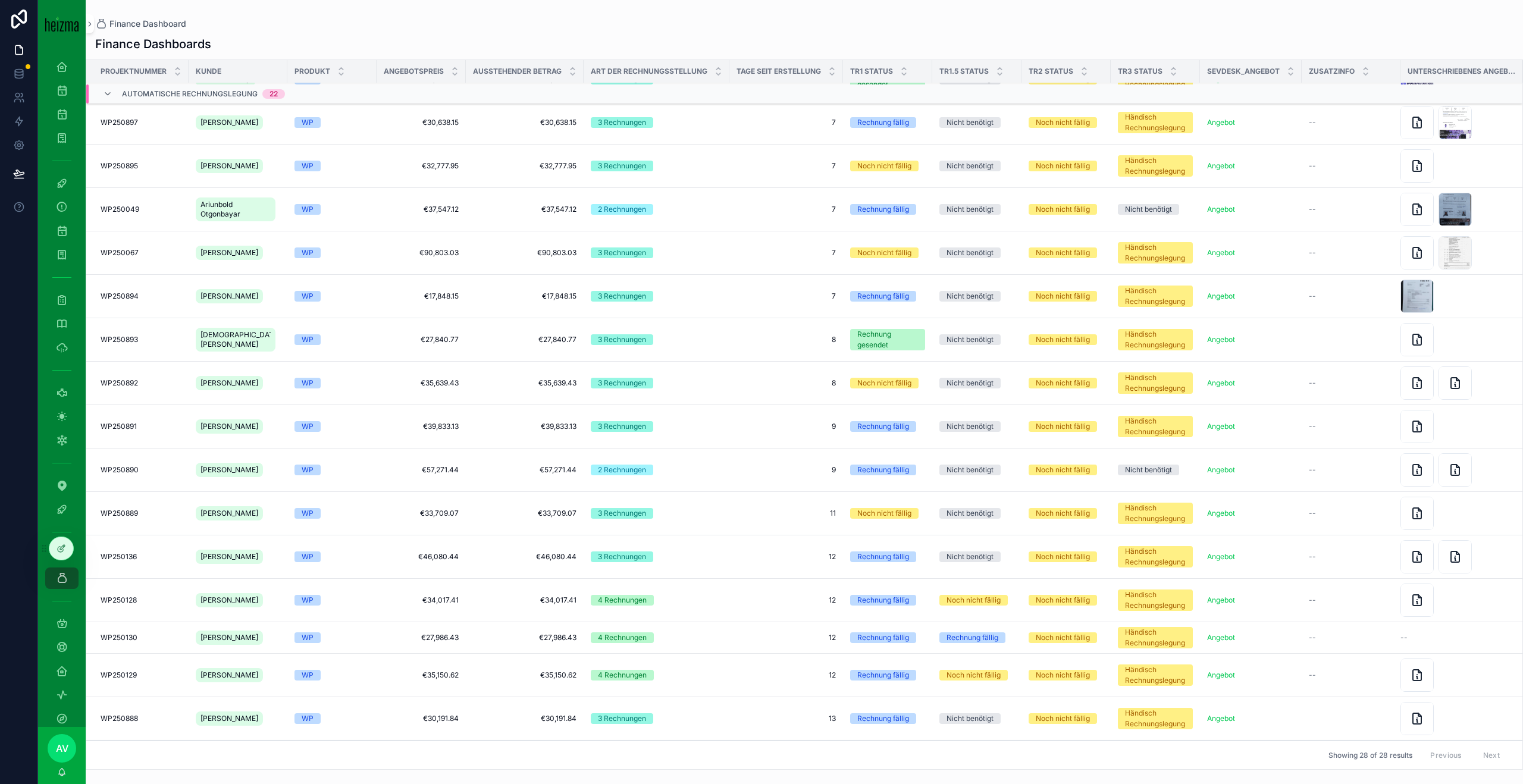
click at [163, 552] on div "WP250136 WP250136" at bounding box center [141, 557] width 81 height 10
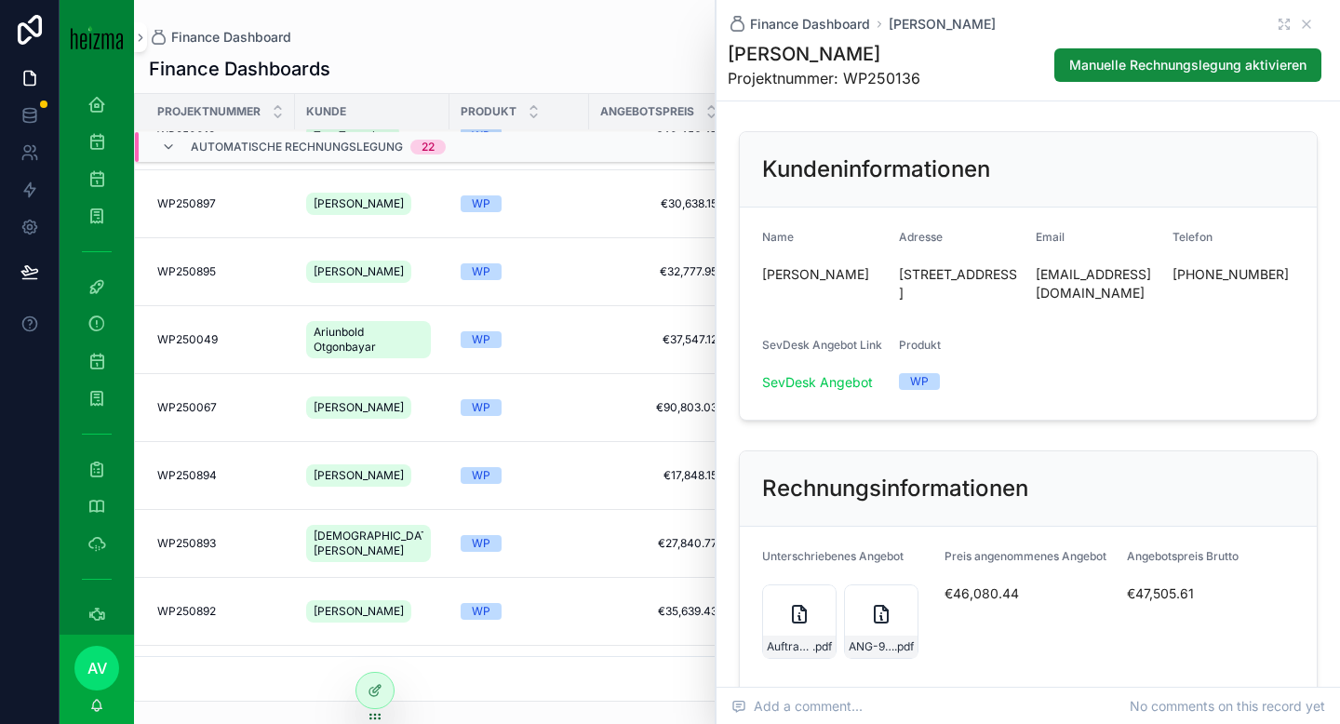
scroll to position [567, 0]
